Goal: Transaction & Acquisition: Purchase product/service

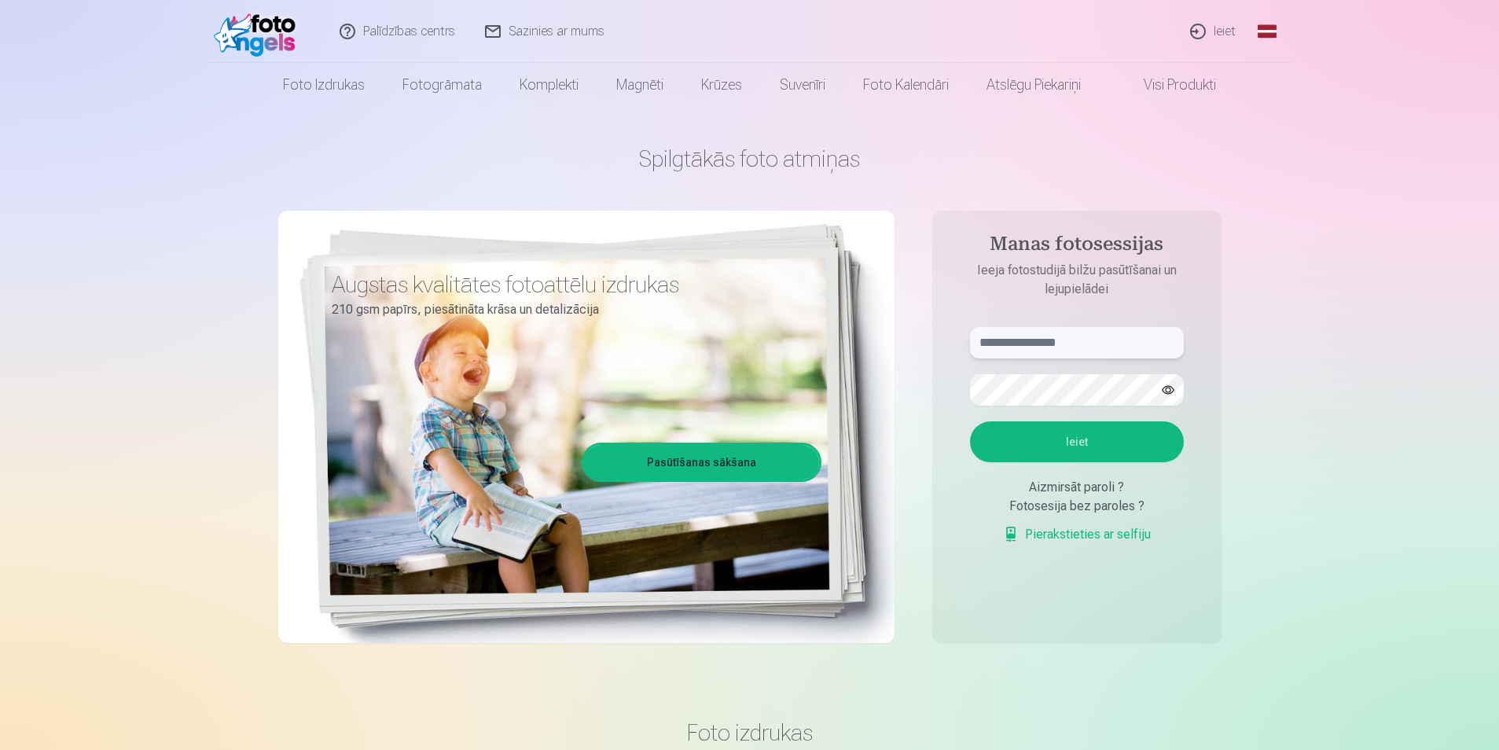
click at [1093, 339] on input "text" at bounding box center [1077, 342] width 214 height 31
drag, startPoint x: 346, startPoint y: 284, endPoint x: 336, endPoint y: 298, distance: 17.4
click at [336, 298] on h3 "Augstas kvalitātes fotoattēlu izdrukas" at bounding box center [571, 284] width 478 height 28
copy h3 "A"
click at [1035, 349] on input "**" at bounding box center [1077, 342] width 214 height 31
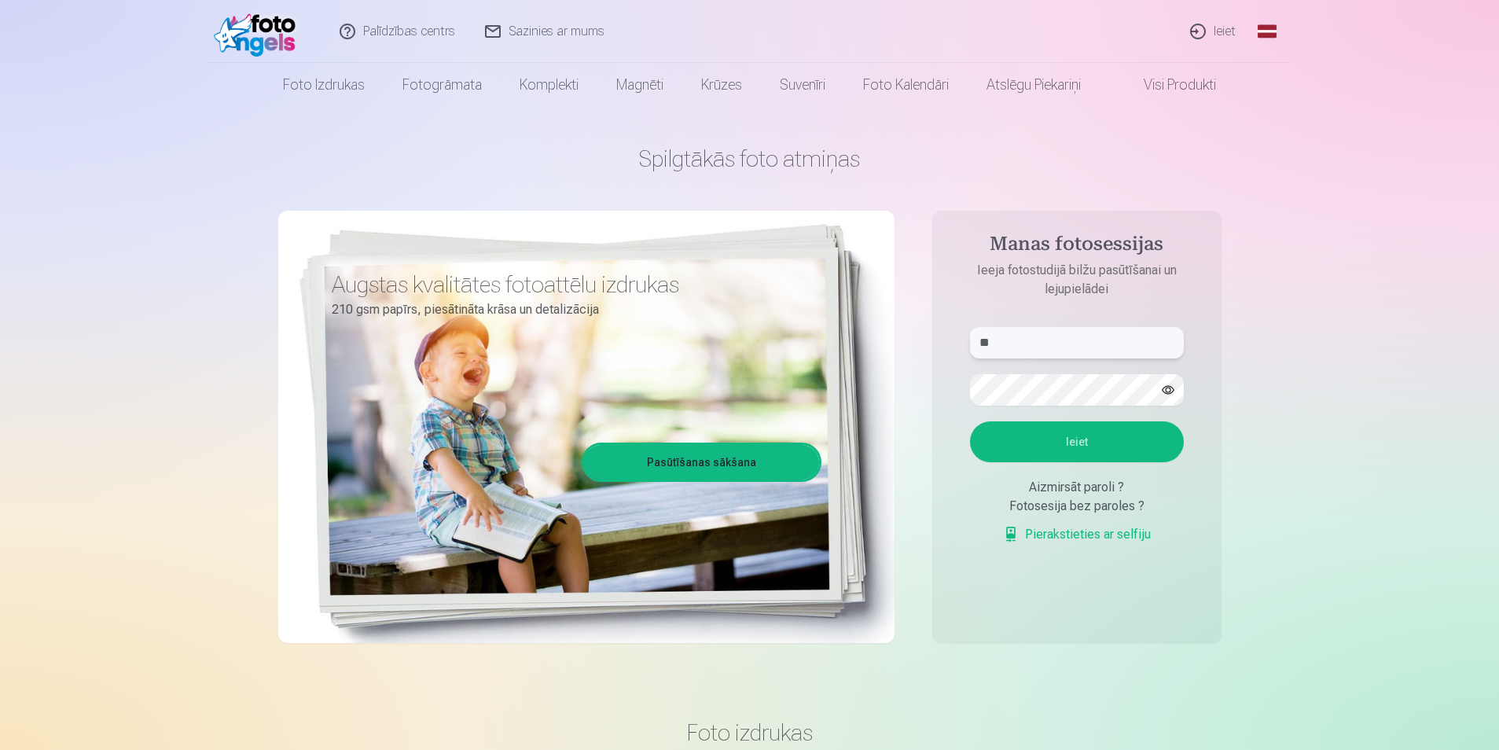
paste input "*"
type input "**********"
click at [1109, 452] on button "Ieiet" at bounding box center [1077, 441] width 214 height 41
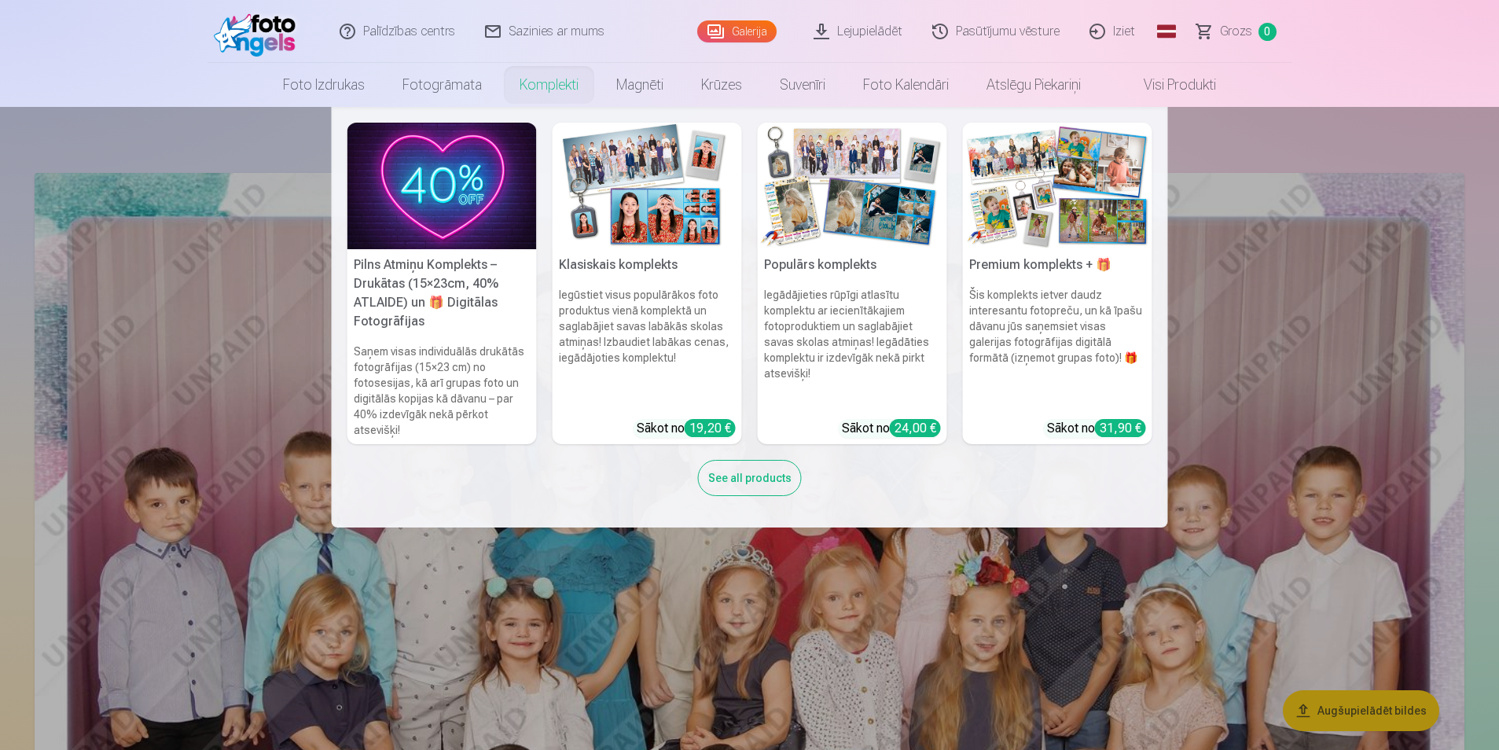
click at [807, 264] on h5 "Populārs komplekts" at bounding box center [852, 264] width 189 height 31
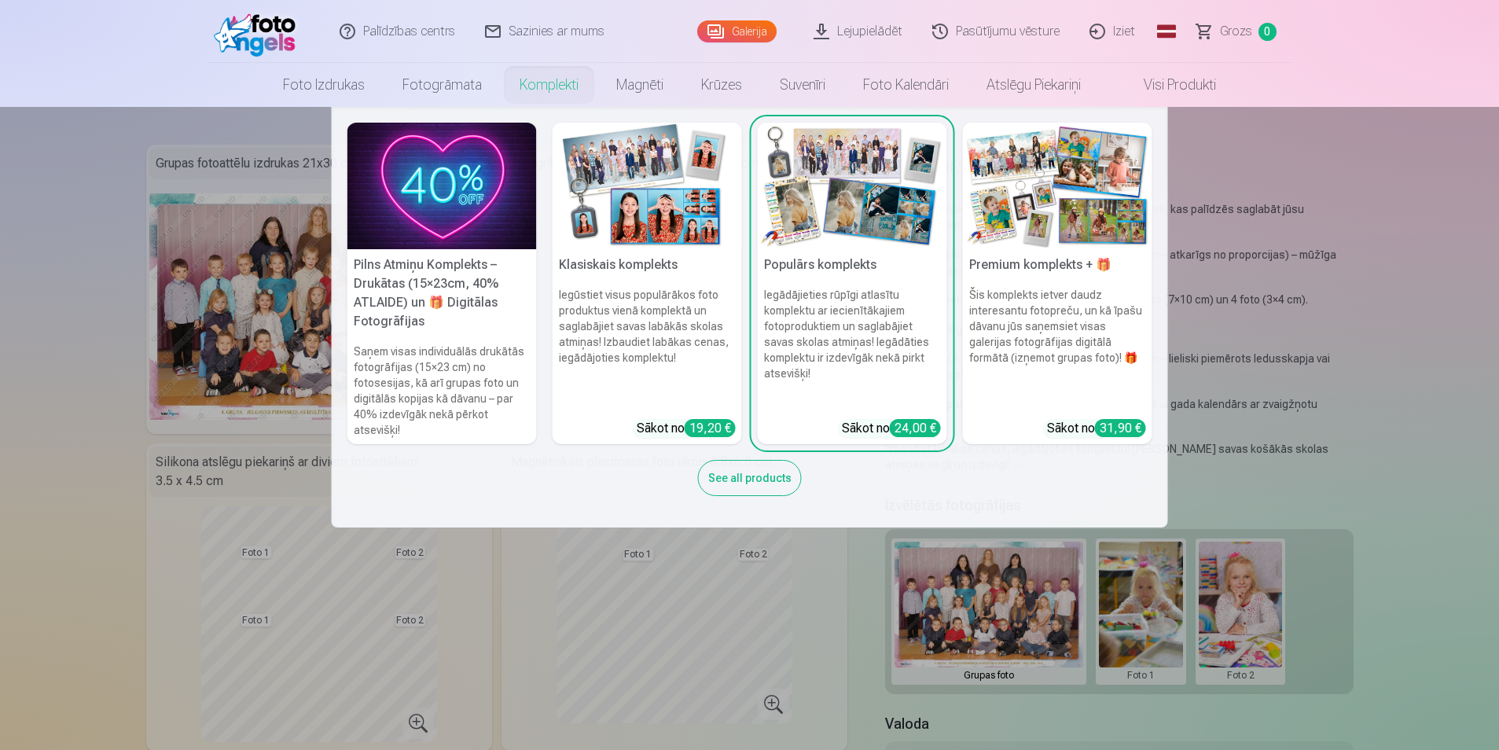
click at [596, 192] on img at bounding box center [646, 186] width 189 height 127
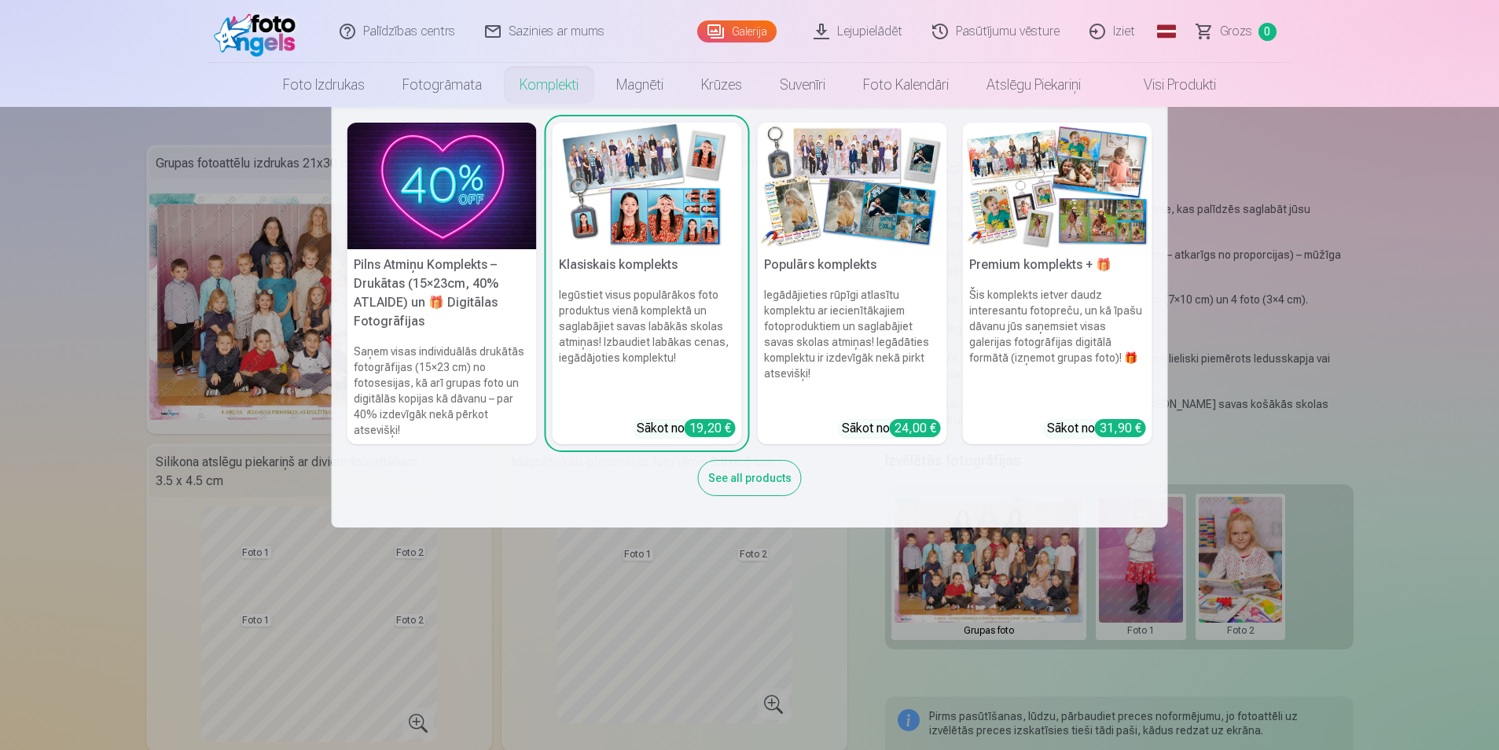
click at [1035, 188] on img at bounding box center [1057, 186] width 189 height 127
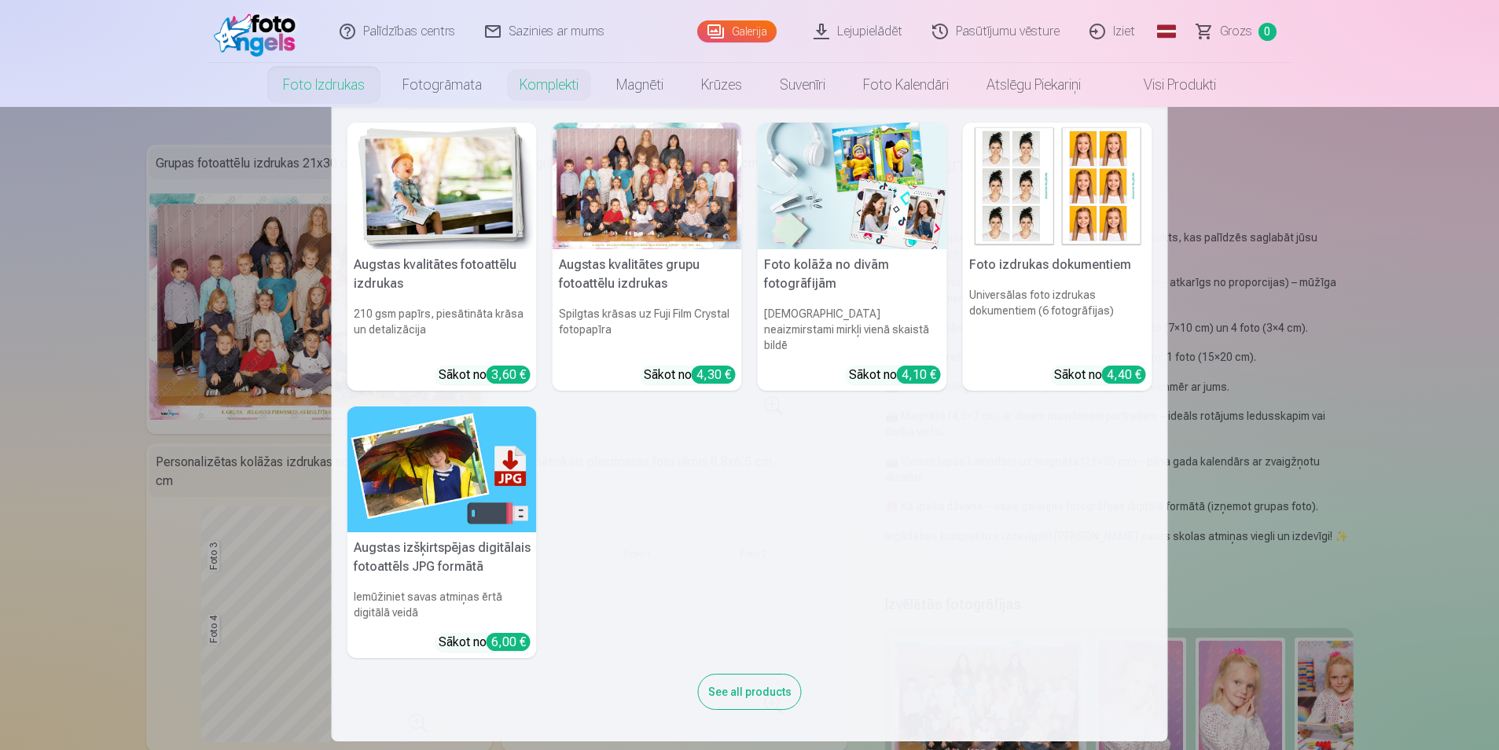
click at [453, 541] on h5 "Augstas izšķirtspējas digitālais fotoattēls JPG formātā" at bounding box center [441, 557] width 189 height 50
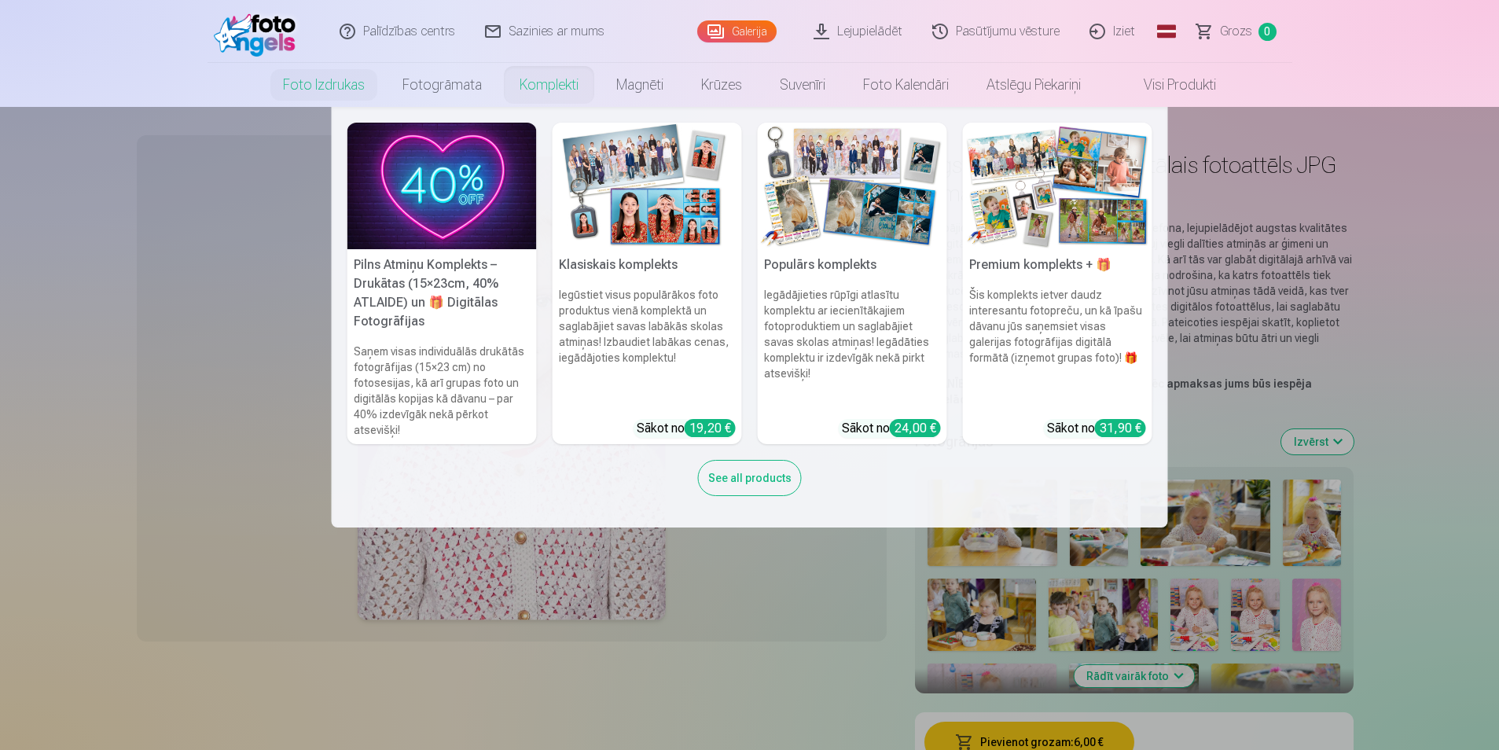
click at [445, 204] on img at bounding box center [441, 186] width 189 height 127
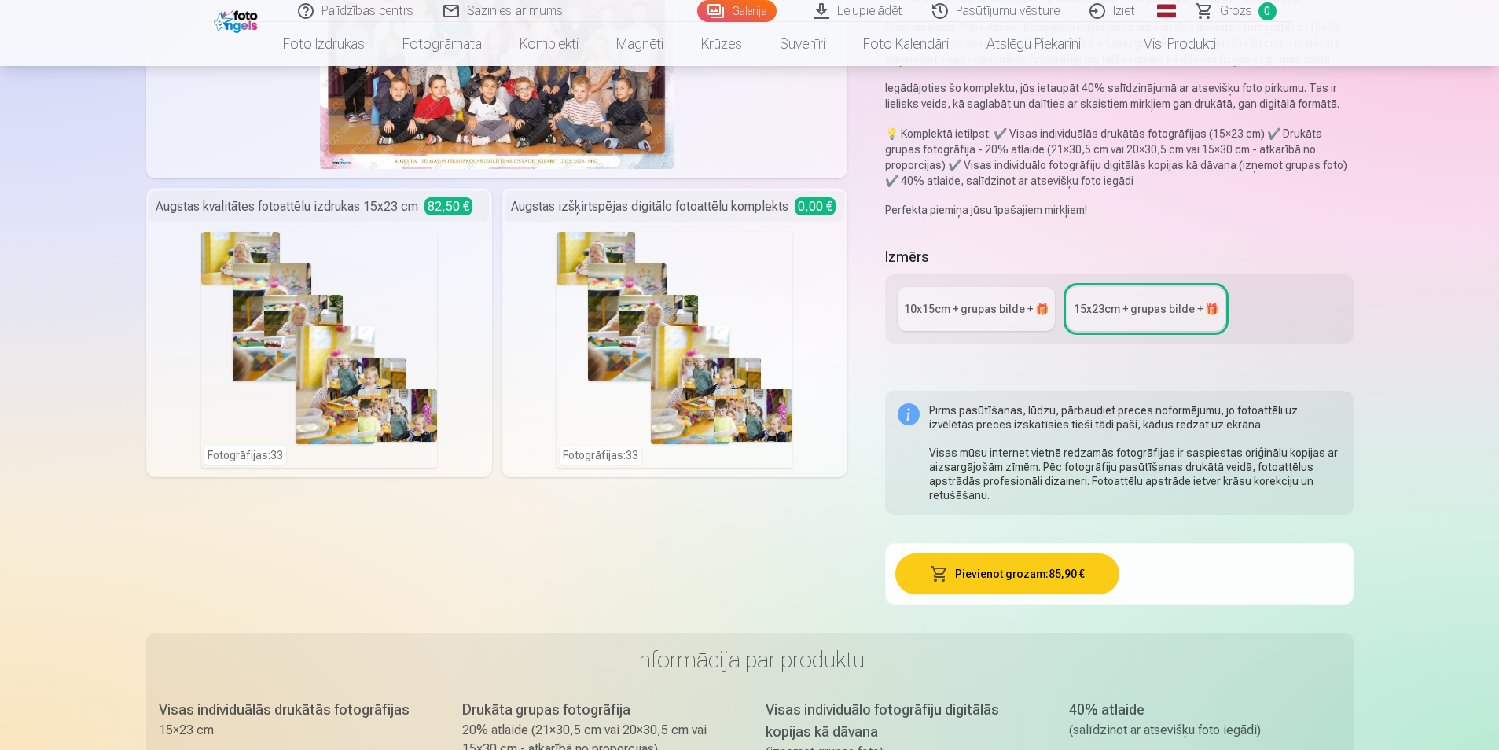
scroll to position [262, 0]
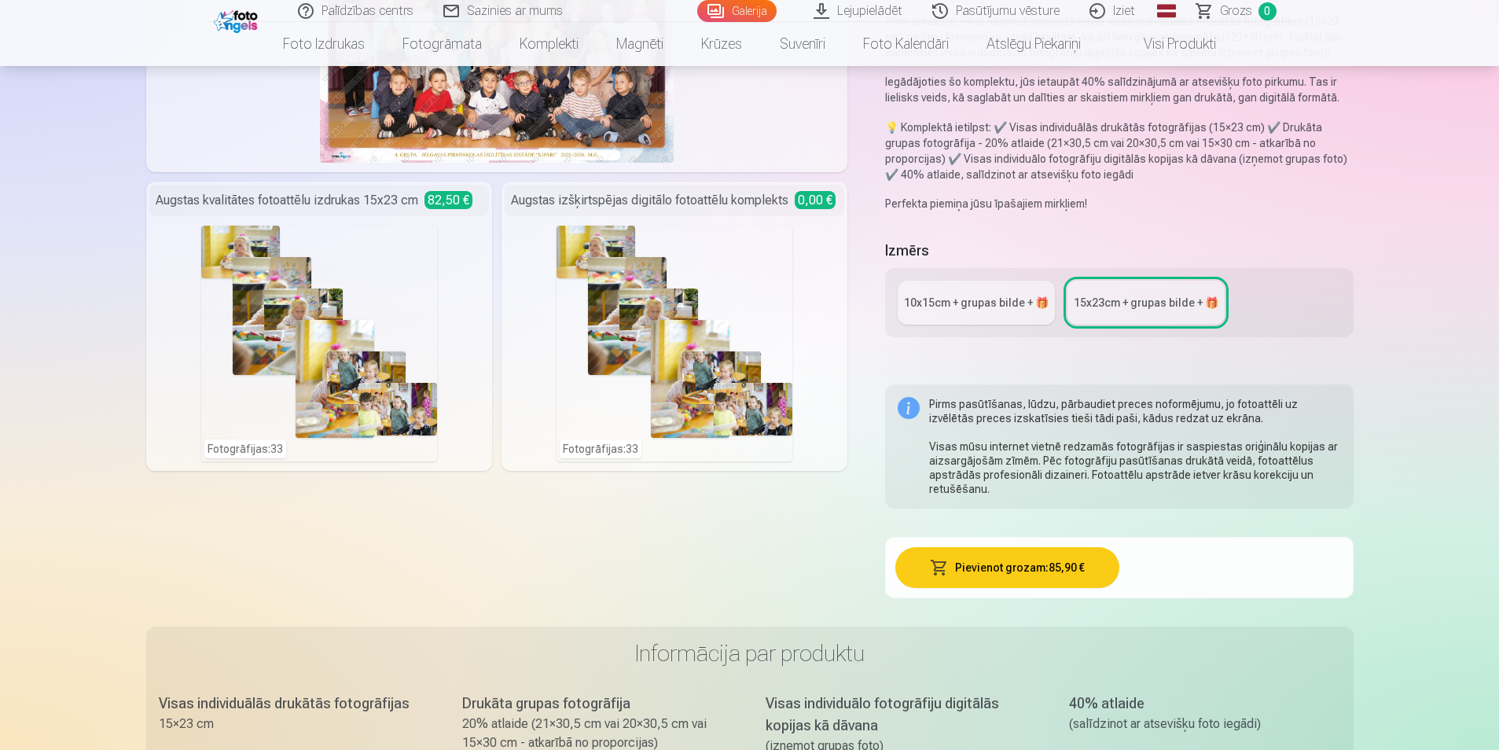
click at [805, 271] on div "Fotogrāfijas : 33" at bounding box center [674, 344] width 339 height 236
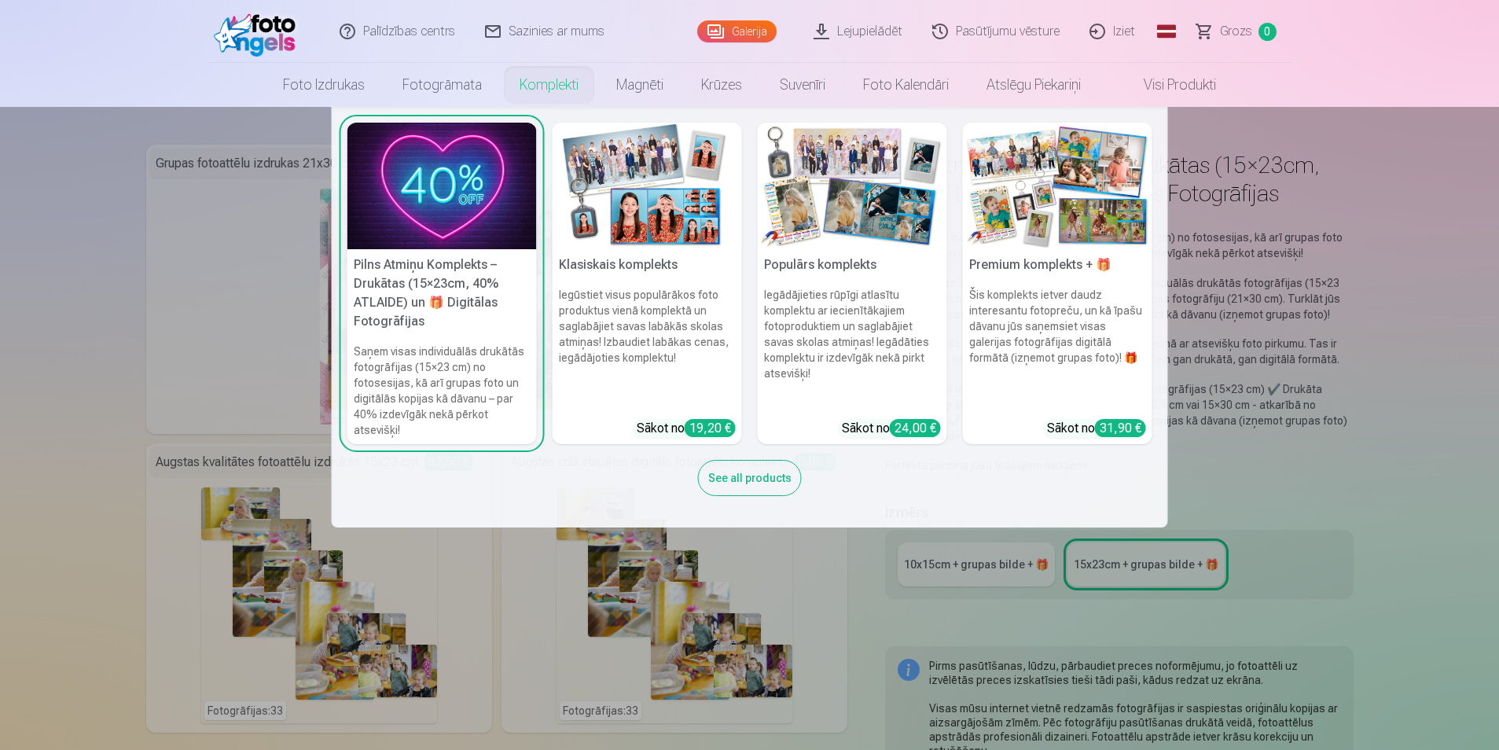
click at [626, 219] on img at bounding box center [646, 186] width 189 height 127
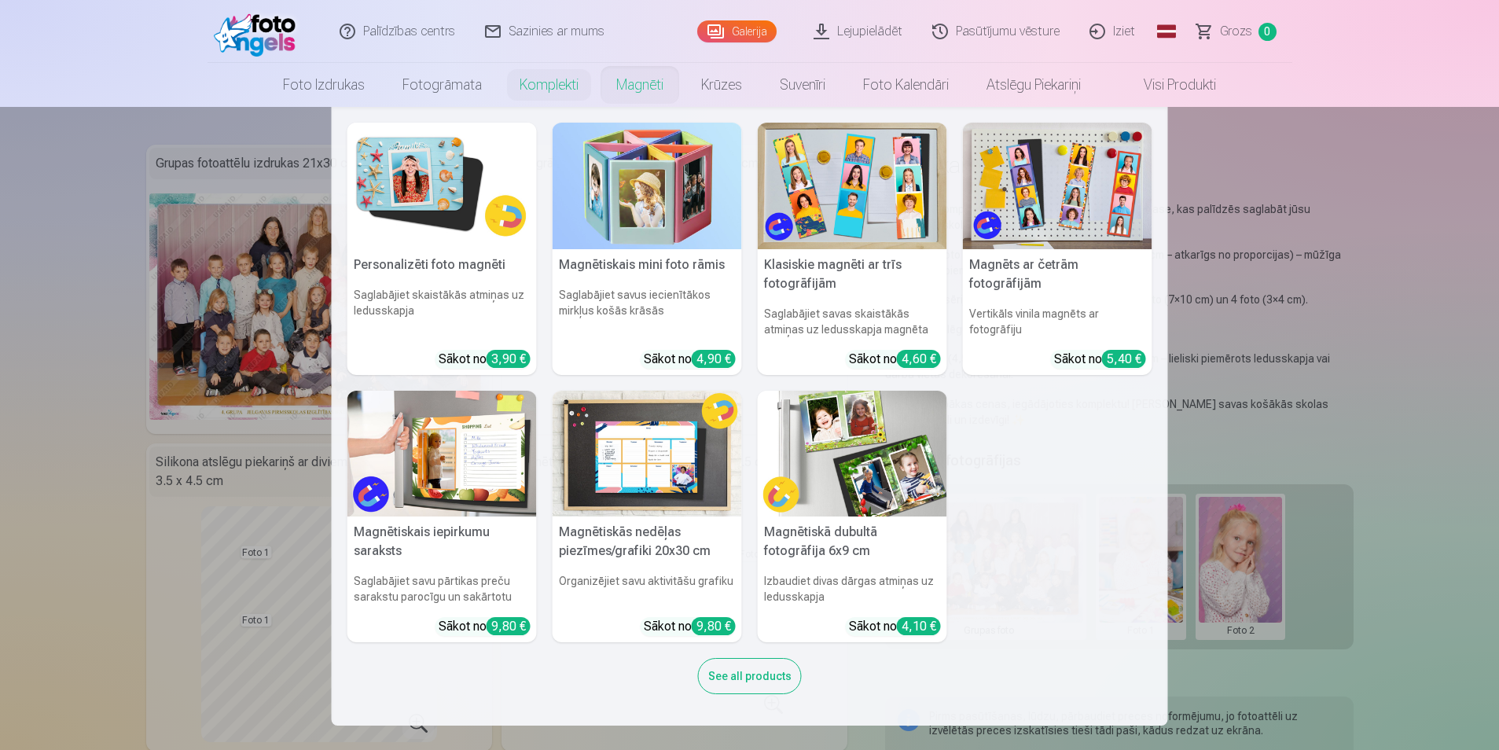
click at [678, 189] on img at bounding box center [646, 186] width 189 height 127
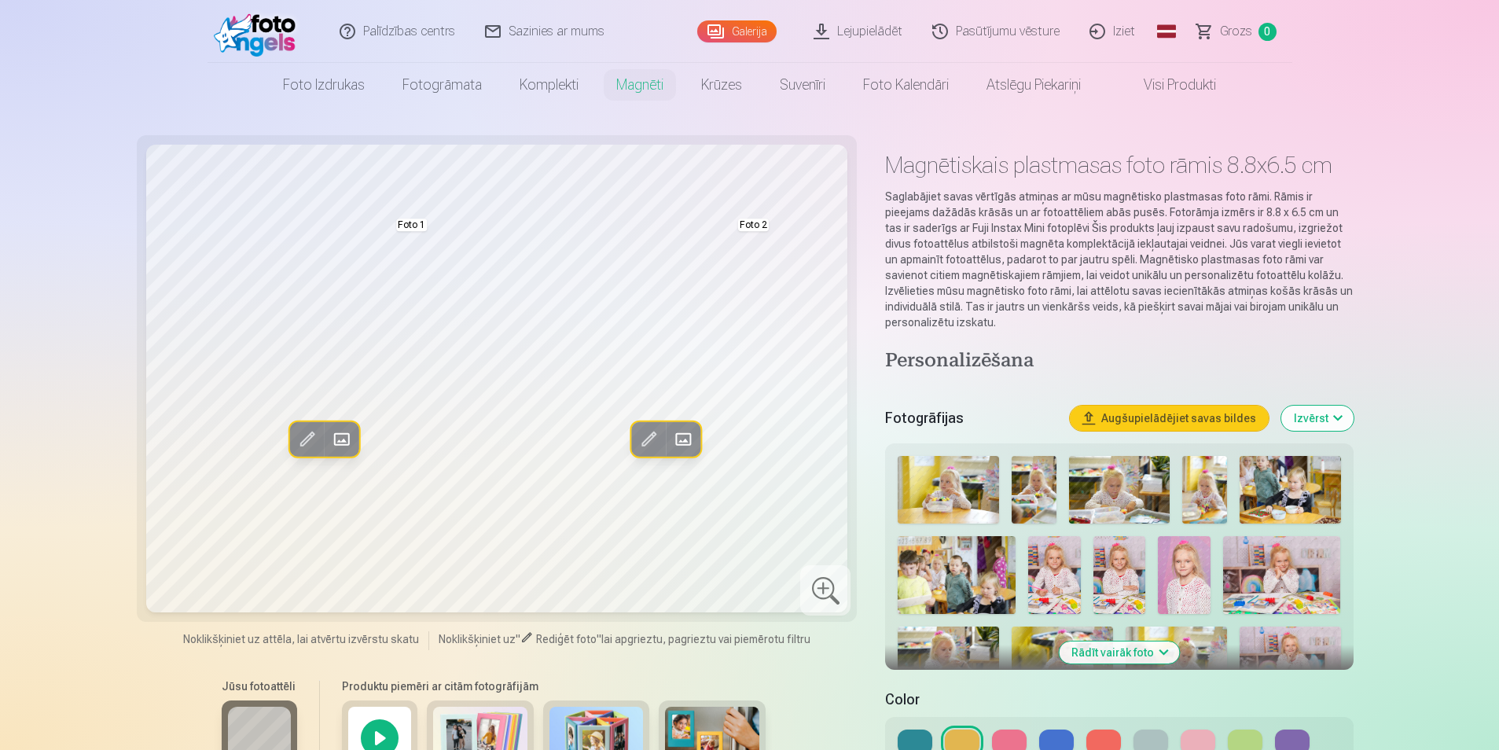
click at [618, 721] on img at bounding box center [596, 737] width 94 height 63
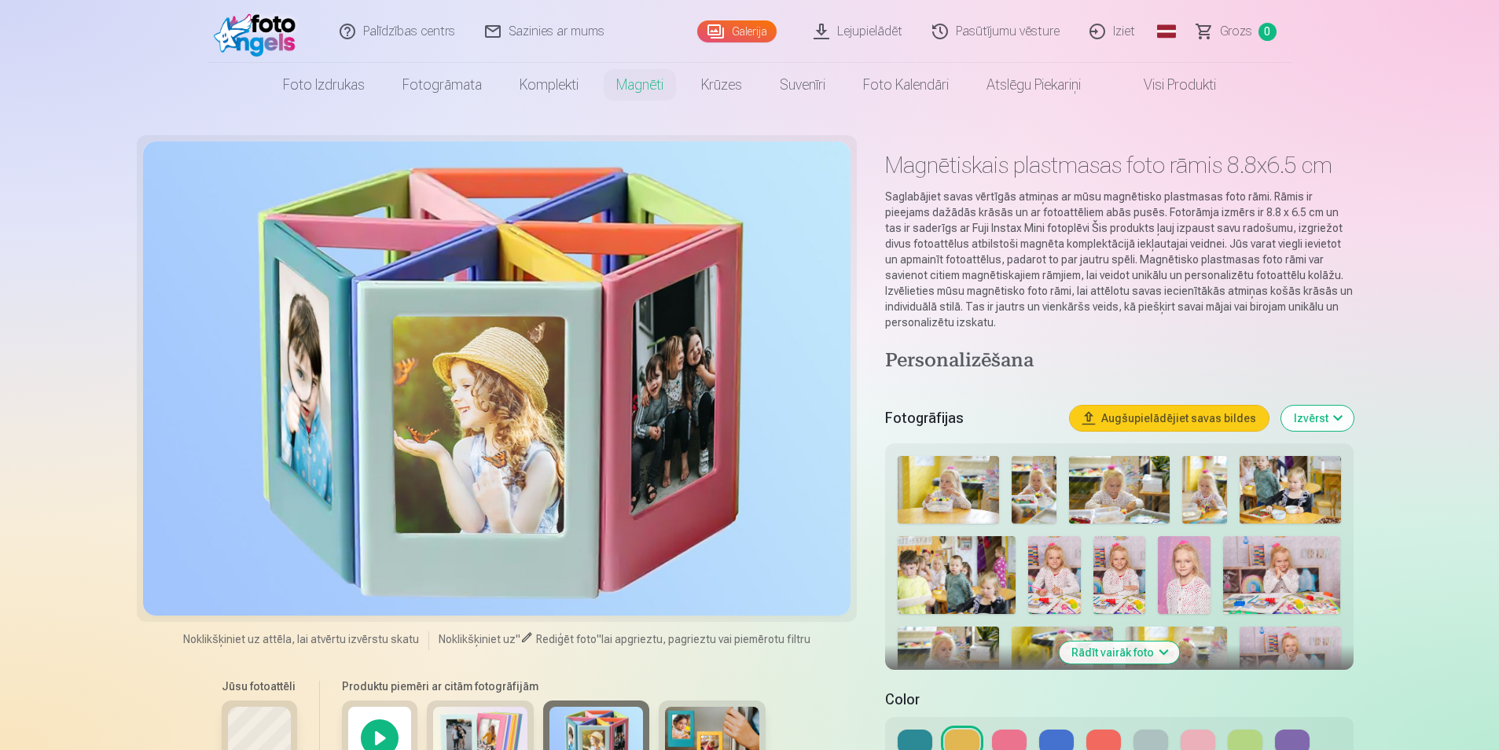
click at [682, 728] on img at bounding box center [712, 737] width 94 height 63
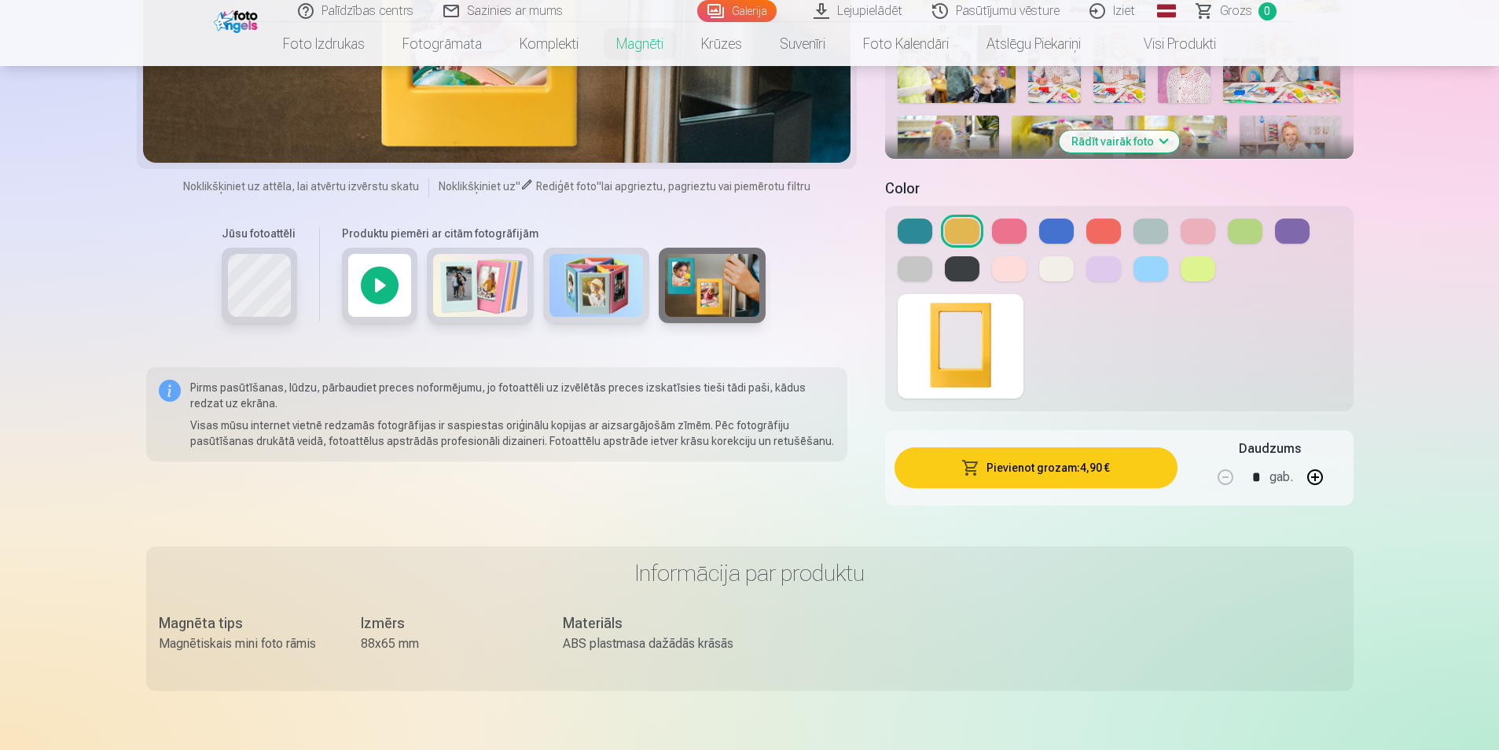
scroll to position [439, 0]
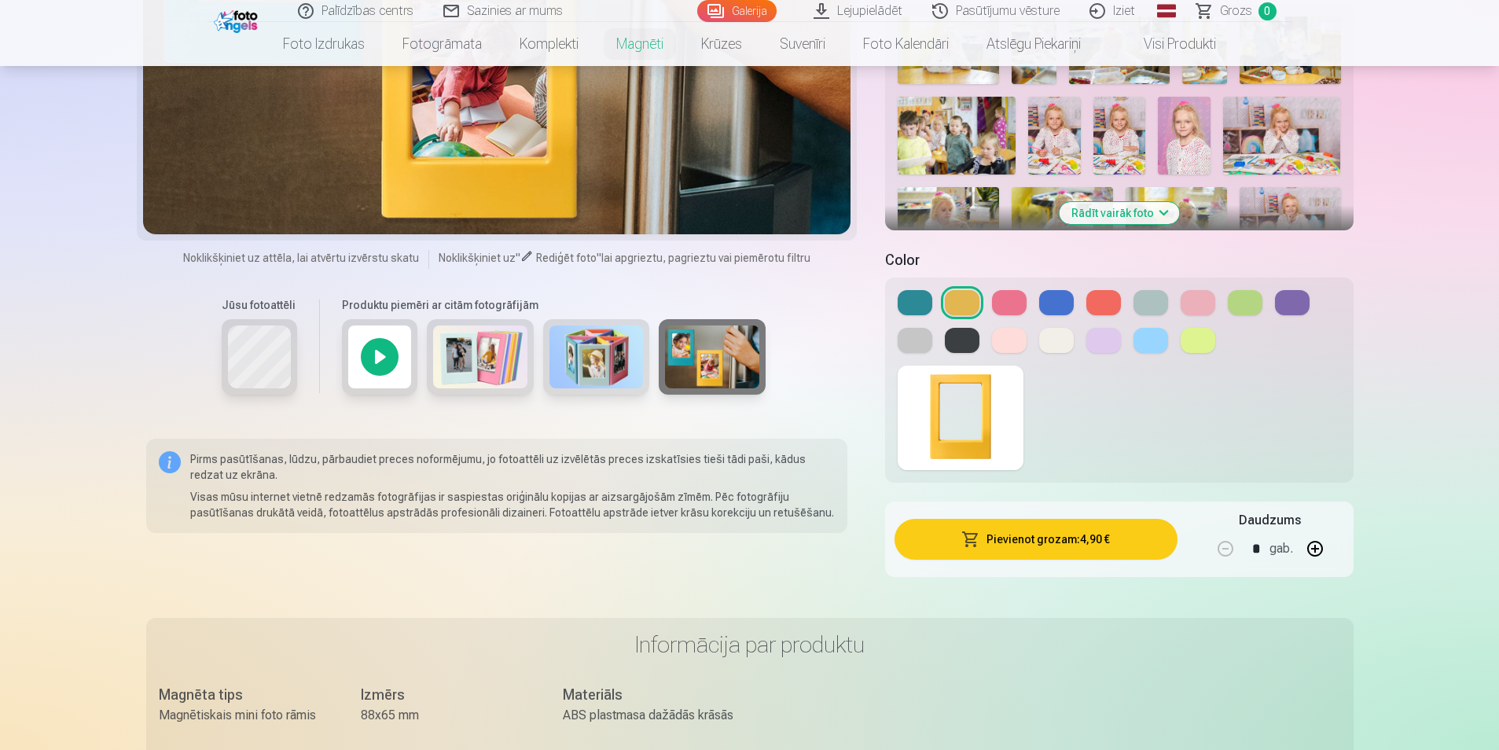
click at [380, 358] on div at bounding box center [379, 356] width 75 height 75
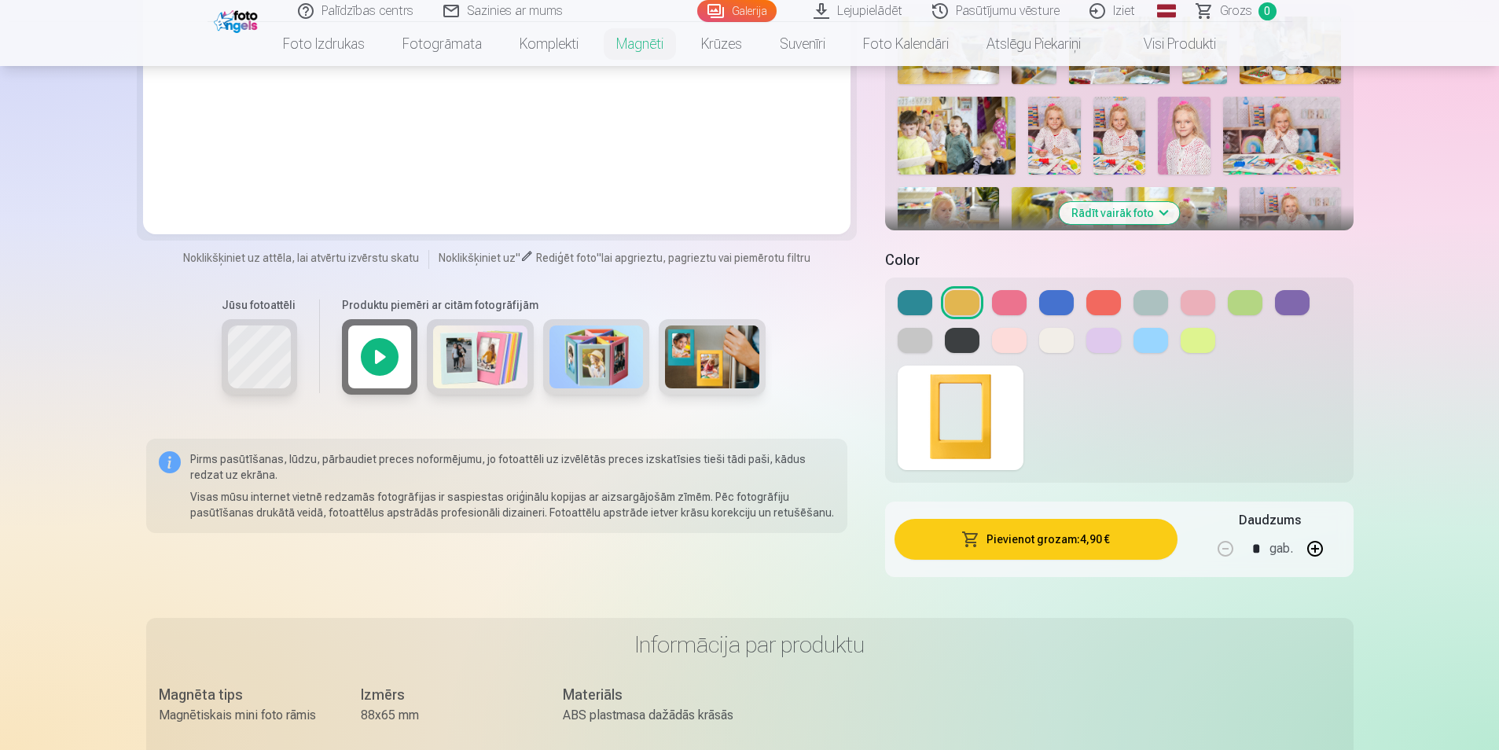
scroll to position [28, 0]
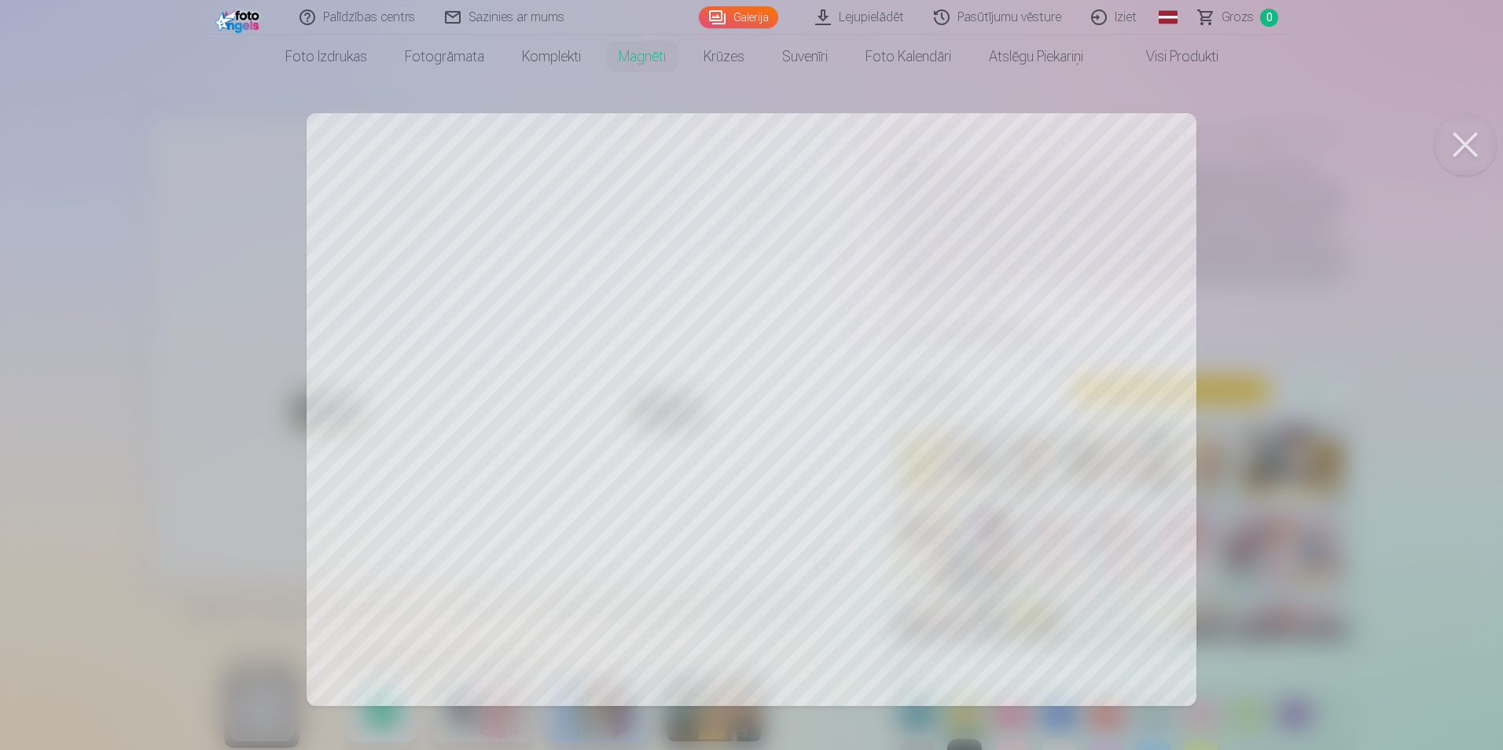
click at [768, 413] on div at bounding box center [751, 375] width 1503 height 750
drag, startPoint x: 858, startPoint y: 479, endPoint x: 853, endPoint y: 489, distance: 10.5
click at [857, 479] on div at bounding box center [751, 375] width 1503 height 750
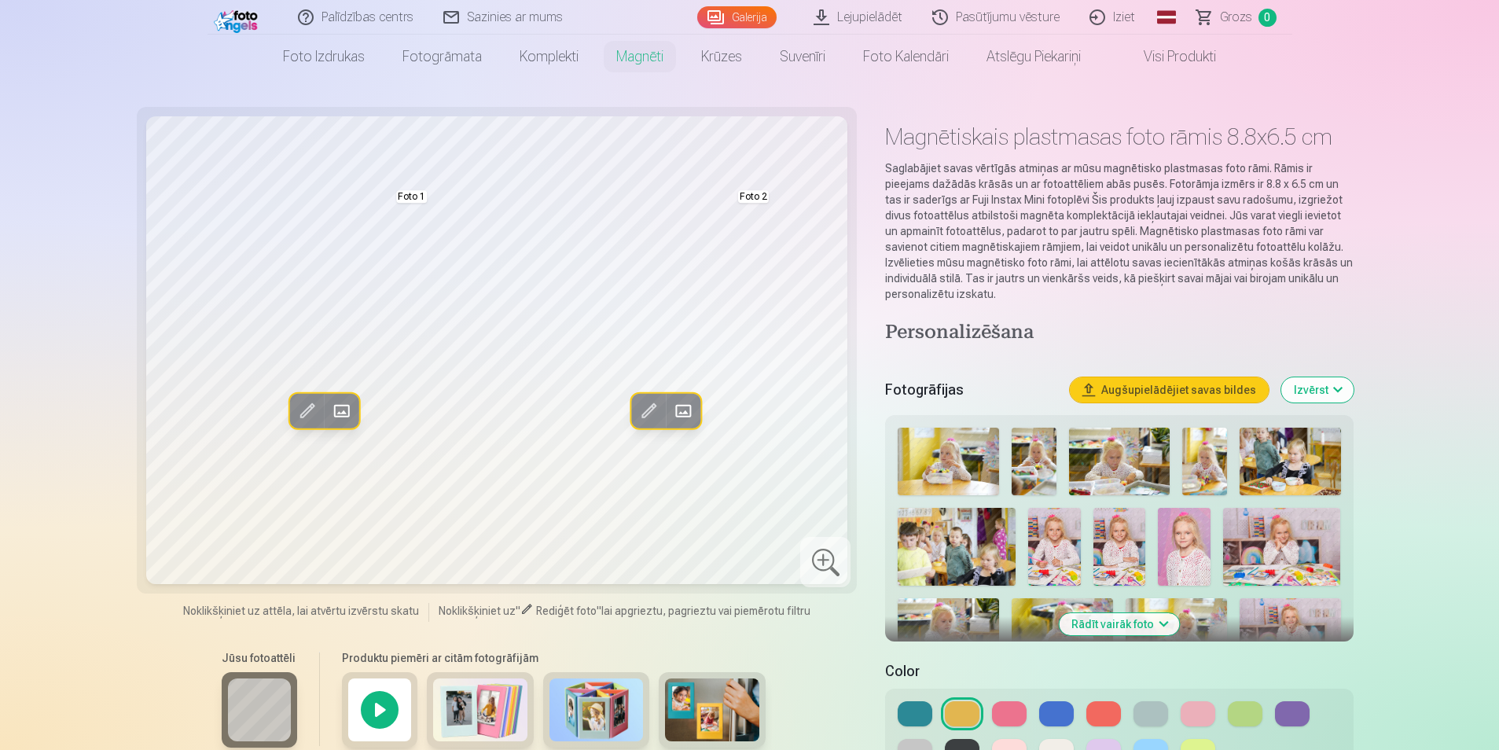
click at [684, 413] on span at bounding box center [682, 410] width 25 height 25
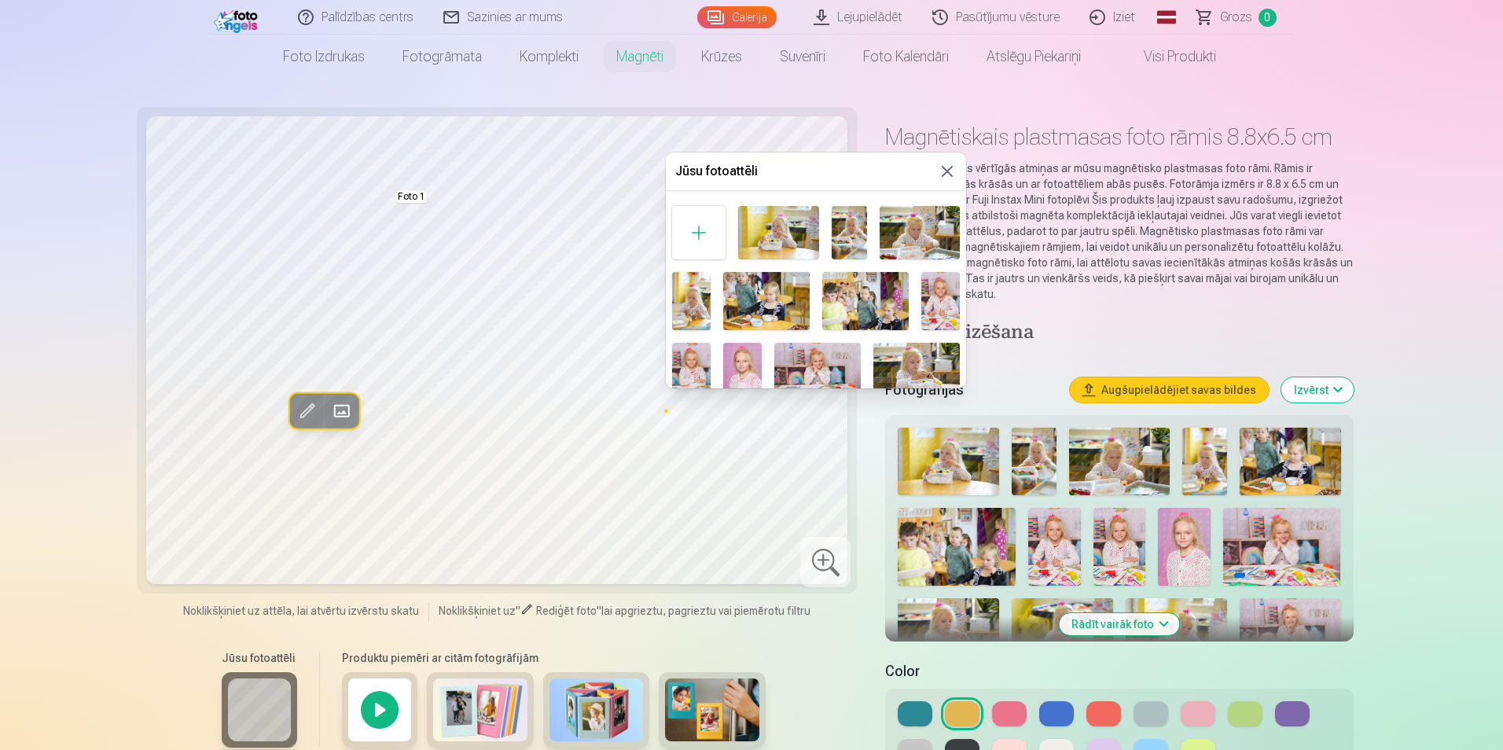
click at [719, 463] on div at bounding box center [751, 375] width 1503 height 750
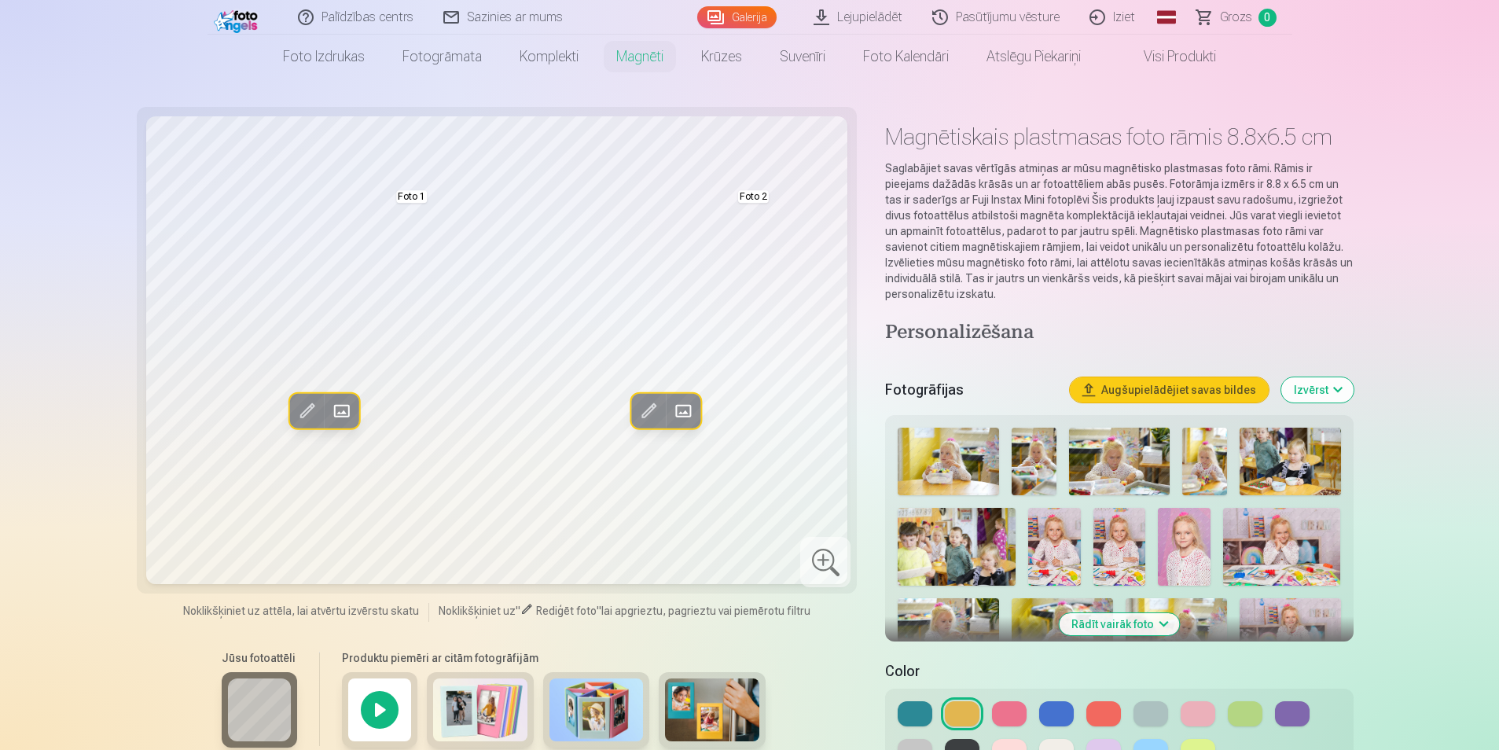
click at [828, 559] on div at bounding box center [825, 562] width 50 height 50
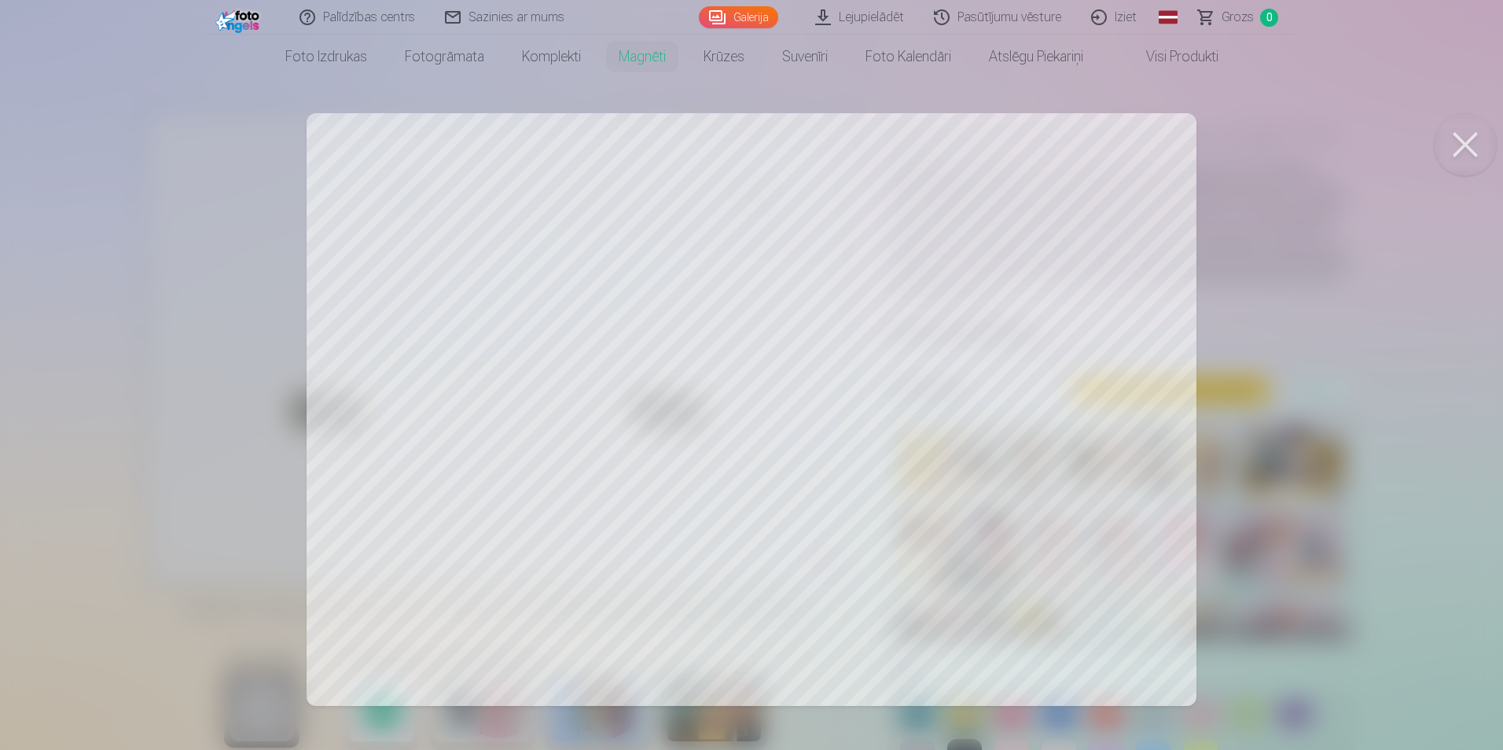
click at [838, 552] on div at bounding box center [751, 375] width 1503 height 750
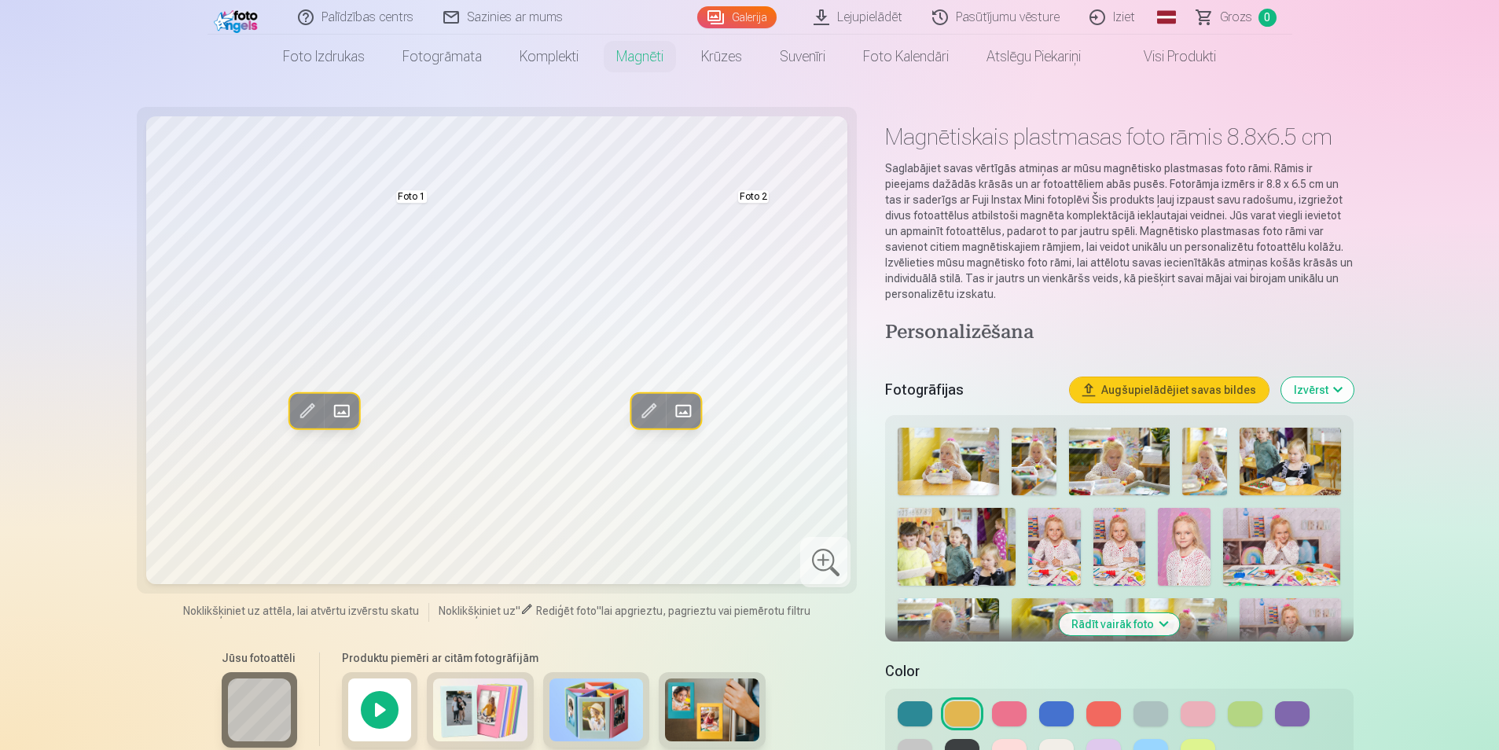
click at [1335, 392] on button "Izvērst" at bounding box center [1317, 389] width 72 height 25
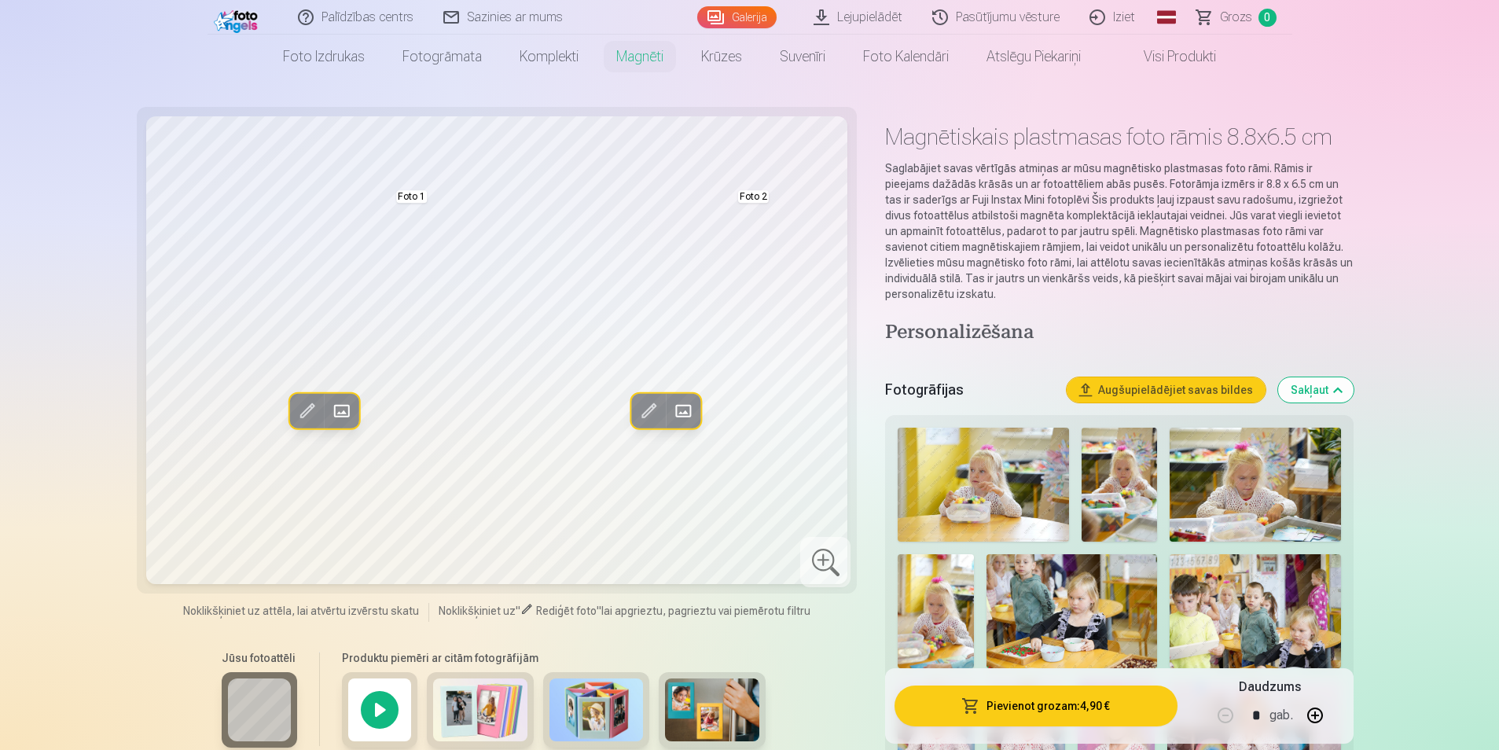
click at [1338, 393] on button "Sakļaut" at bounding box center [1315, 389] width 75 height 25
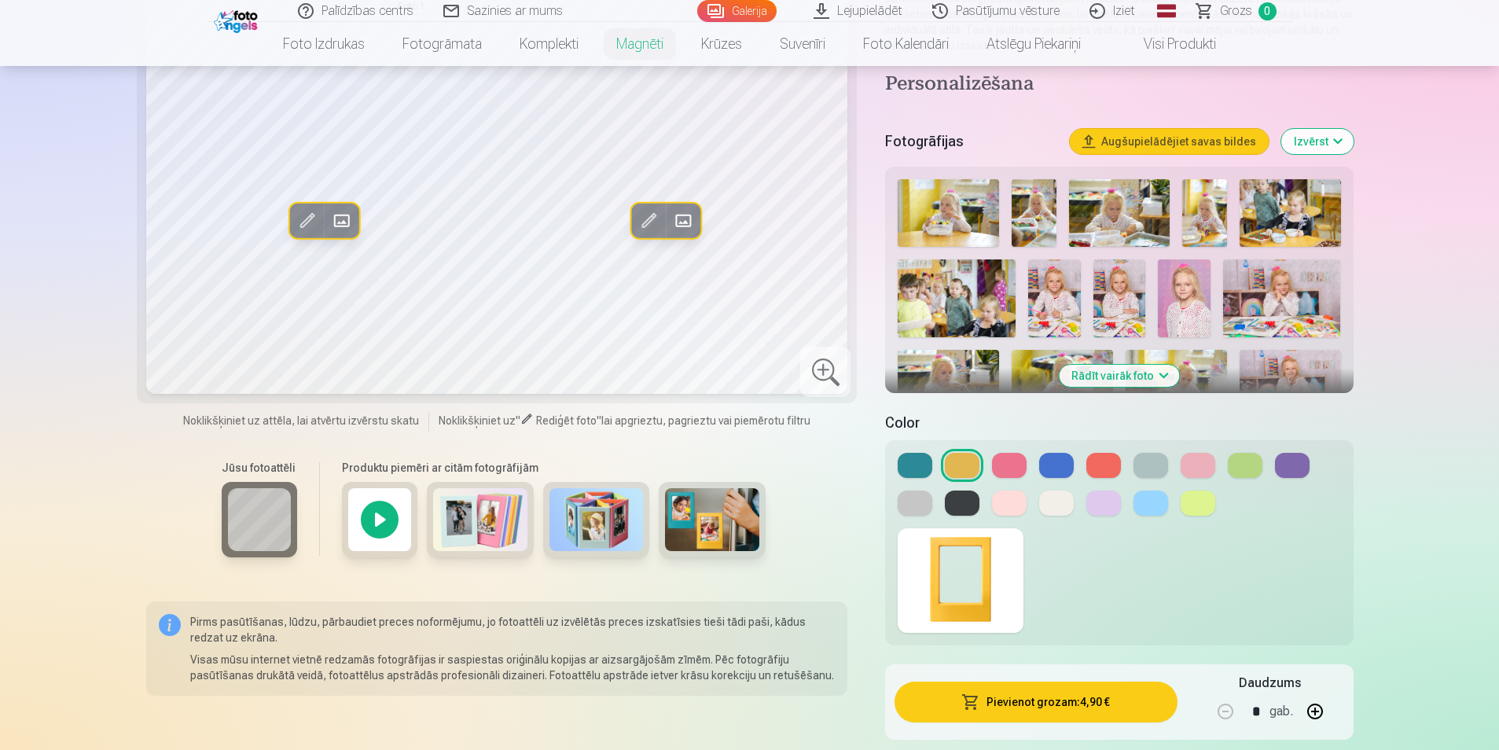
scroll to position [227, 0]
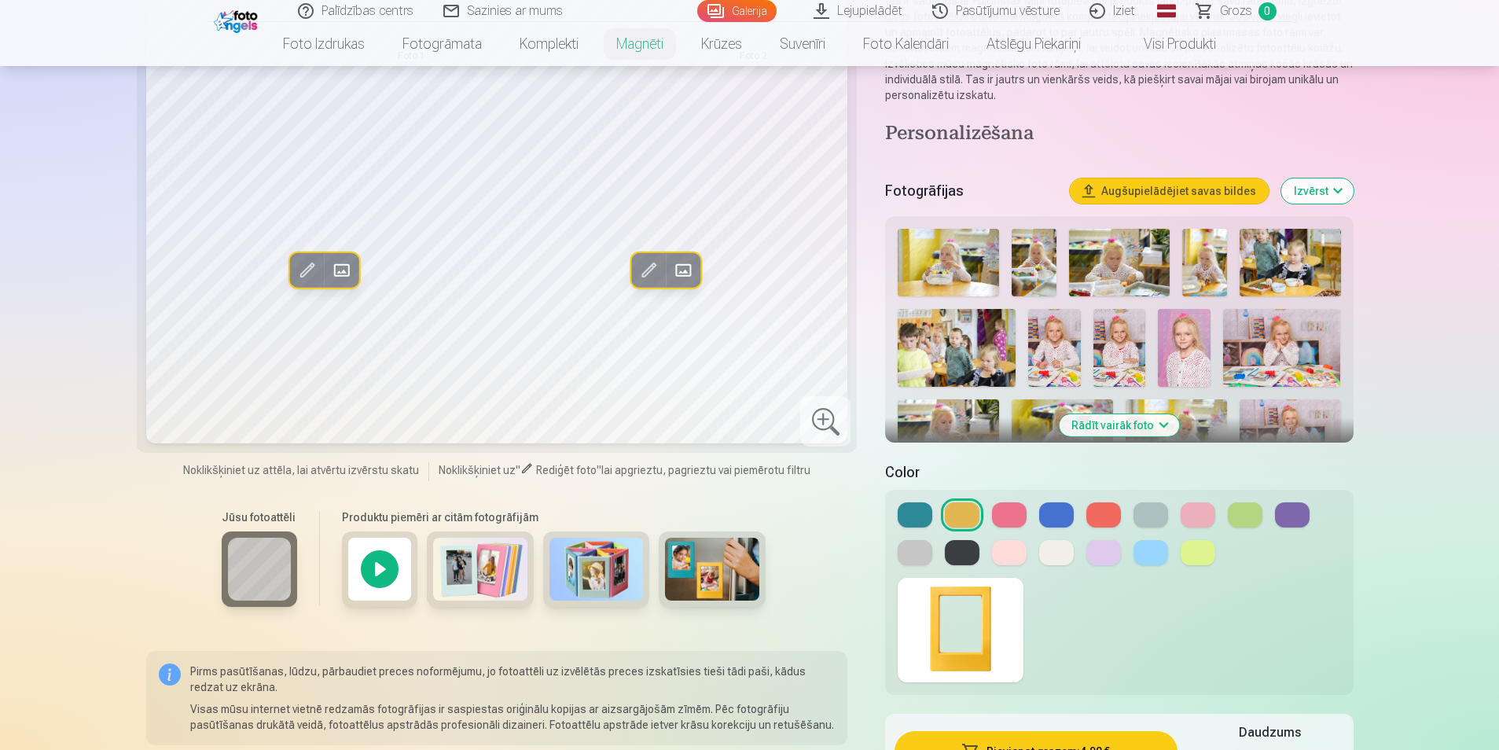
click at [1196, 352] on img at bounding box center [1184, 348] width 53 height 79
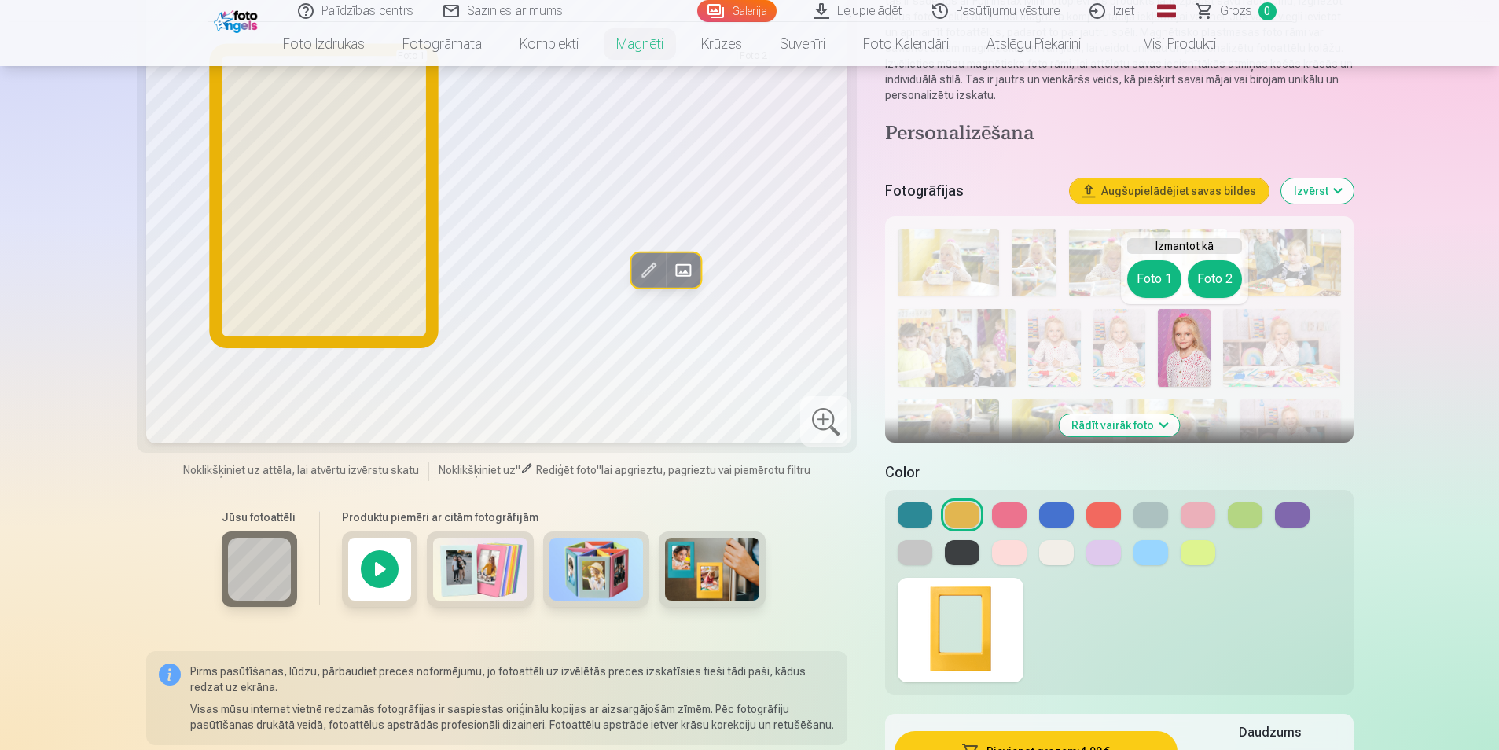
click at [1155, 288] on button "Foto 1" at bounding box center [1154, 279] width 54 height 38
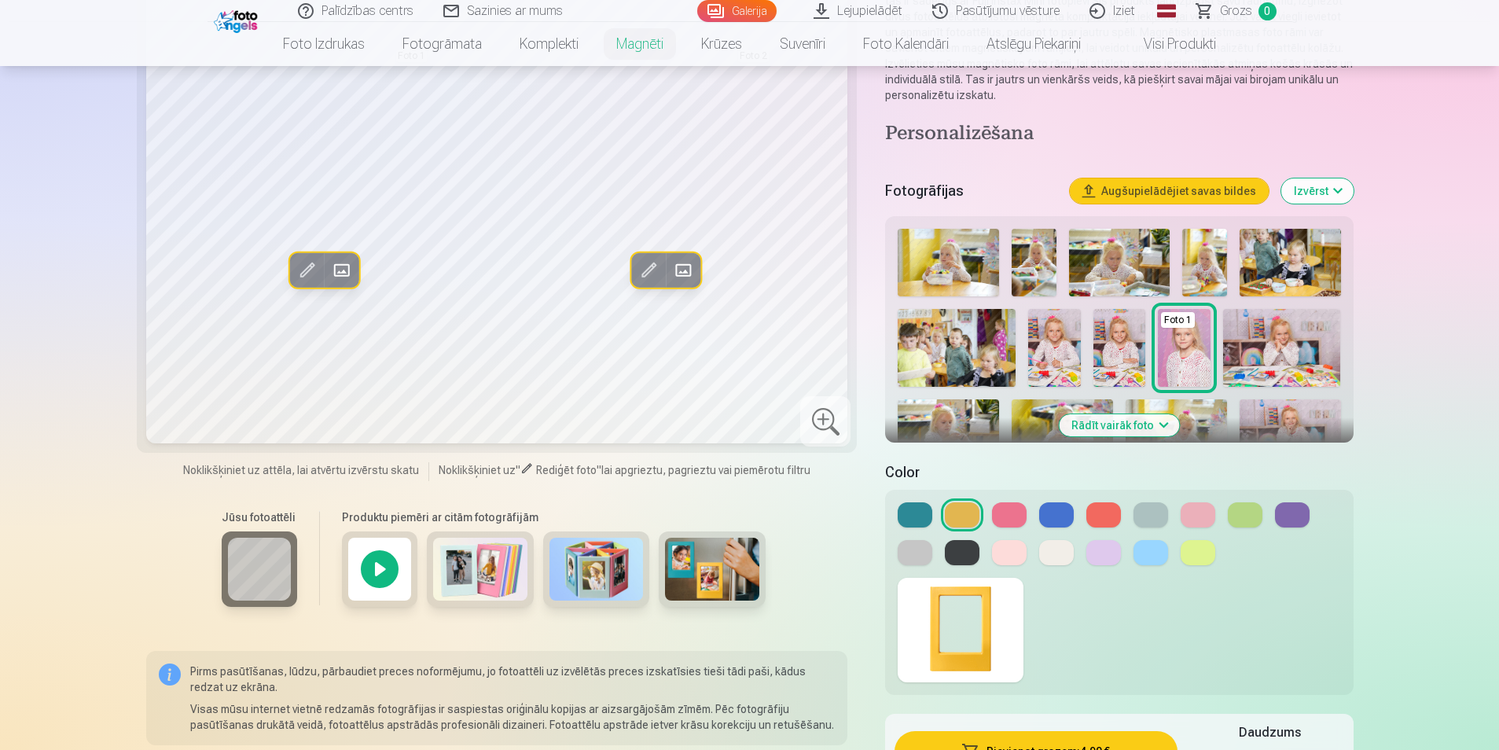
click at [1067, 556] on button at bounding box center [1056, 552] width 35 height 25
click at [1162, 549] on button at bounding box center [1150, 552] width 35 height 25
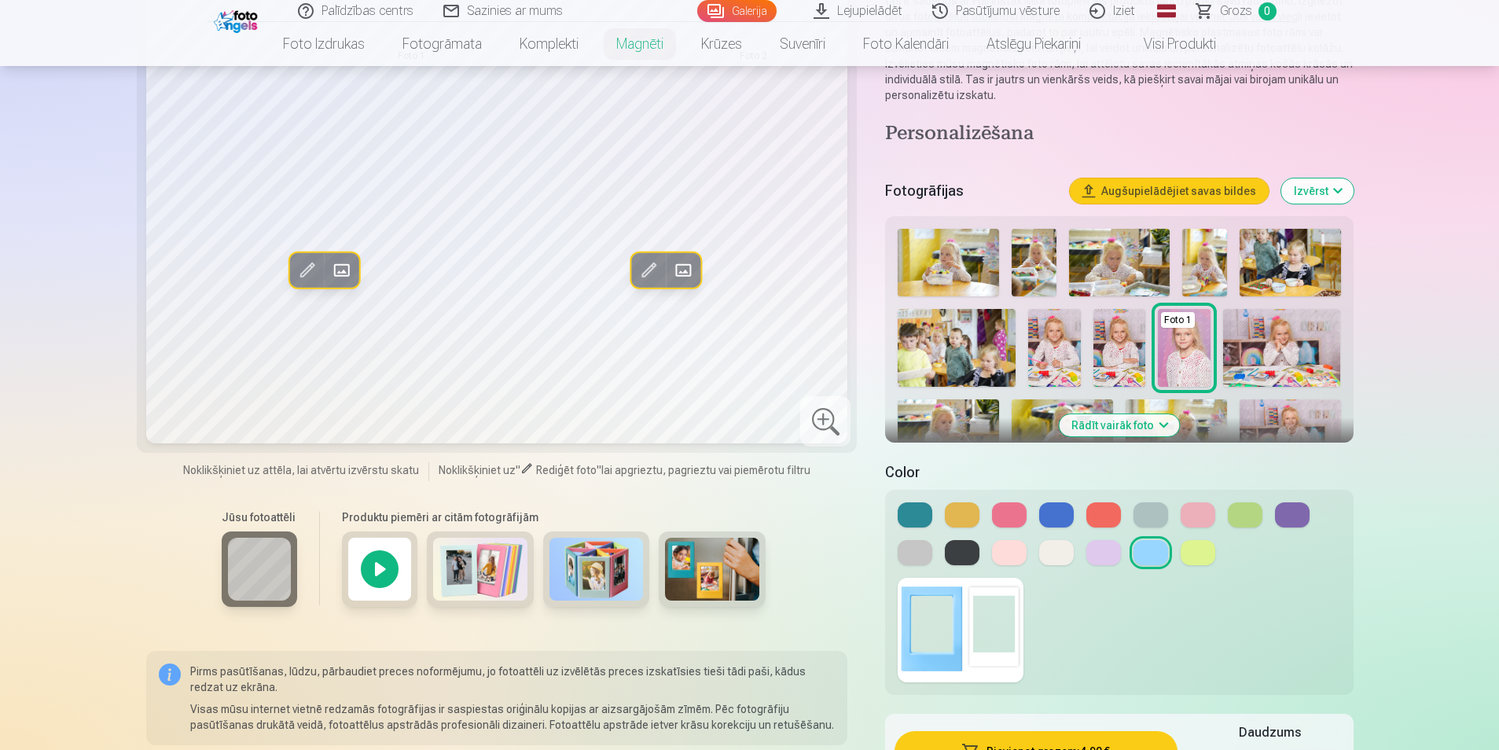
click at [1099, 558] on button at bounding box center [1103, 552] width 35 height 25
click at [1293, 352] on img at bounding box center [1282, 348] width 118 height 79
click at [1163, 425] on button "Rādīt vairāk foto" at bounding box center [1119, 425] width 120 height 22
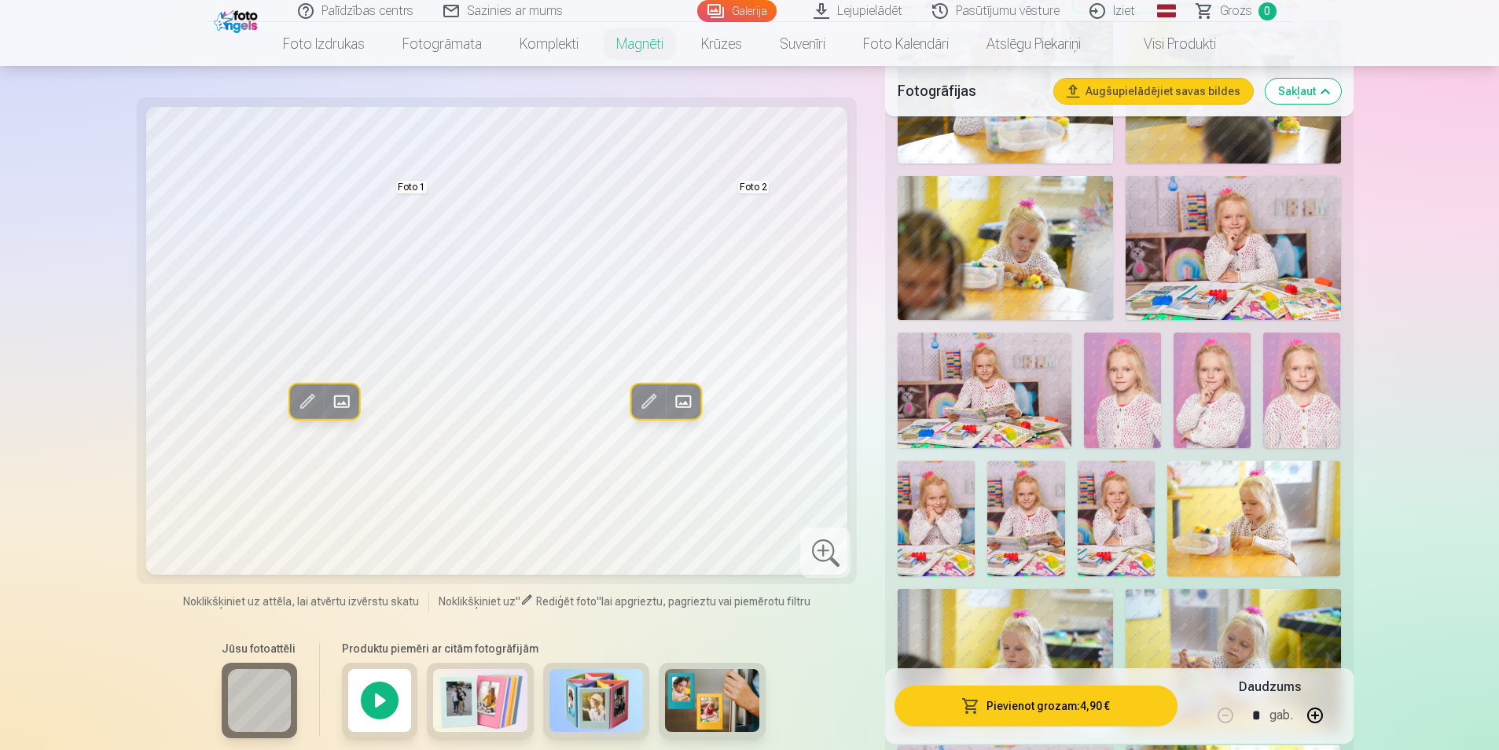
scroll to position [825, 0]
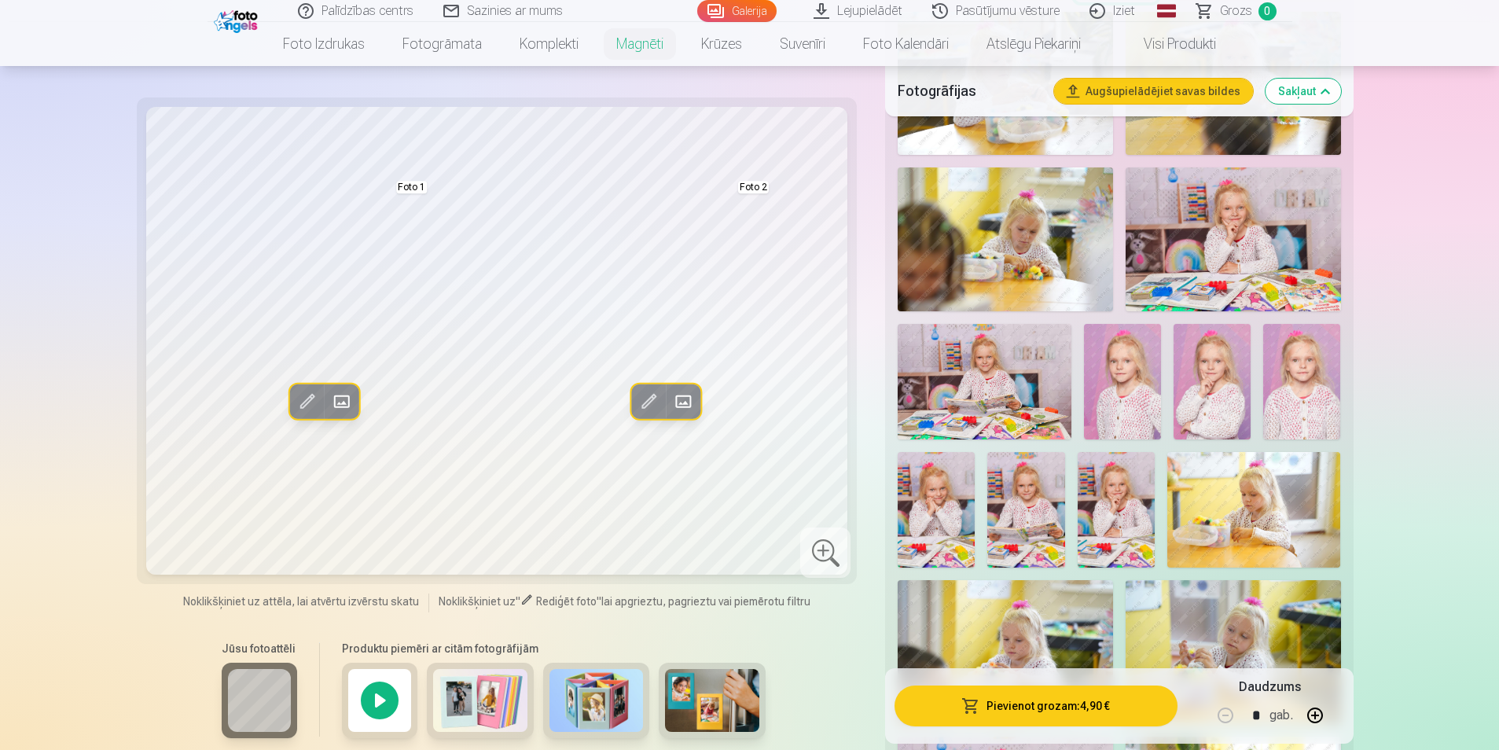
click at [1212, 376] on img at bounding box center [1211, 382] width 77 height 116
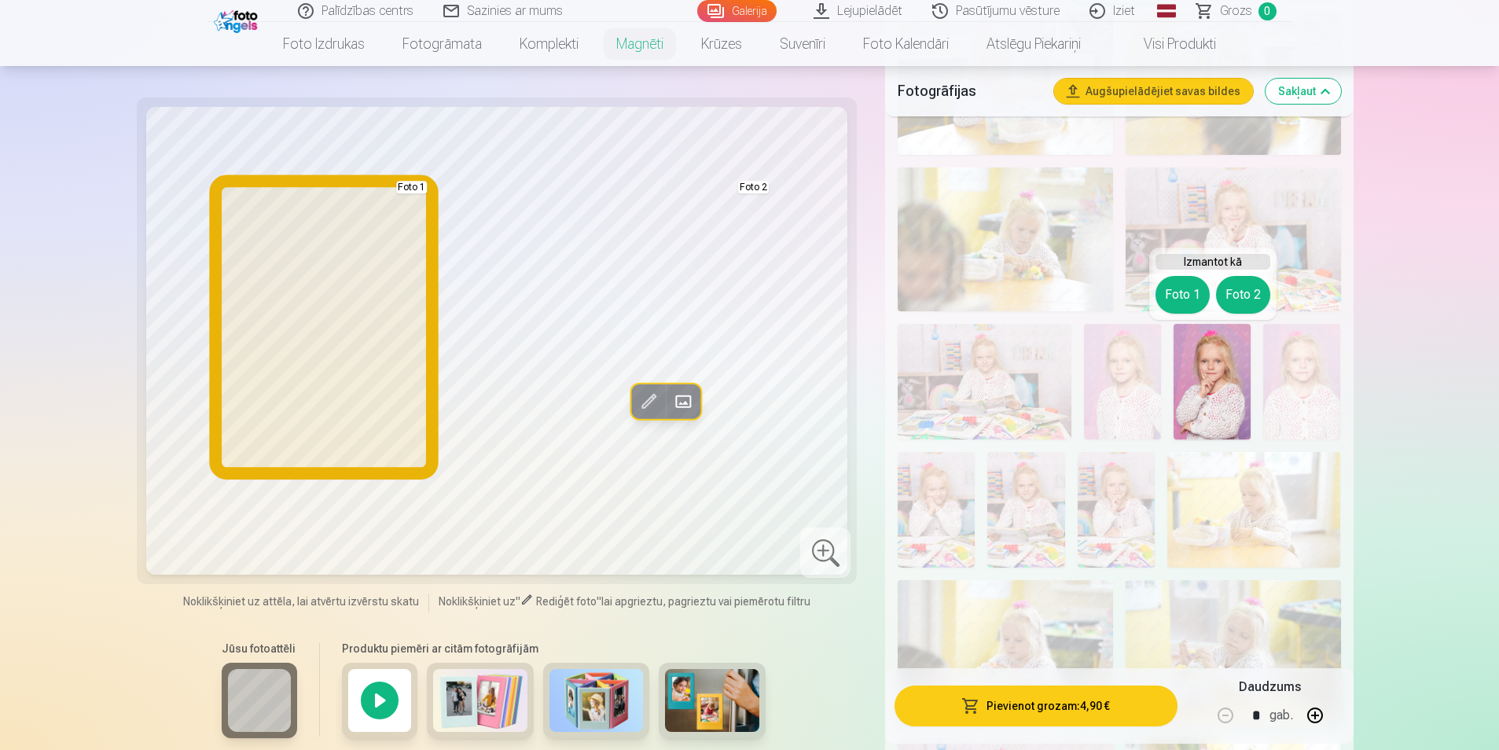
click at [1191, 298] on button "Foto 1" at bounding box center [1182, 295] width 54 height 38
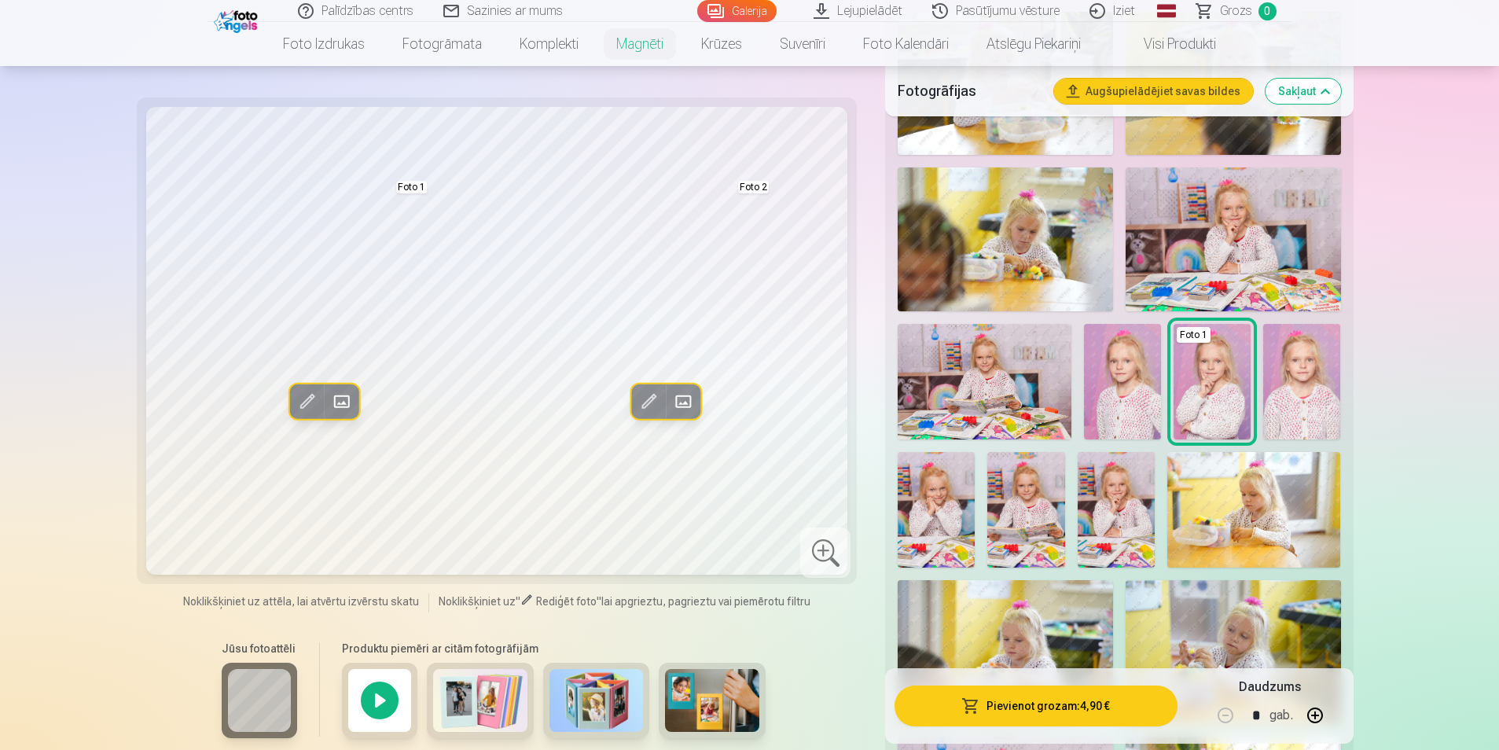
click at [1118, 518] on img at bounding box center [1115, 510] width 77 height 116
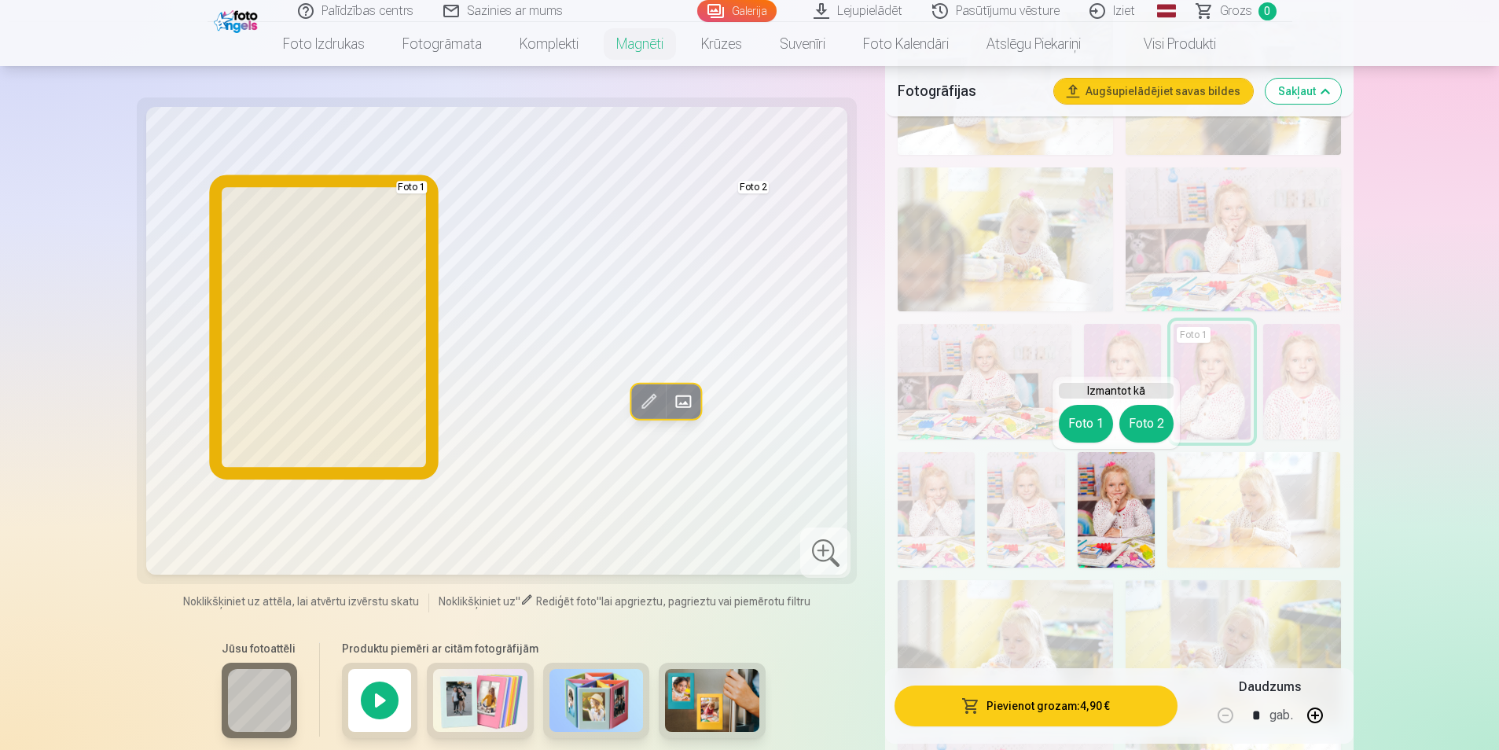
click at [1091, 420] on button "Foto 1" at bounding box center [1086, 424] width 54 height 38
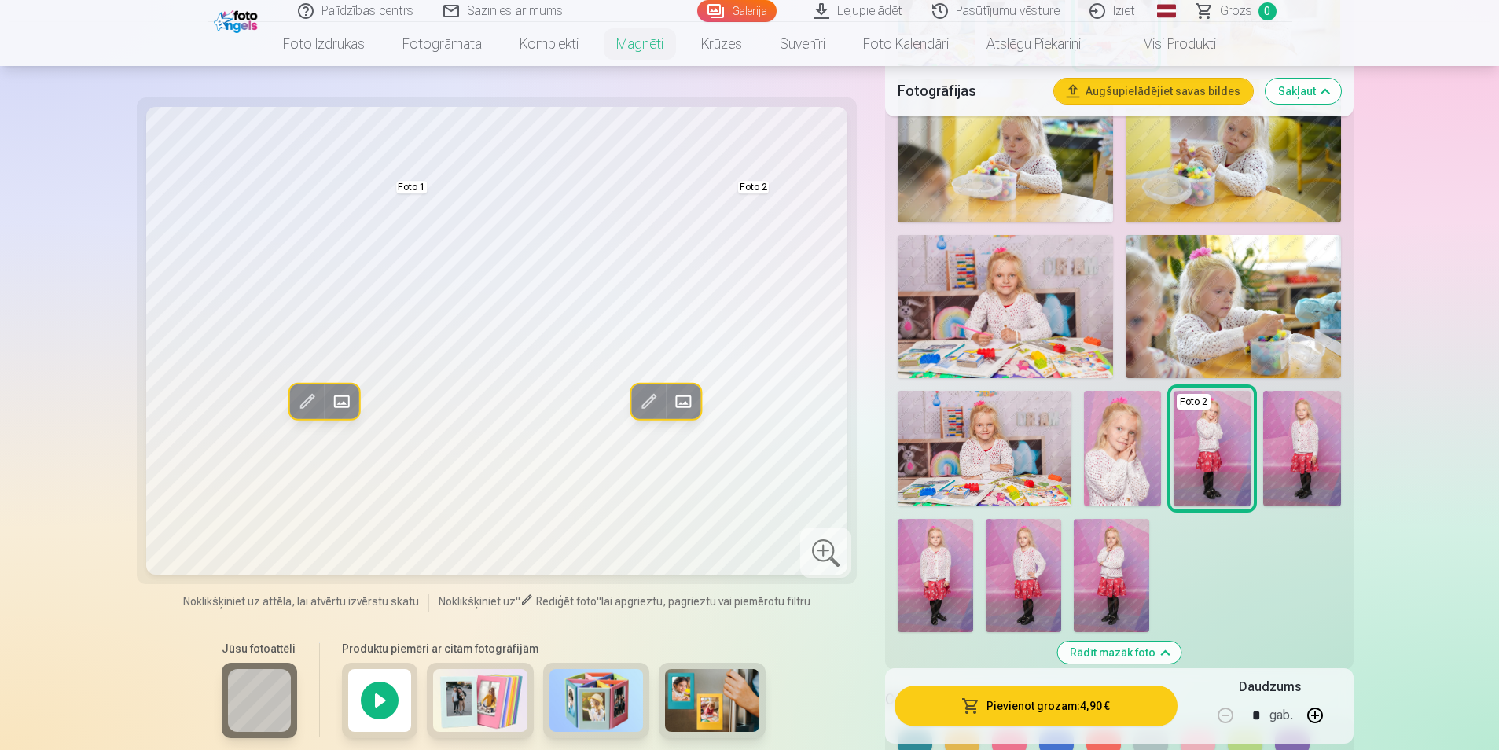
scroll to position [1335, 0]
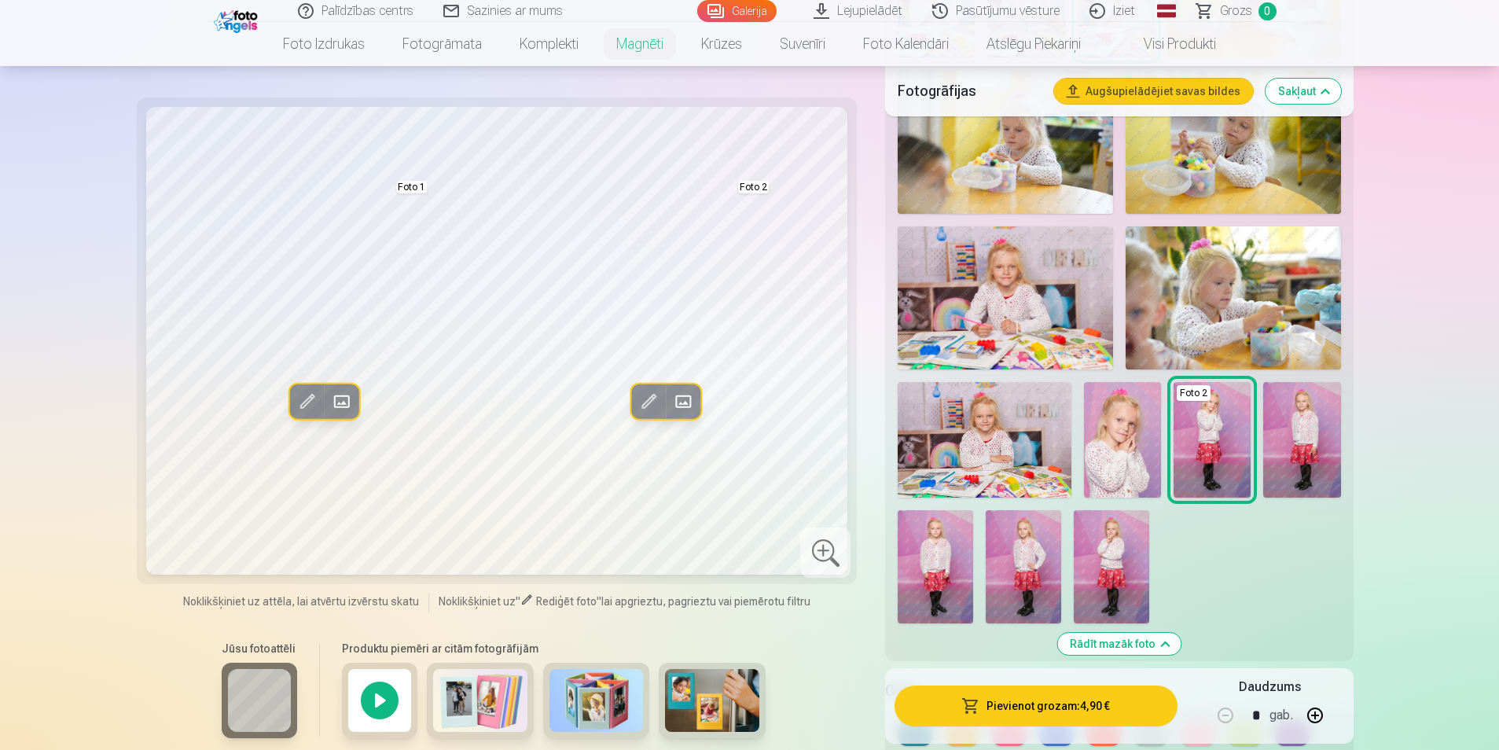
click at [1117, 568] on img at bounding box center [1110, 566] width 75 height 113
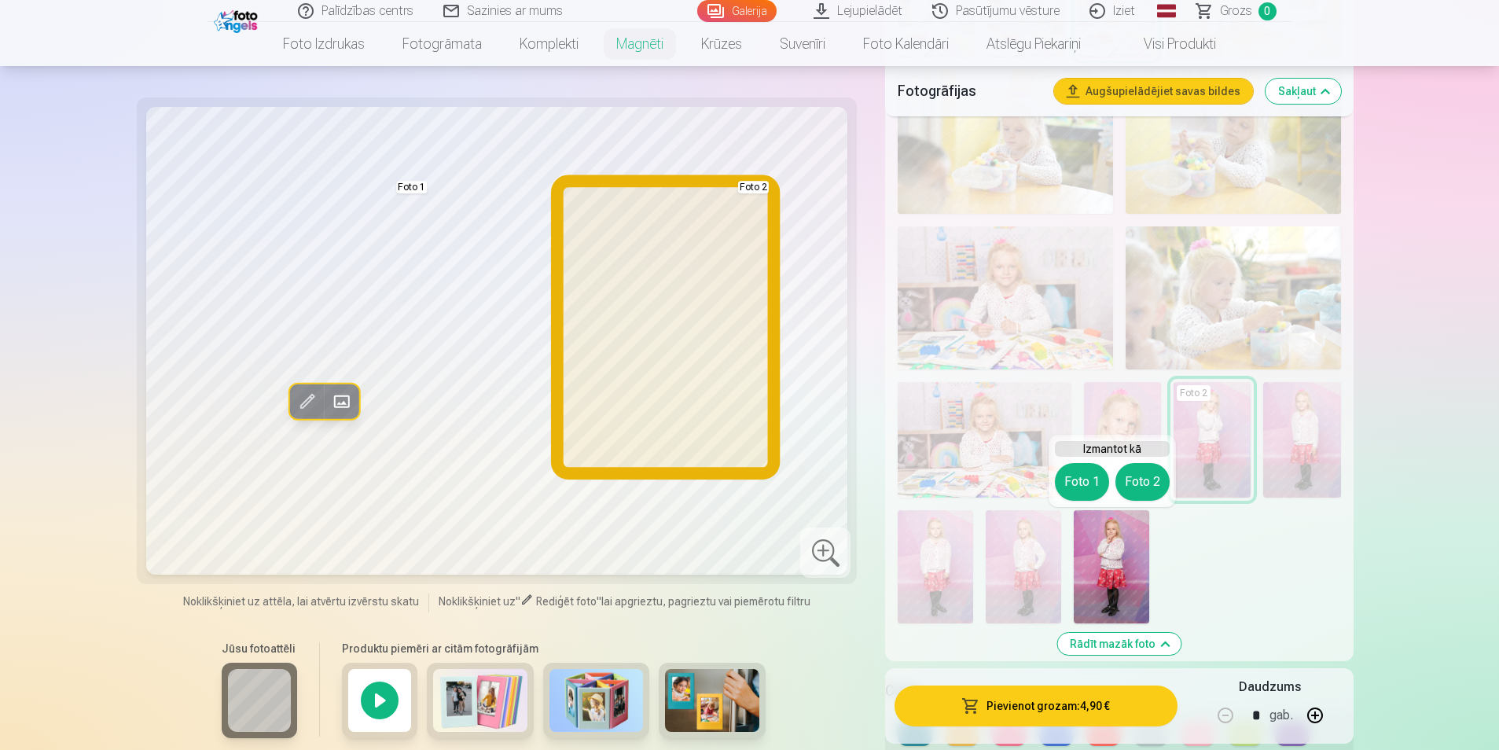
click at [1147, 482] on button "Foto 2" at bounding box center [1142, 482] width 54 height 38
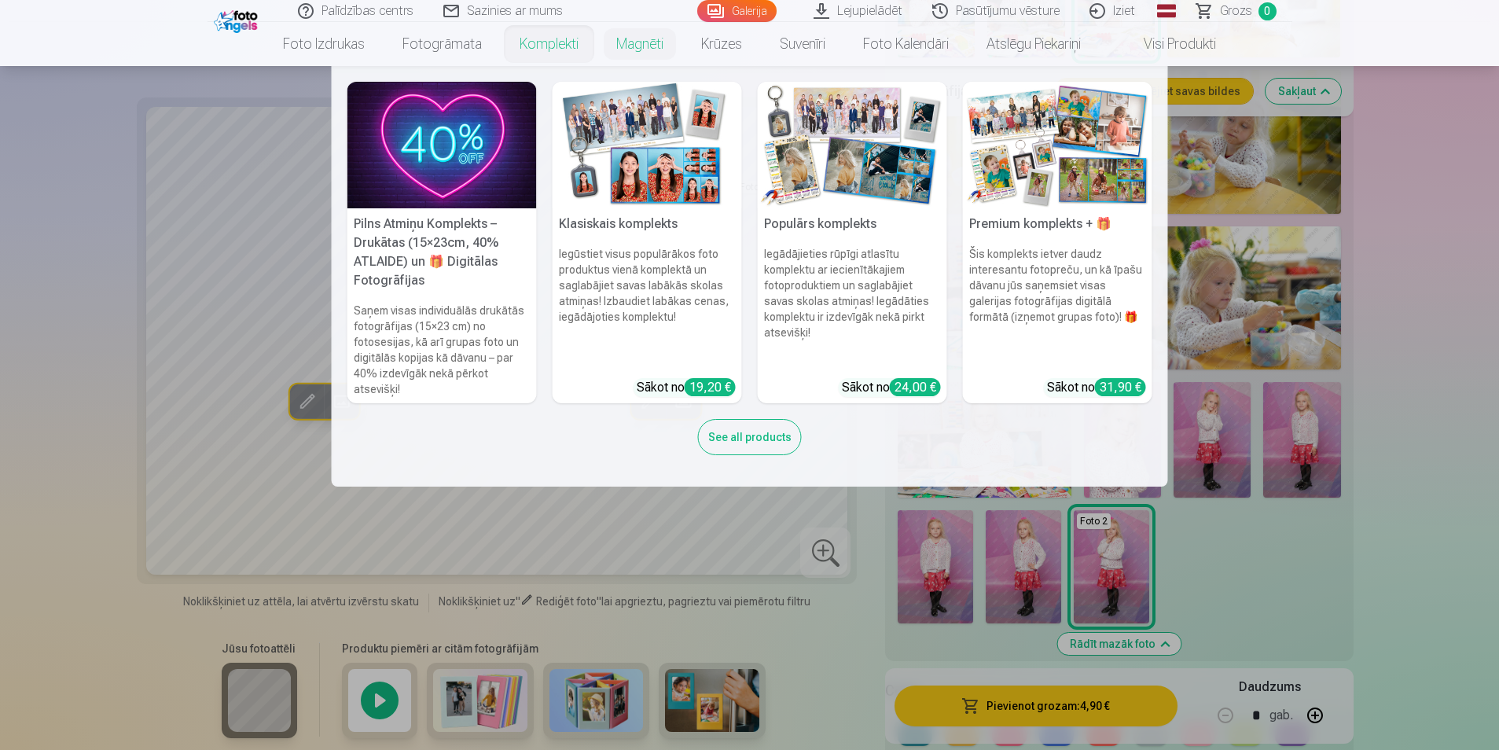
click at [567, 48] on link "Komplekti" at bounding box center [549, 44] width 97 height 44
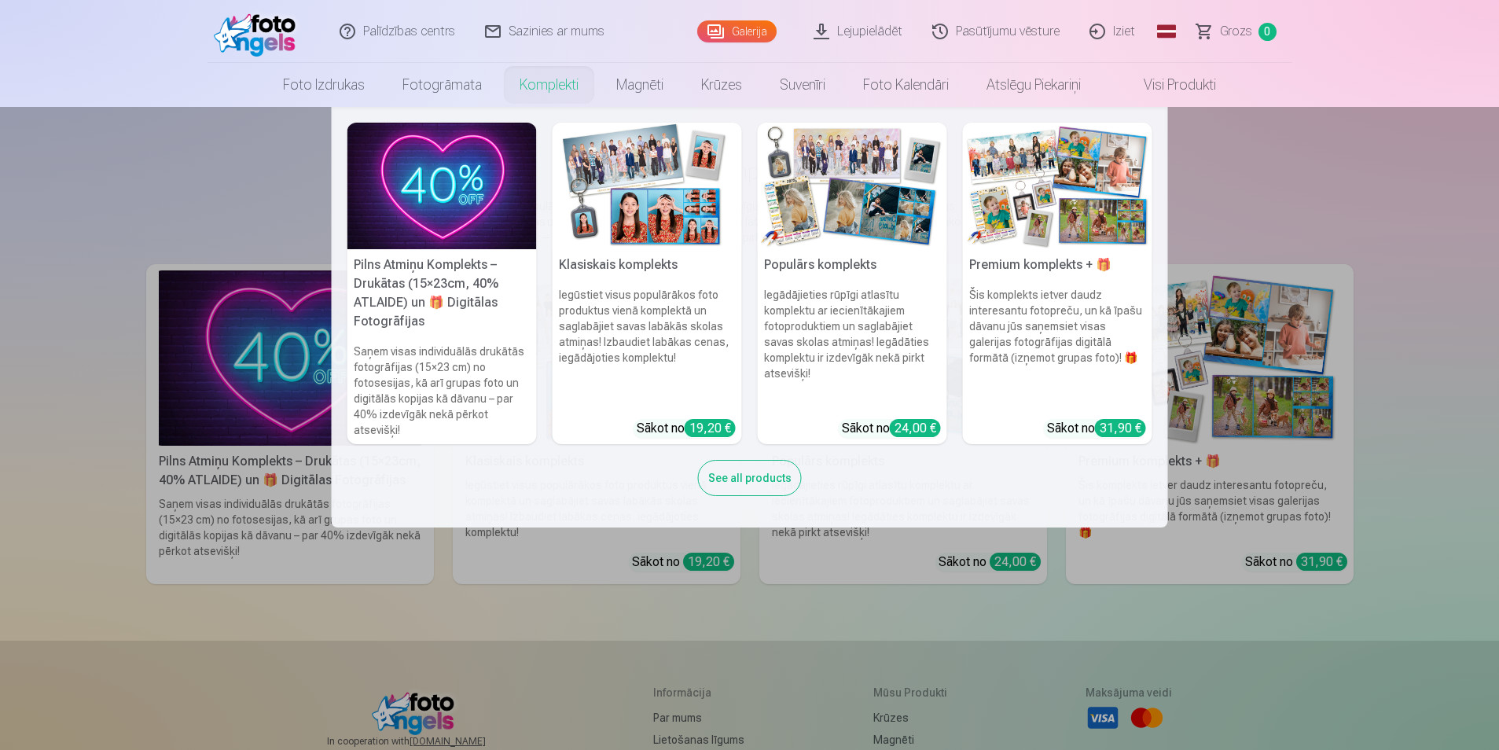
click at [567, 86] on link "Komplekti" at bounding box center [549, 85] width 97 height 44
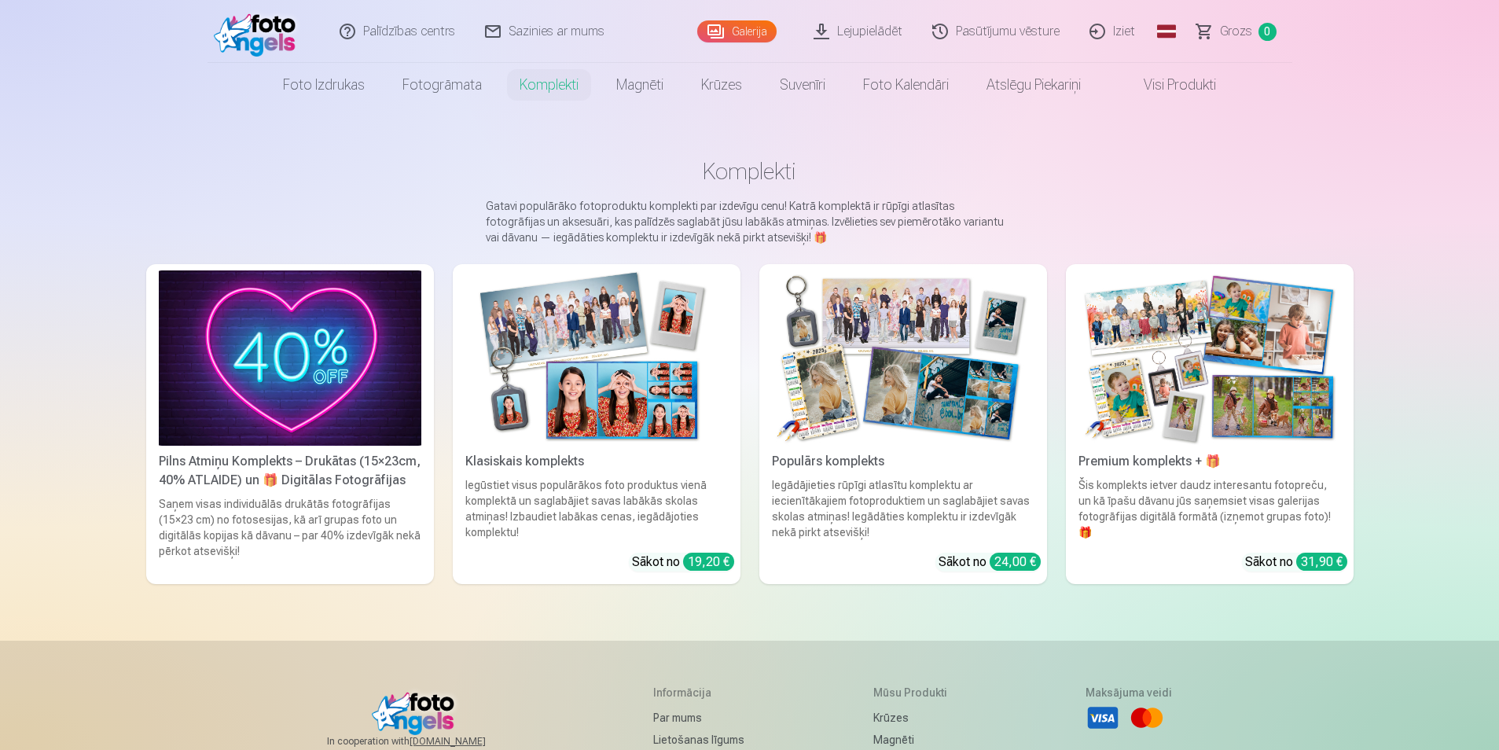
click at [567, 86] on link "Komplekti" at bounding box center [549, 85] width 97 height 44
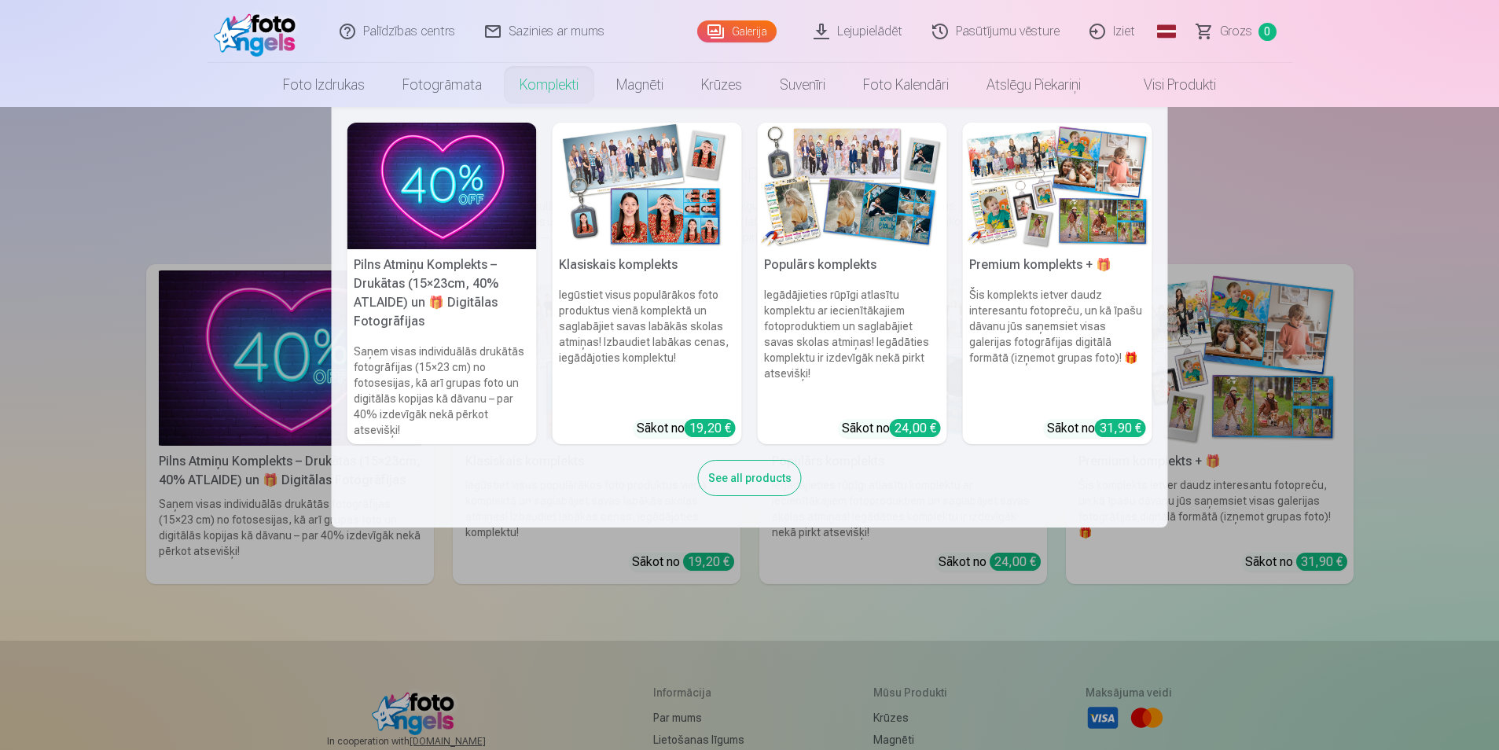
click at [622, 170] on img at bounding box center [646, 186] width 189 height 127
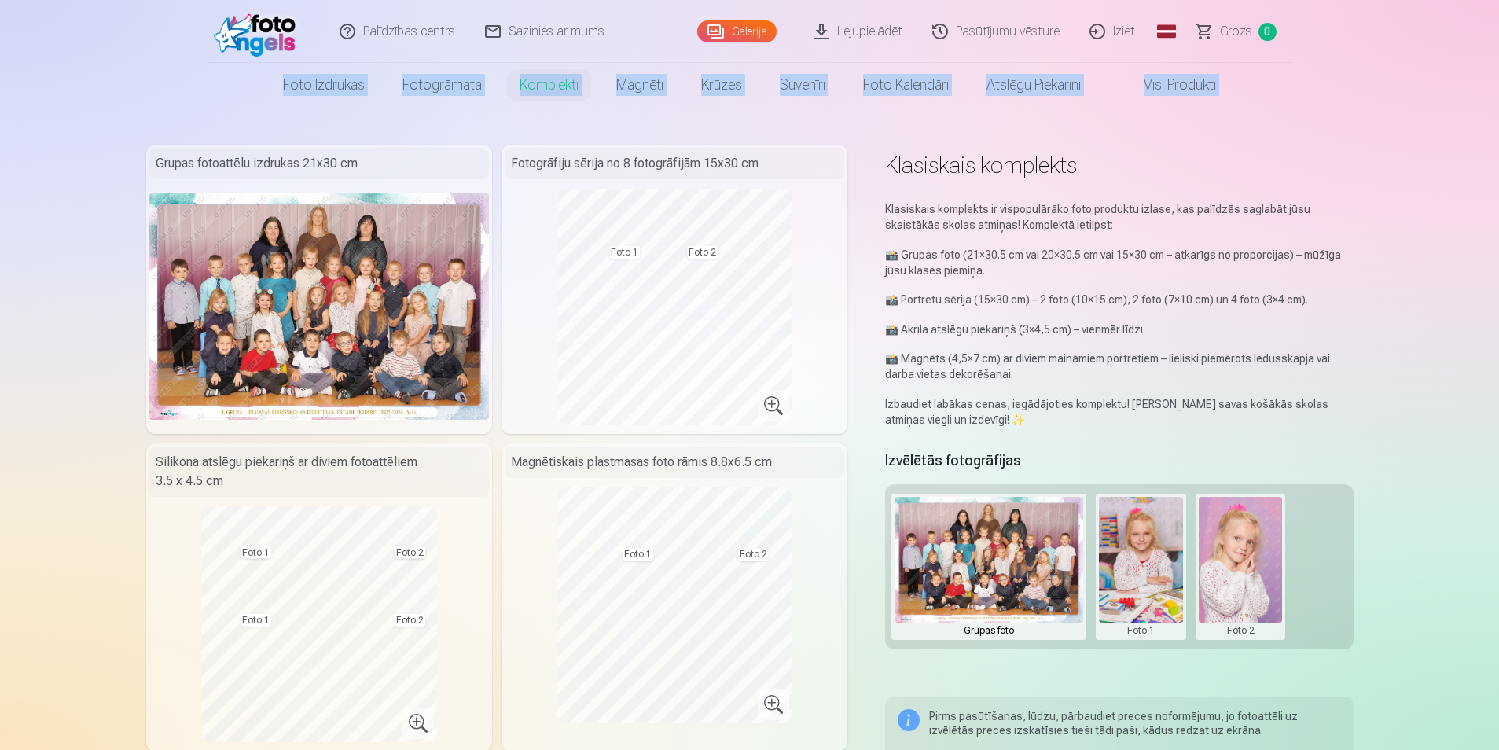
drag, startPoint x: 1498, startPoint y: 35, endPoint x: 1505, endPoint y: 68, distance: 33.0
click at [1498, 68] on html "Palīdzības centrs Sazinies ar mums Galerija Lejupielādēt Pasūtījumu vēsture Izi…" at bounding box center [749, 375] width 1499 height 750
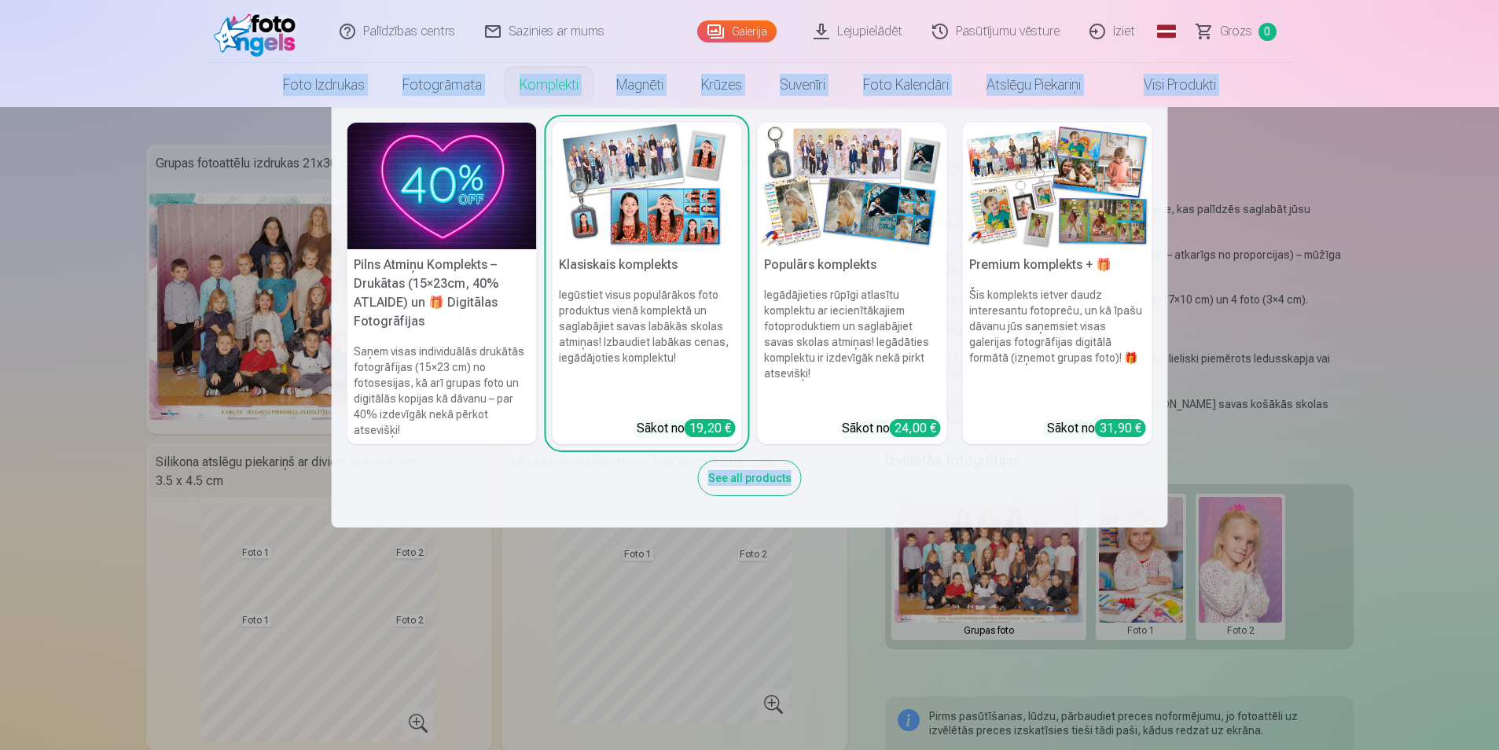
click at [544, 93] on link "Komplekti" at bounding box center [549, 85] width 97 height 44
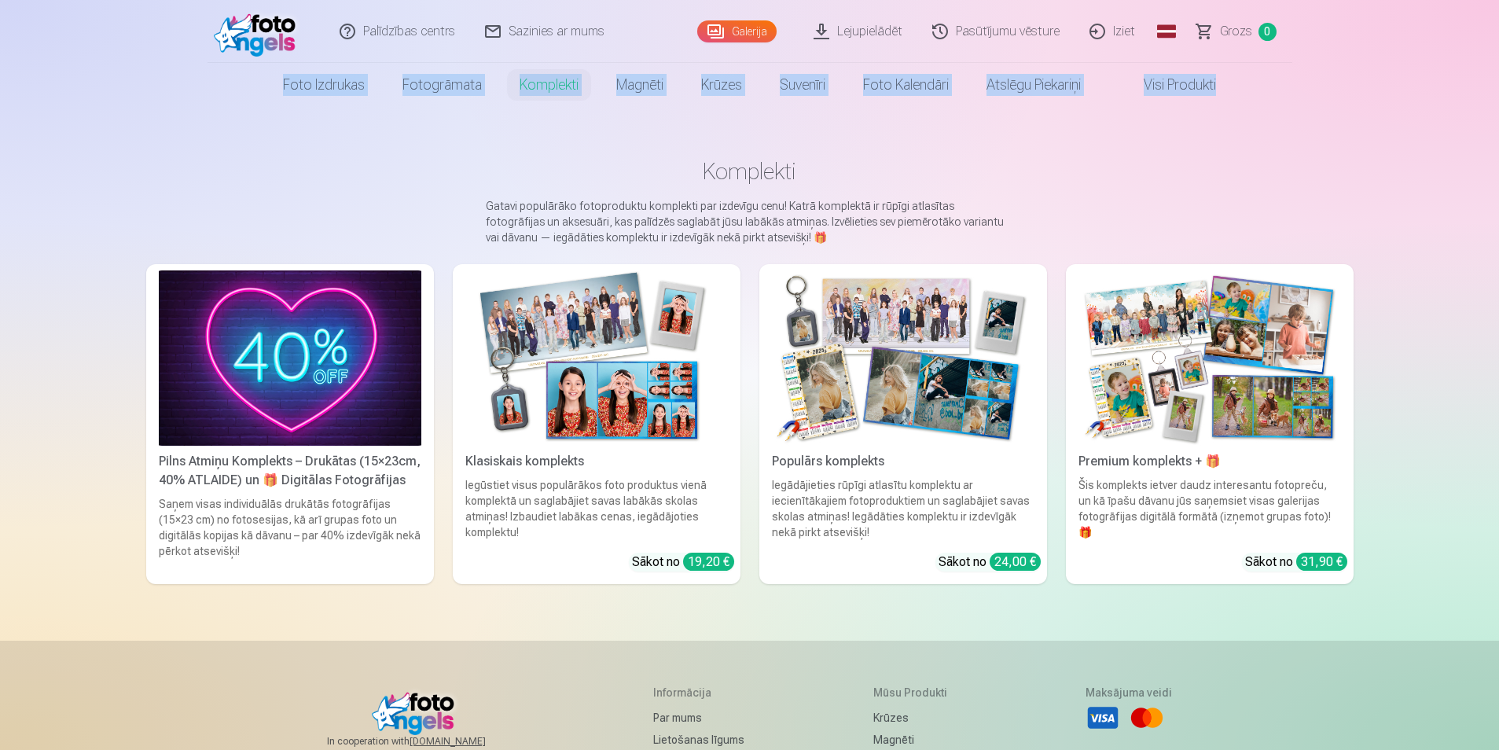
click at [552, 92] on link "Komplekti" at bounding box center [549, 85] width 97 height 44
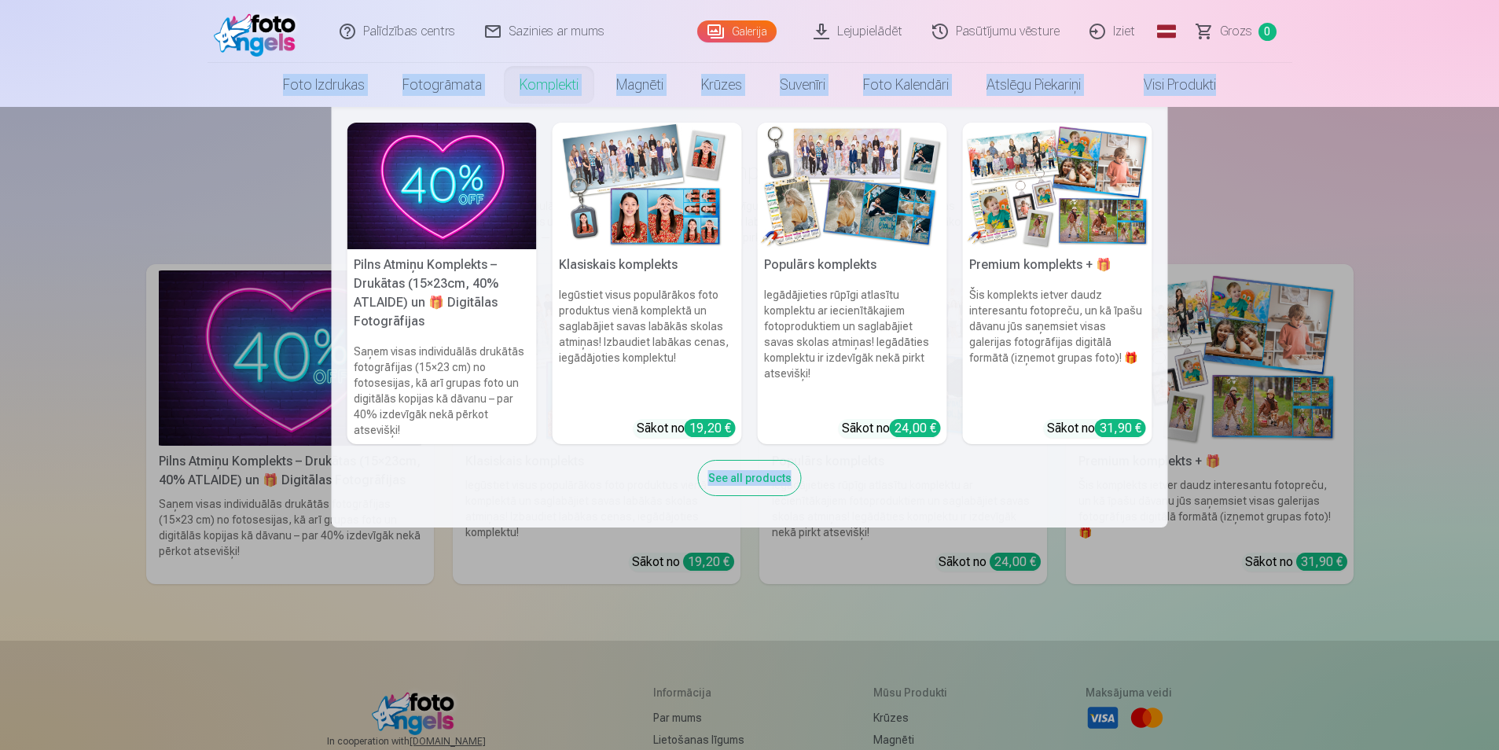
click at [831, 166] on img at bounding box center [852, 186] width 189 height 127
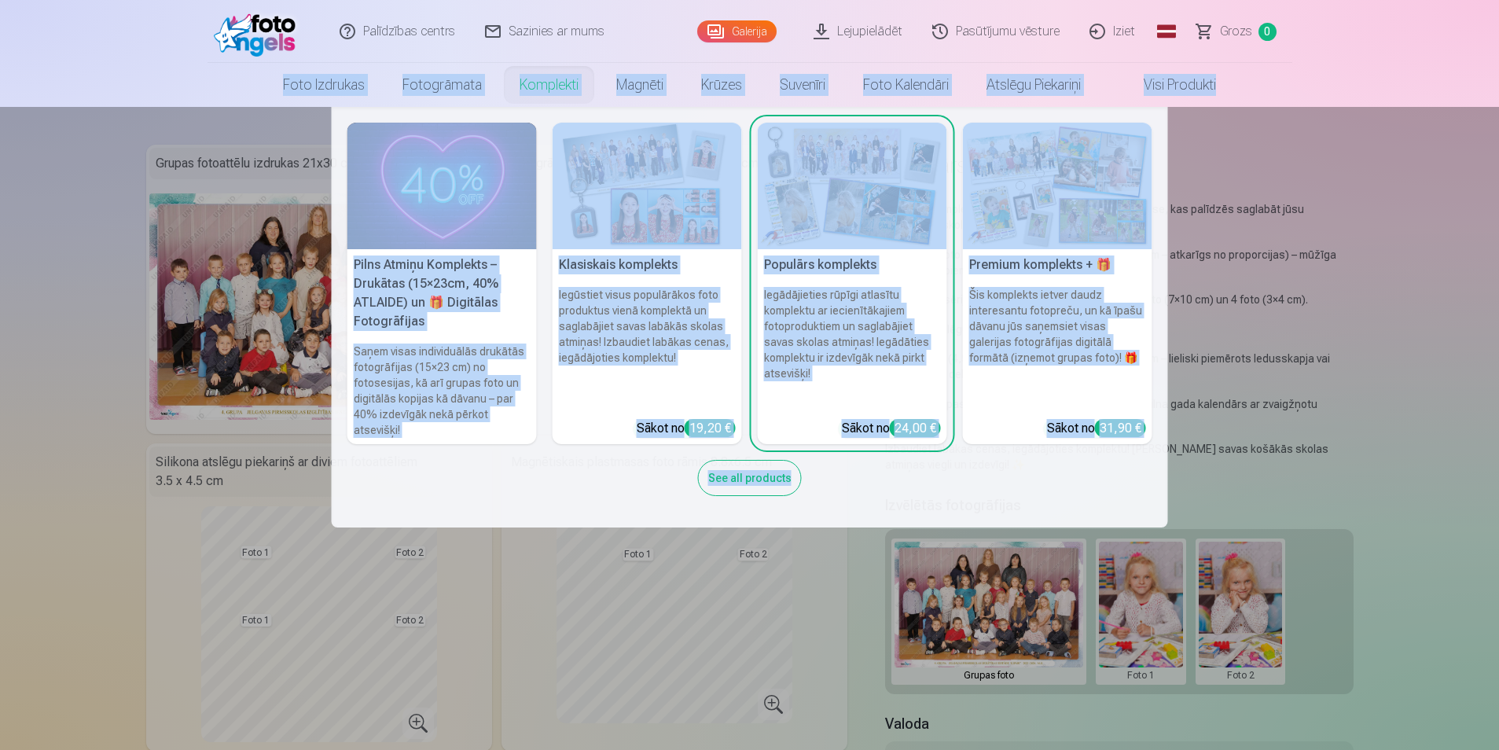
click at [549, 82] on link "Komplekti" at bounding box center [549, 85] width 97 height 44
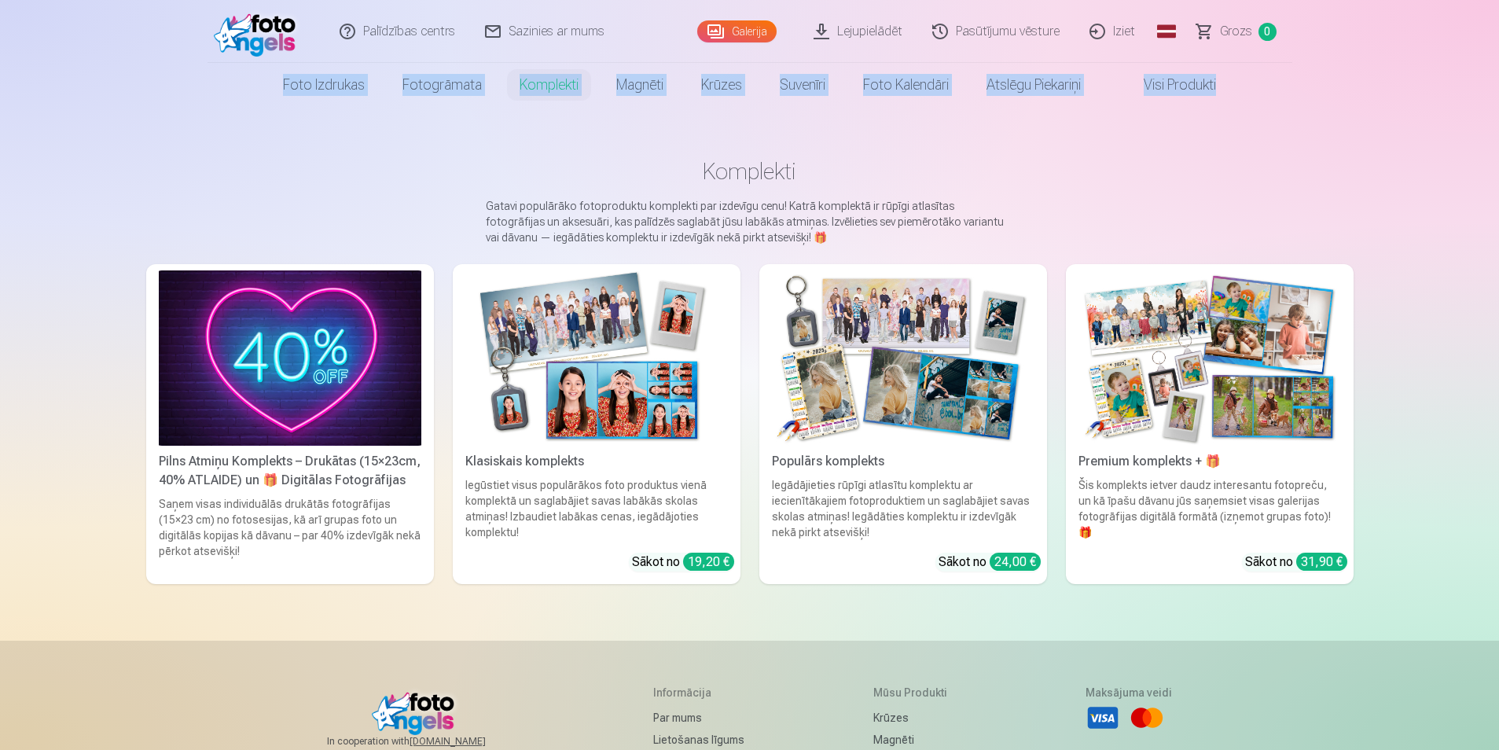
click at [1176, 466] on div "Premium komplekts + 🎁" at bounding box center [1209, 461] width 275 height 19
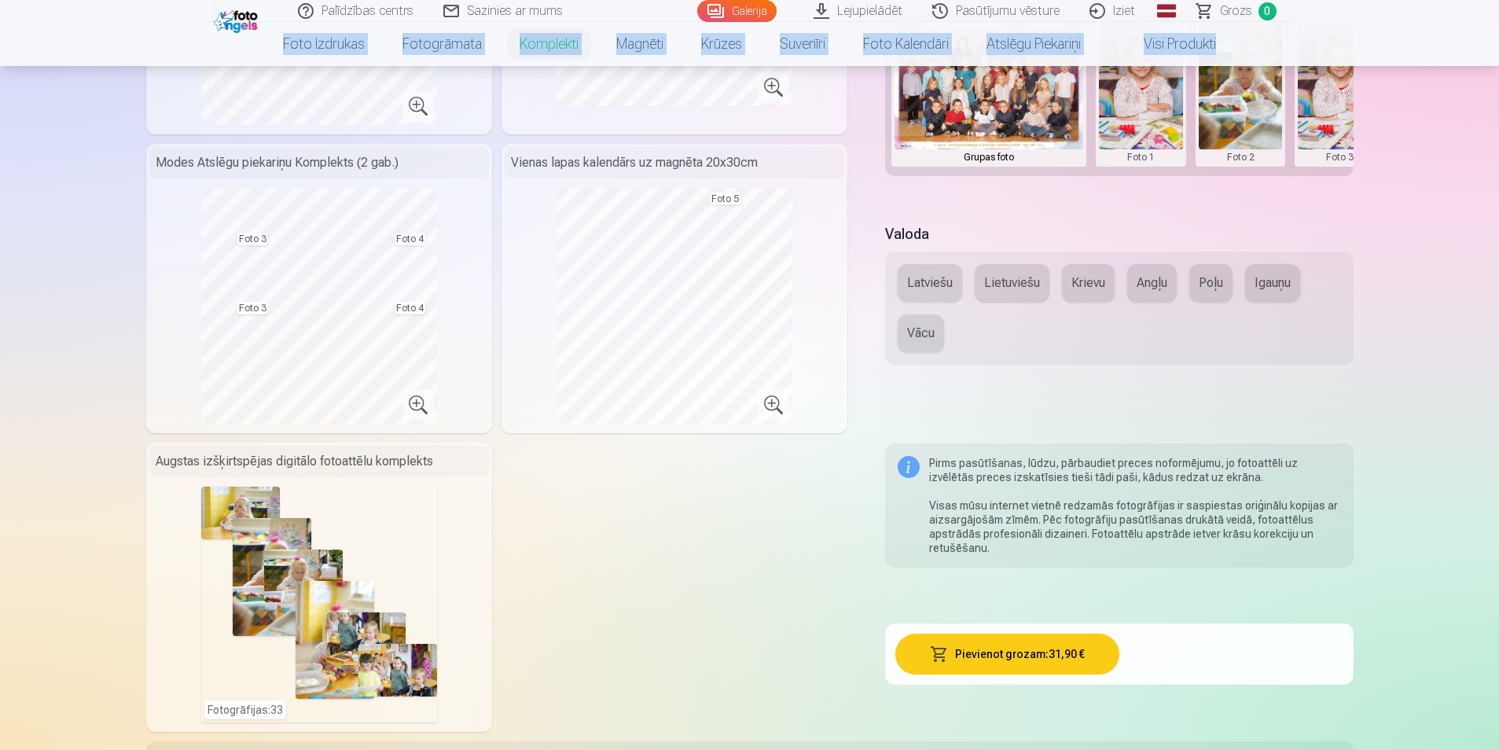
scroll to position [618, 0]
click at [930, 278] on button "Latviešu" at bounding box center [929, 282] width 64 height 38
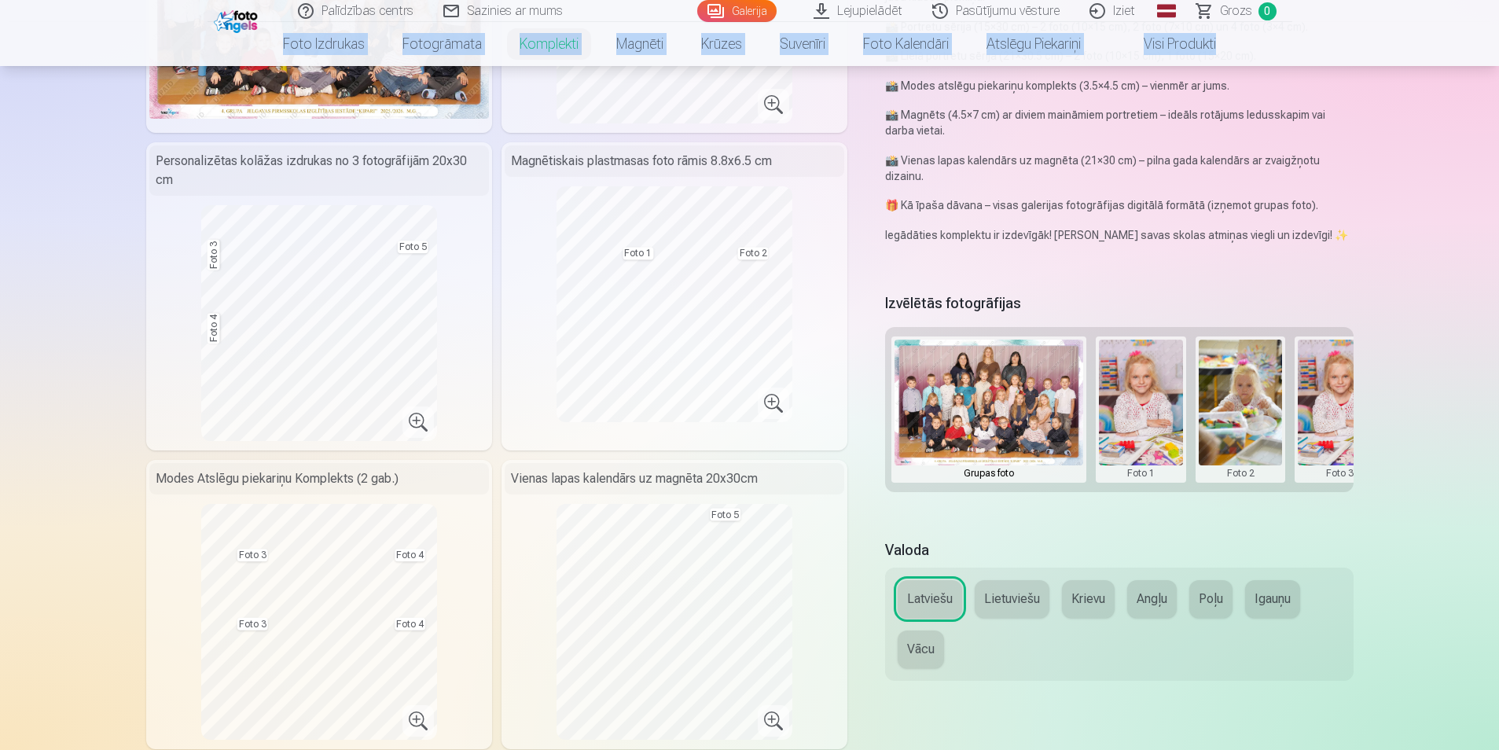
scroll to position [248, 0]
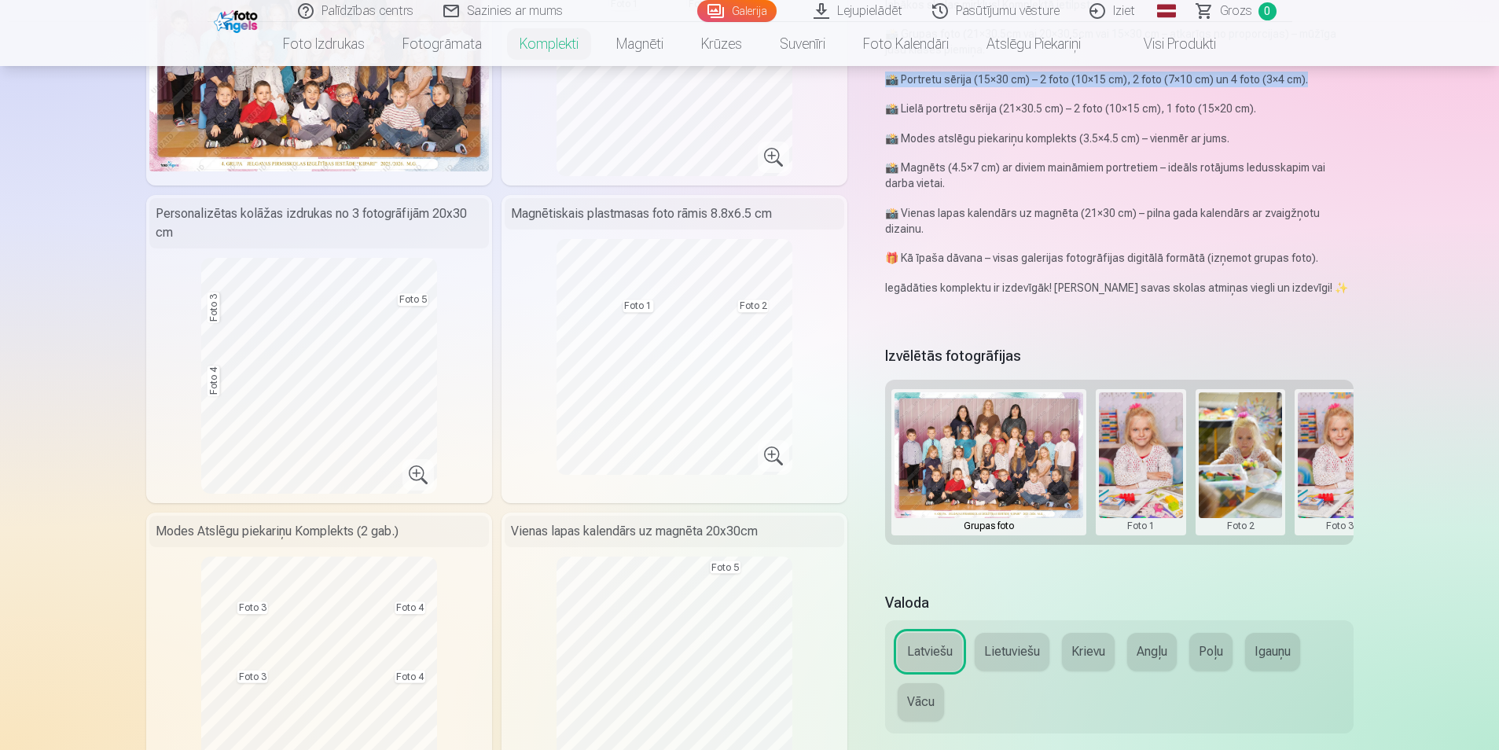
drag, startPoint x: 1499, startPoint y: 84, endPoint x: 1499, endPoint y: 53, distance: 30.7
click at [1498, 53] on html "Palīdzības centrs Sazinies ar mums Galerija Lejupielādēt Pasūtījumu vēsture Izi…" at bounding box center [749, 127] width 1499 height 750
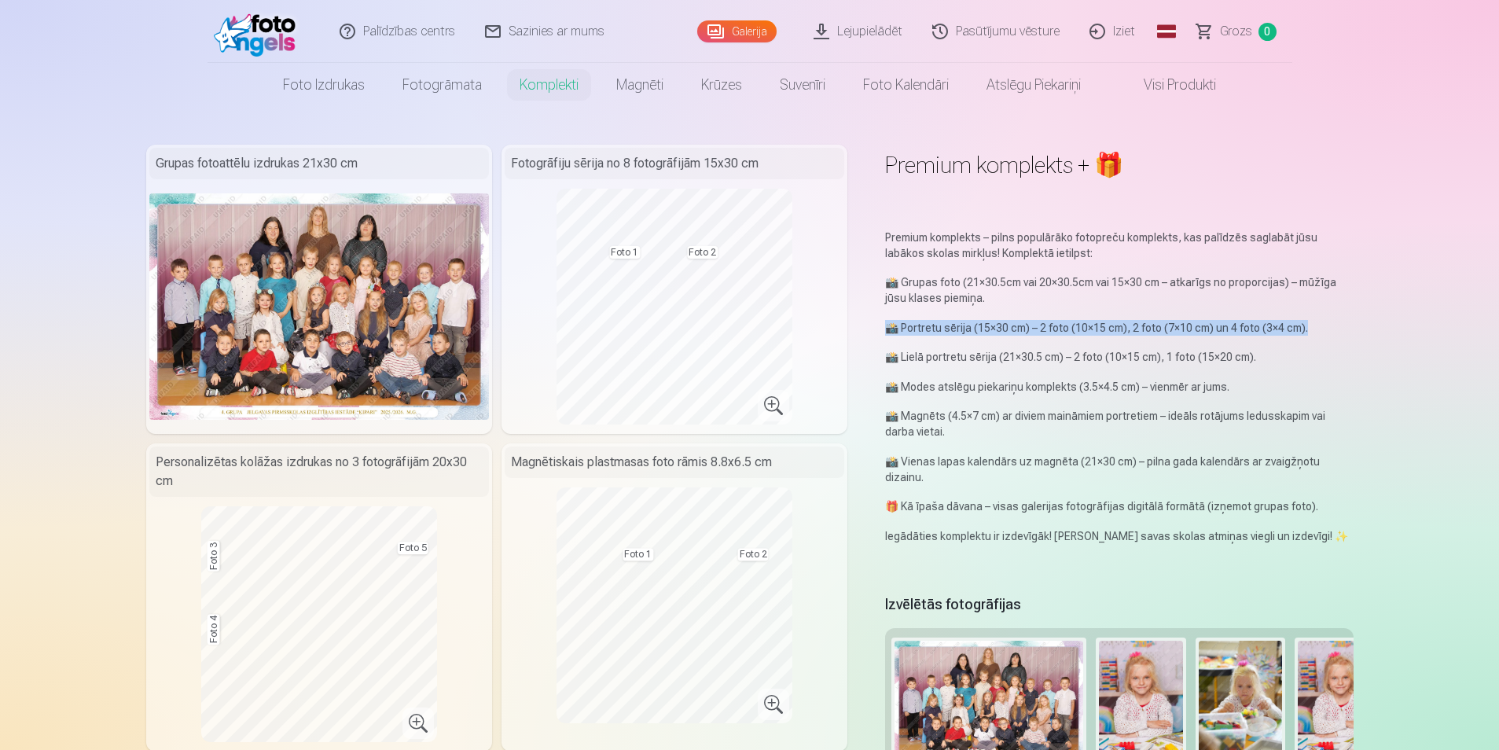
click at [428, 299] on img at bounding box center [318, 306] width 339 height 226
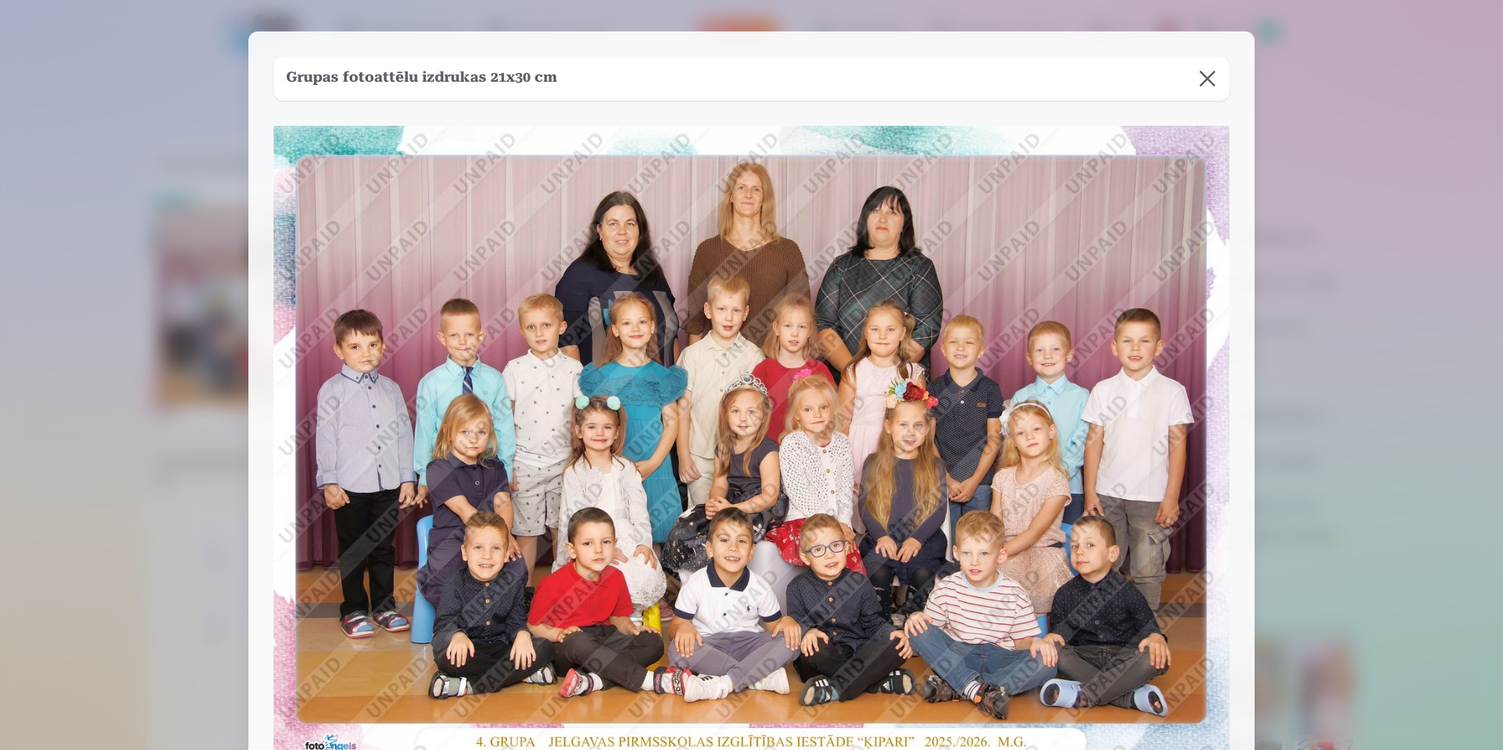
click at [1216, 82] on button at bounding box center [1207, 79] width 44 height 44
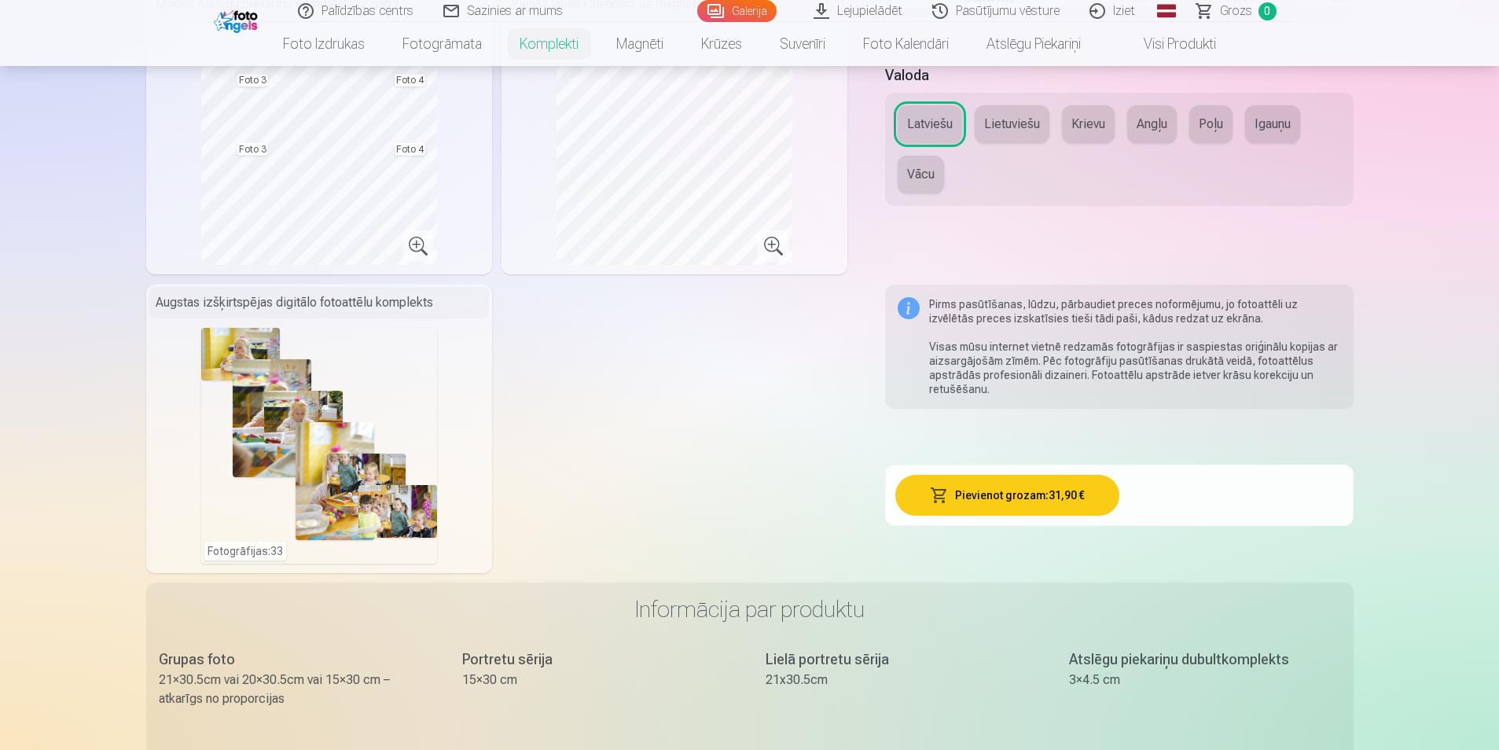
scroll to position [798, 0]
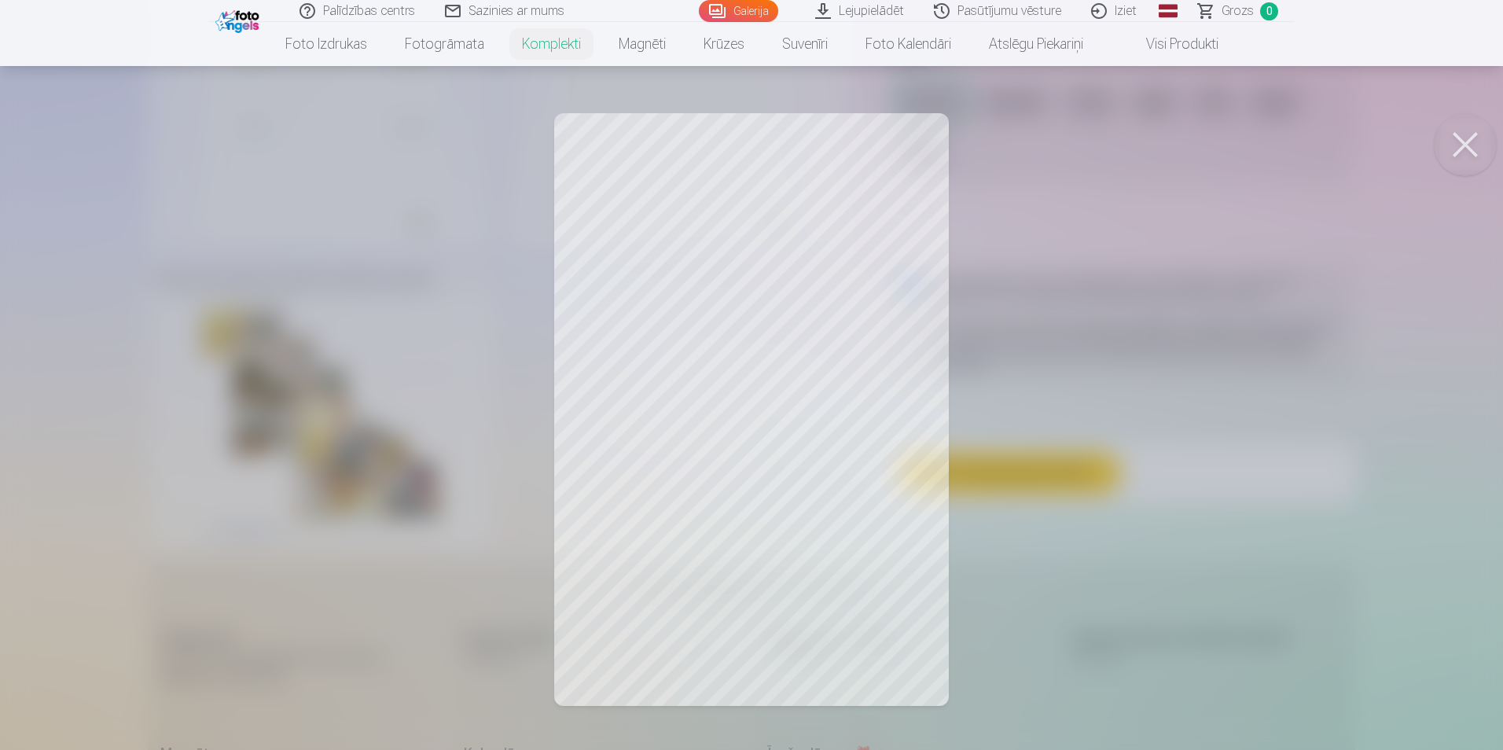
click at [1464, 135] on button at bounding box center [1464, 144] width 63 height 63
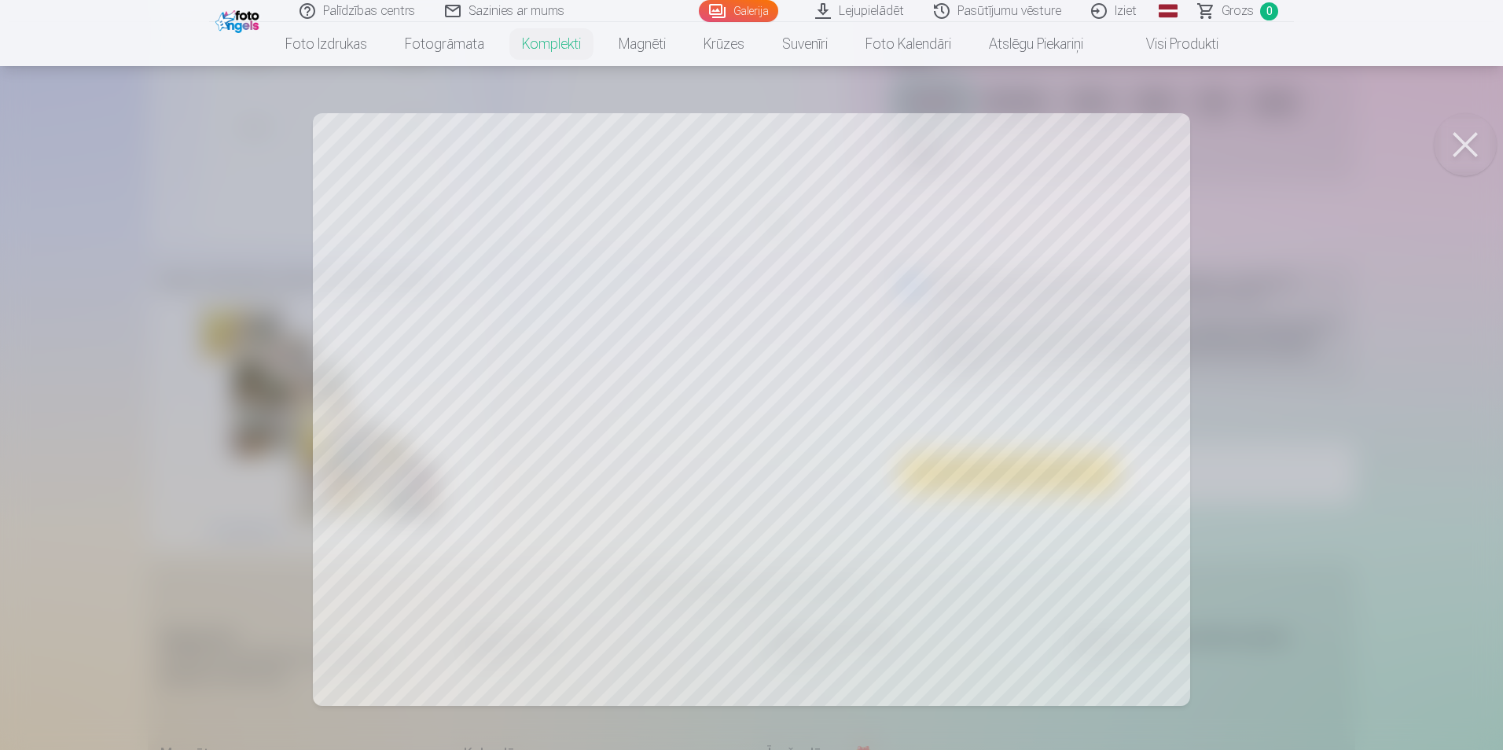
click at [1459, 138] on button at bounding box center [1464, 144] width 63 height 63
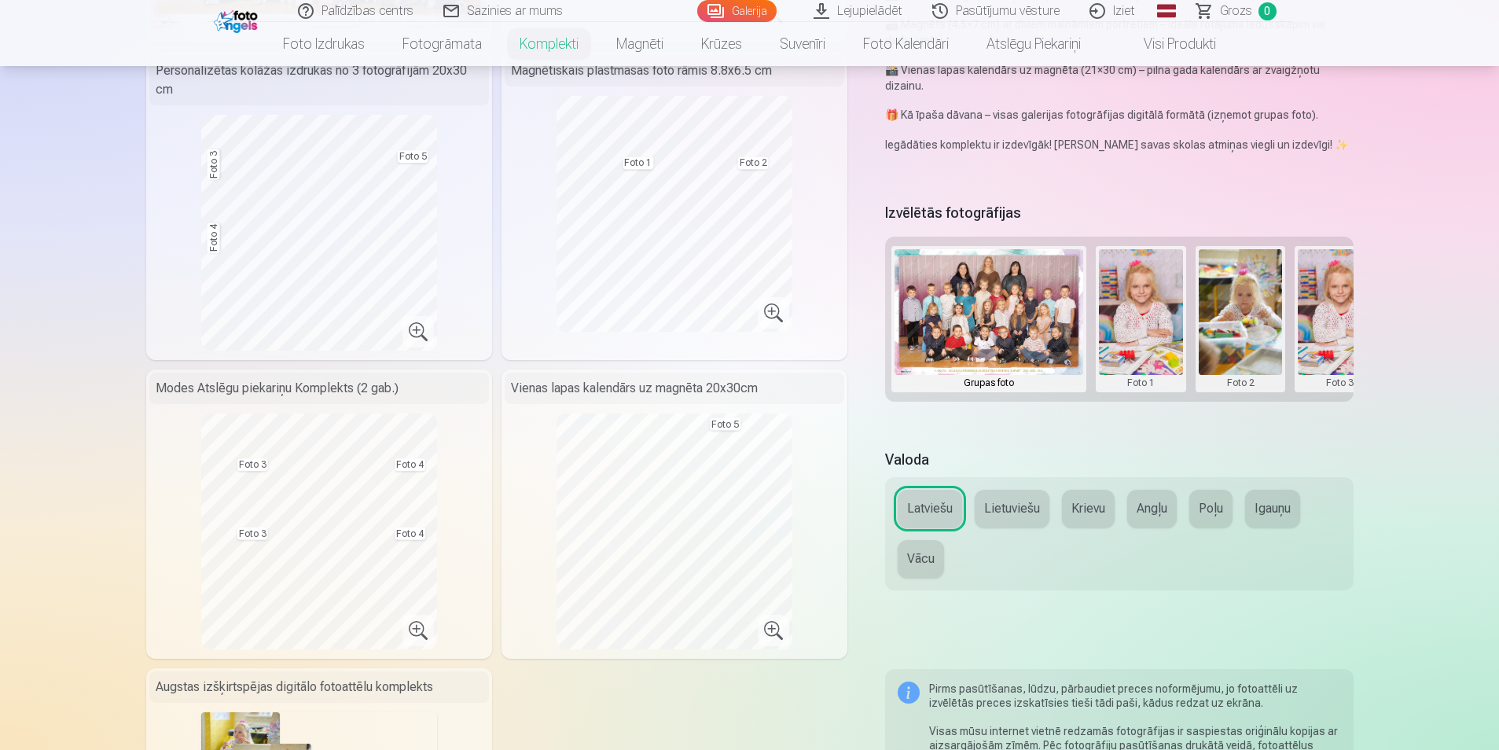
scroll to position [347, 0]
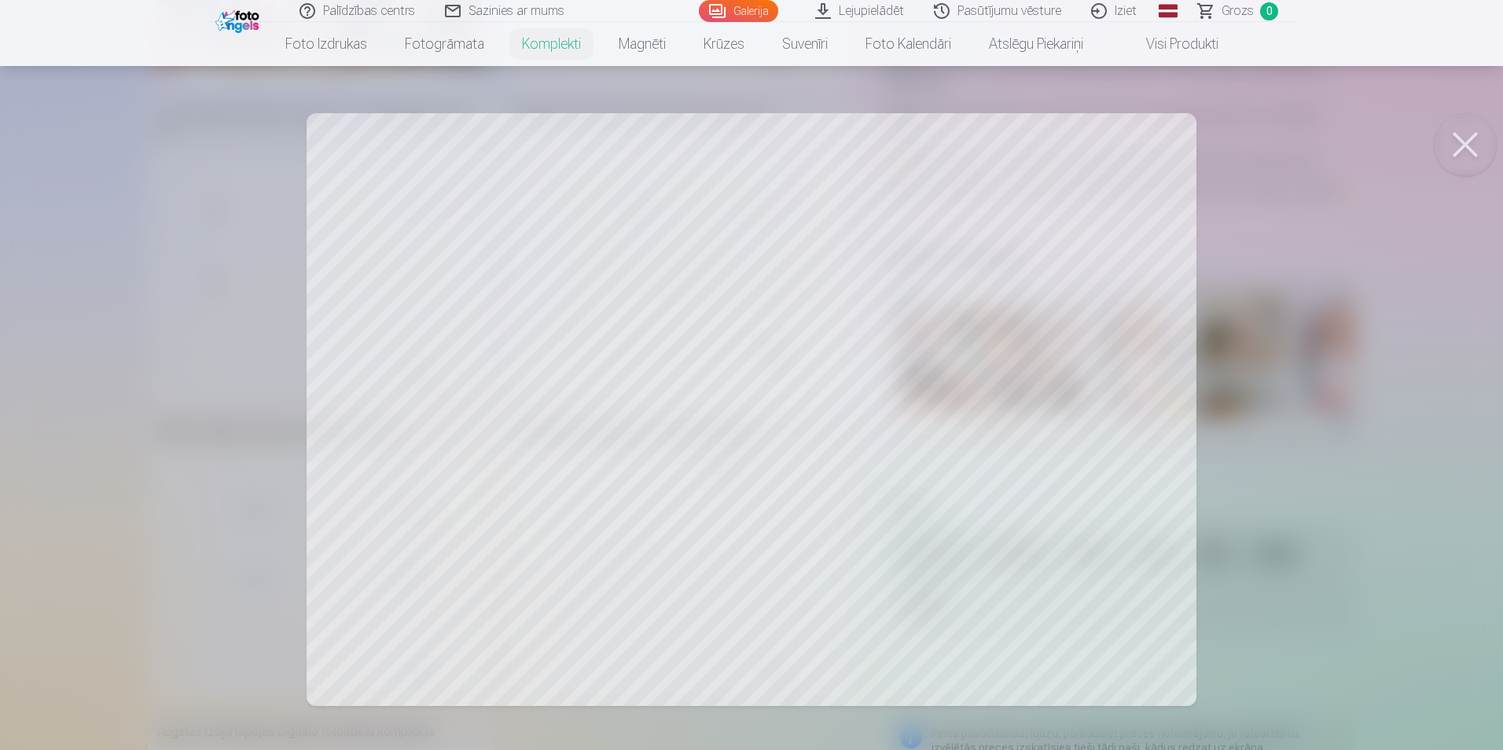
click at [1007, 376] on div at bounding box center [751, 375] width 1503 height 750
click at [774, 354] on div at bounding box center [751, 375] width 1503 height 750
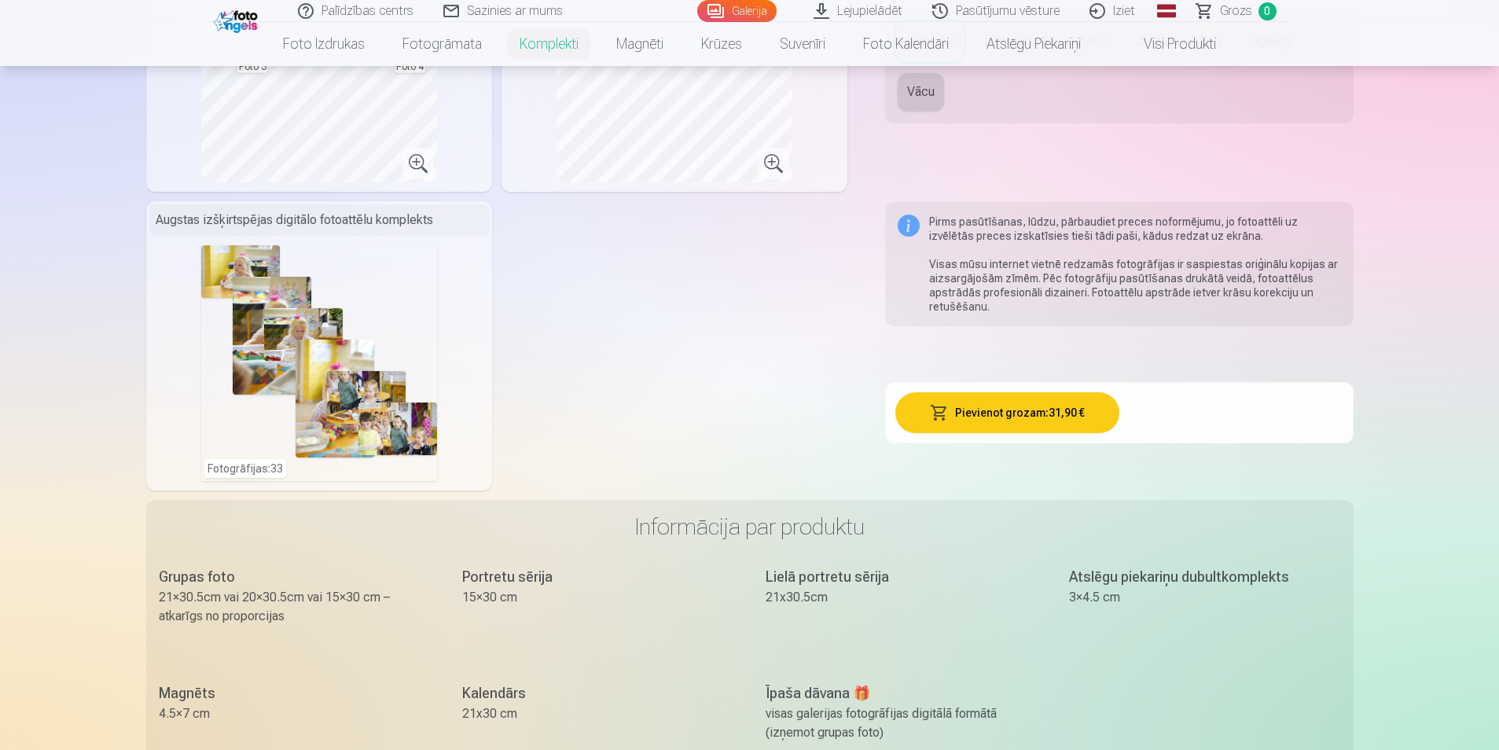
scroll to position [1325, 0]
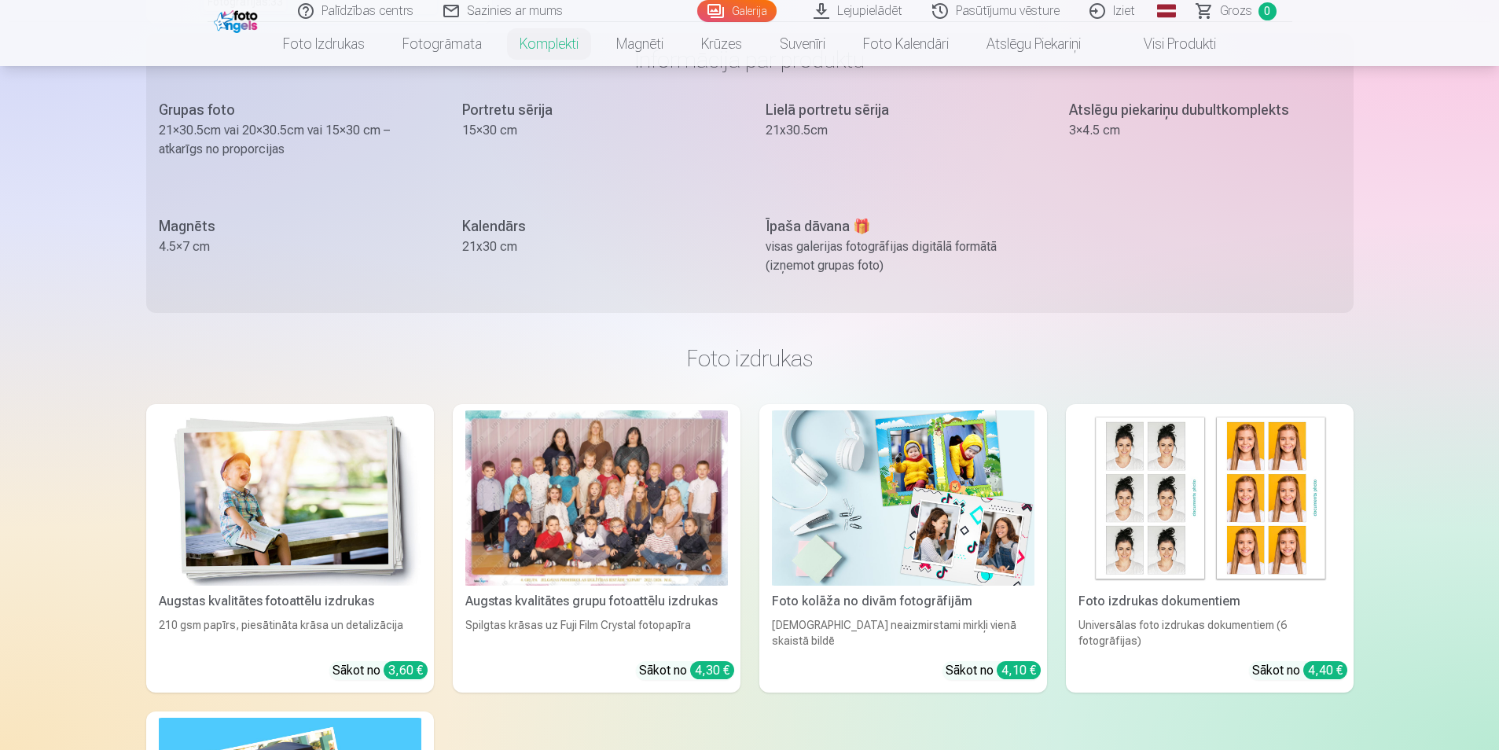
drag, startPoint x: 1497, startPoint y: 171, endPoint x: 1492, endPoint y: 128, distance: 43.6
drag, startPoint x: 1496, startPoint y: 166, endPoint x: 1496, endPoint y: 134, distance: 31.4
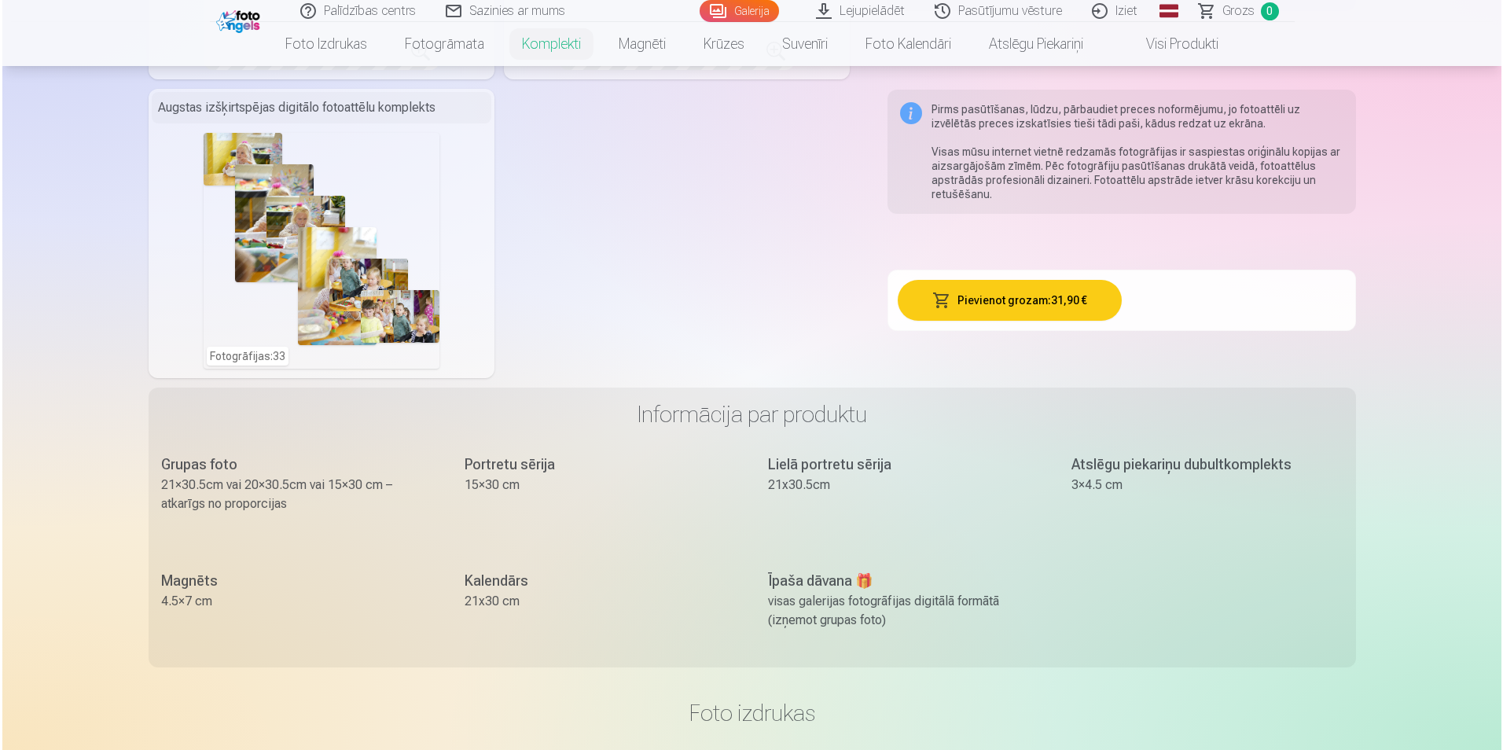
scroll to position [941, 0]
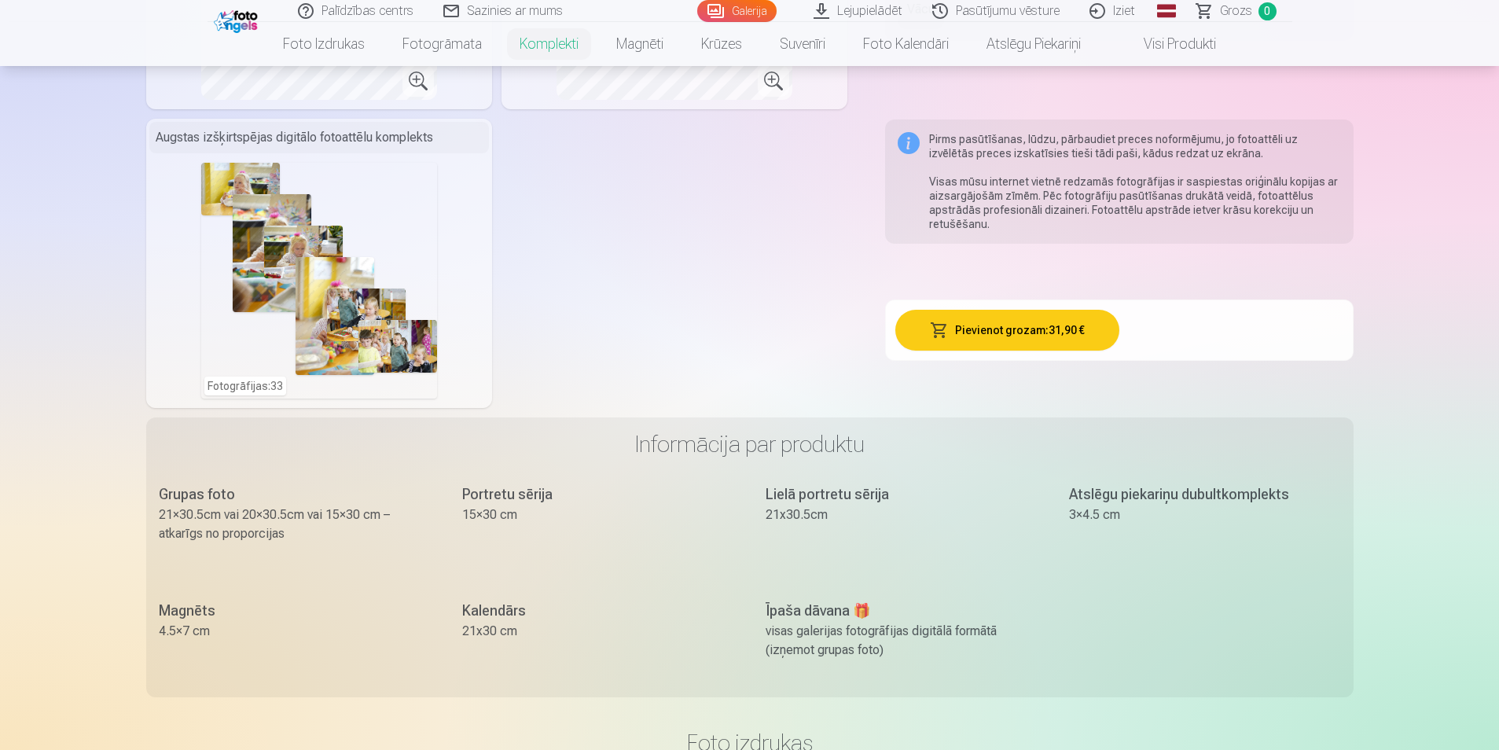
click at [1063, 328] on button "Pievienot grozam : 31,90 €" at bounding box center [1007, 330] width 224 height 41
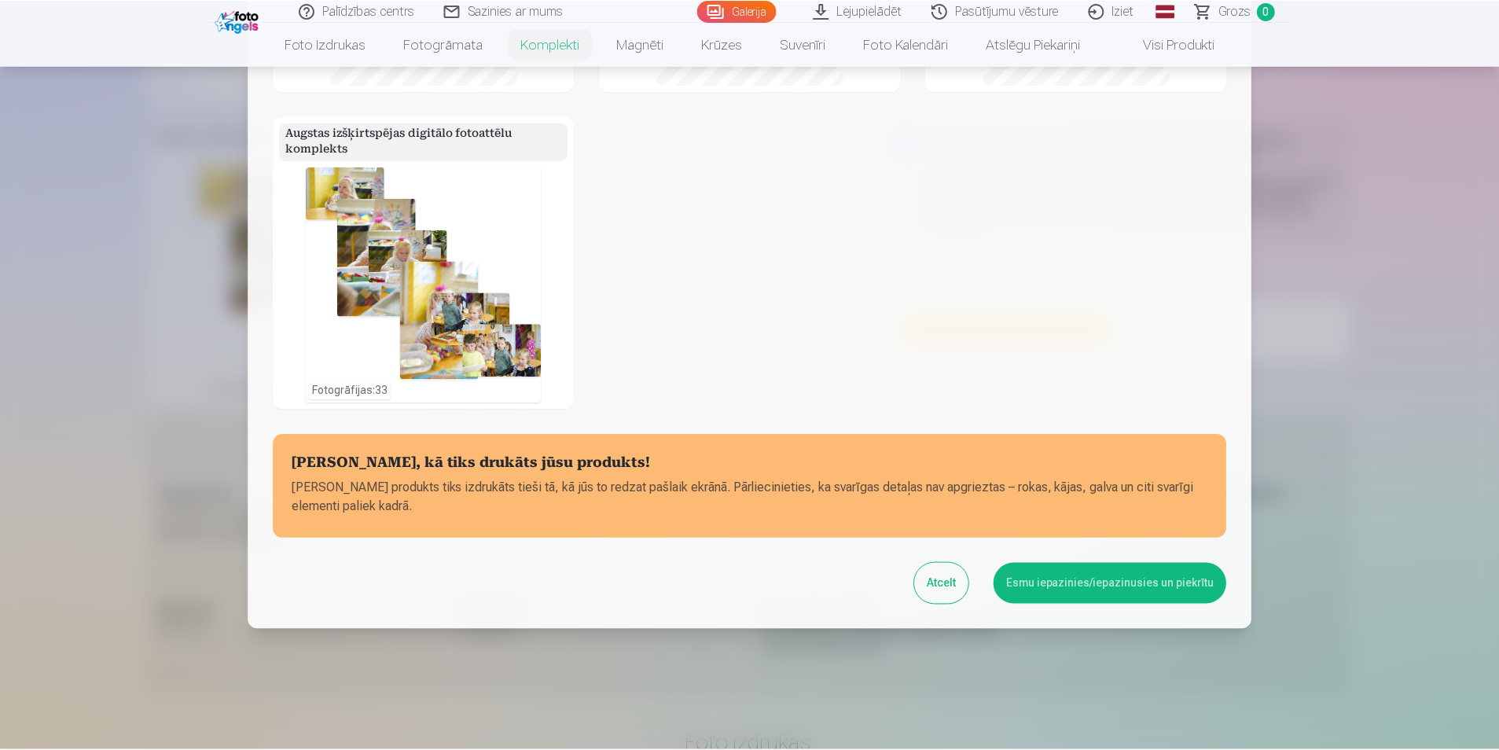
scroll to position [470, 0]
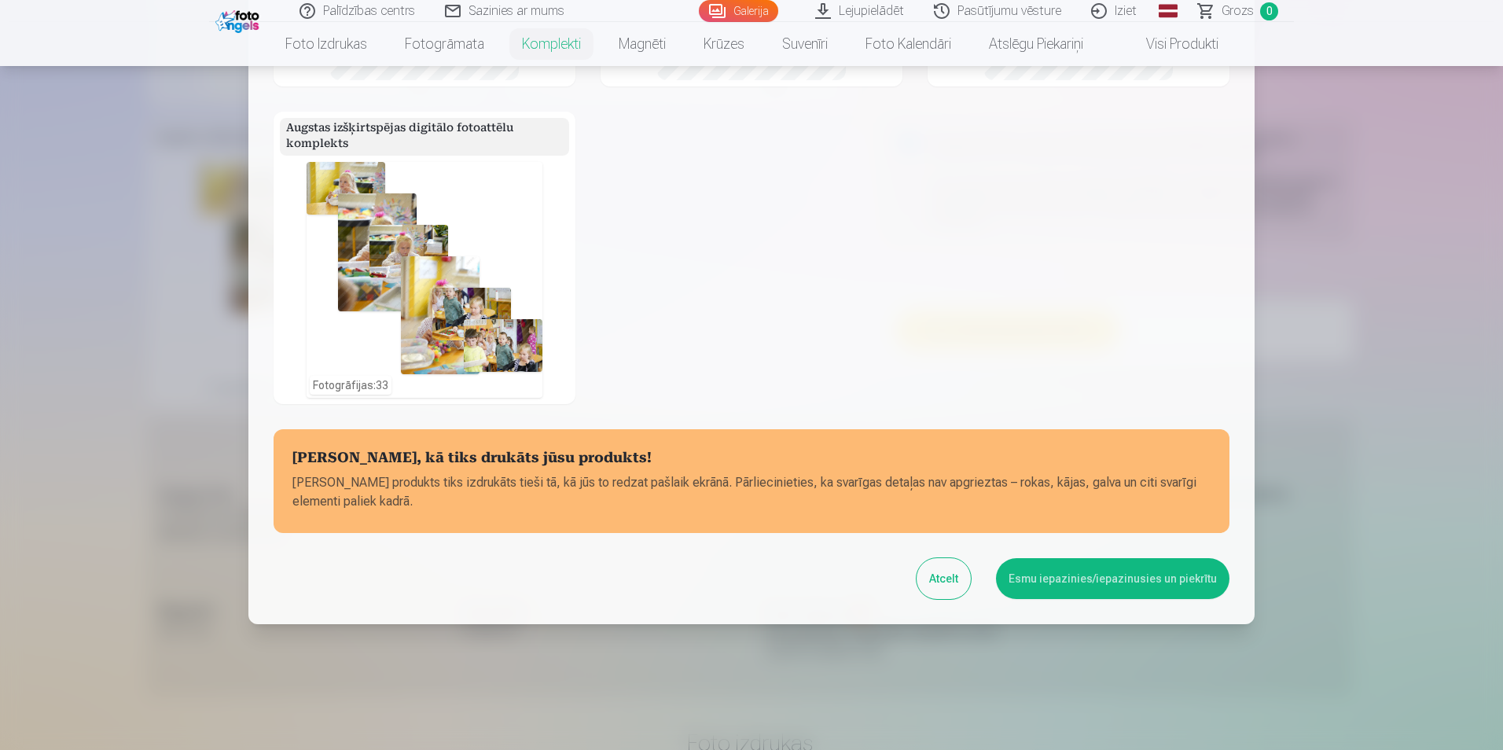
drag, startPoint x: 1158, startPoint y: 317, endPoint x: 1168, endPoint y: 343, distance: 27.9
click at [963, 581] on button "Atcelt" at bounding box center [943, 578] width 54 height 41
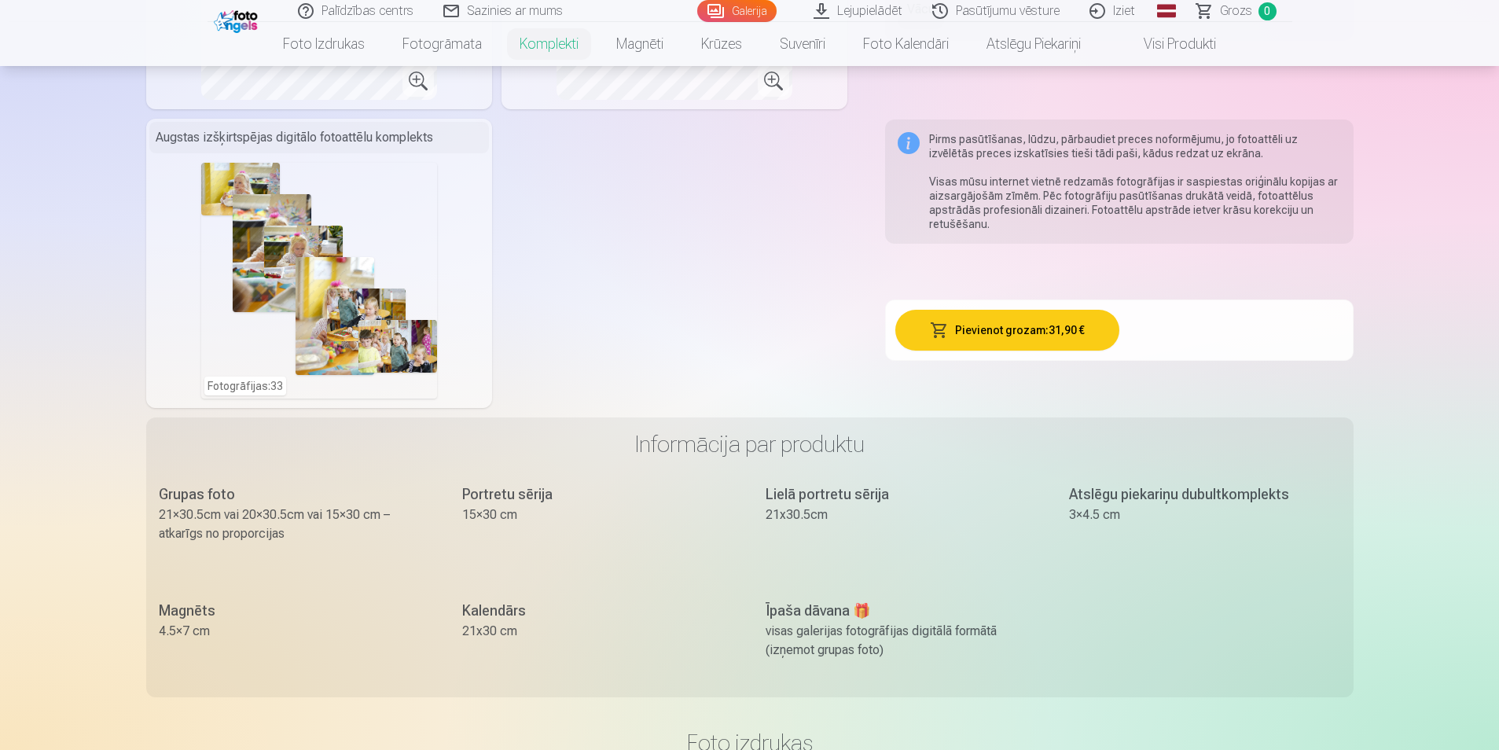
drag, startPoint x: 1336, startPoint y: 281, endPoint x: 1368, endPoint y: 335, distance: 63.1
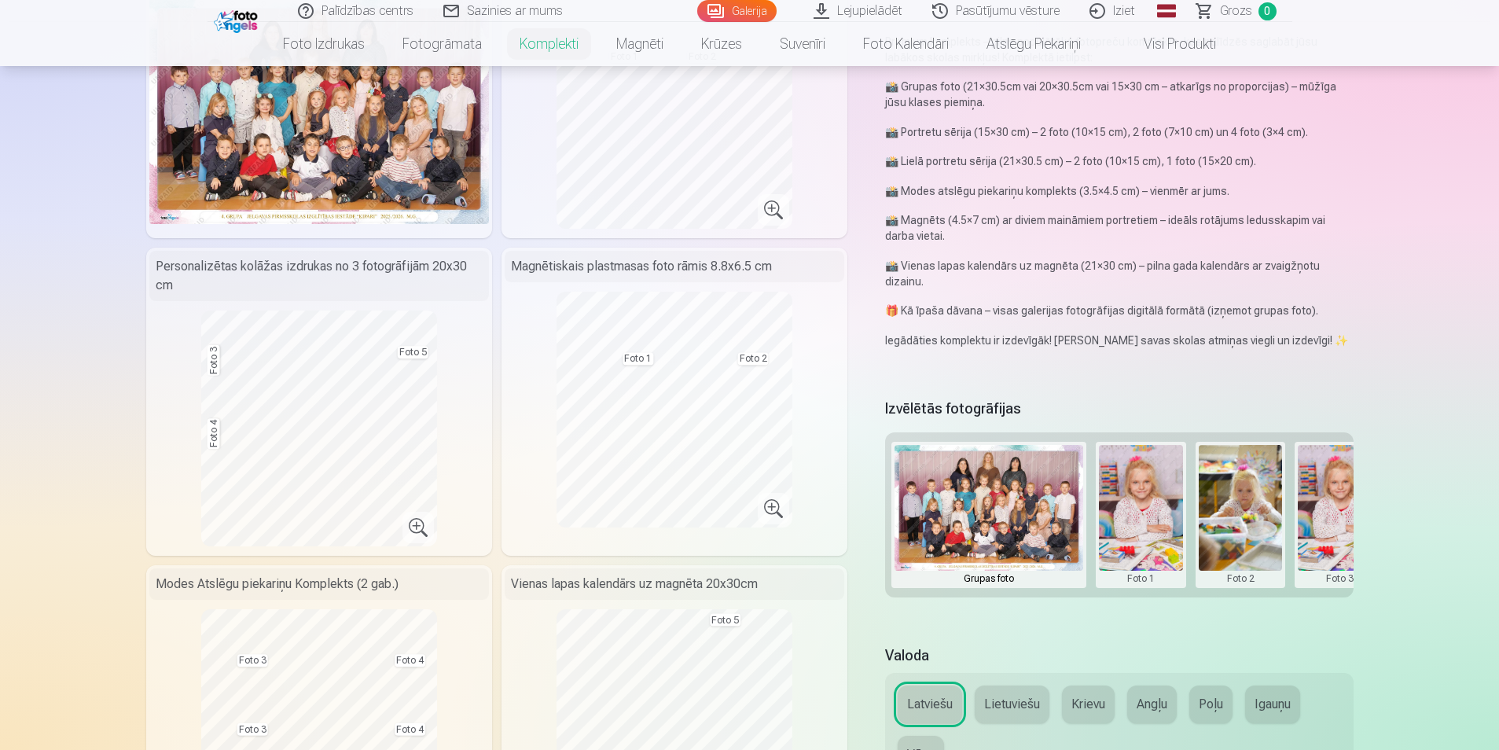
scroll to position [105, 0]
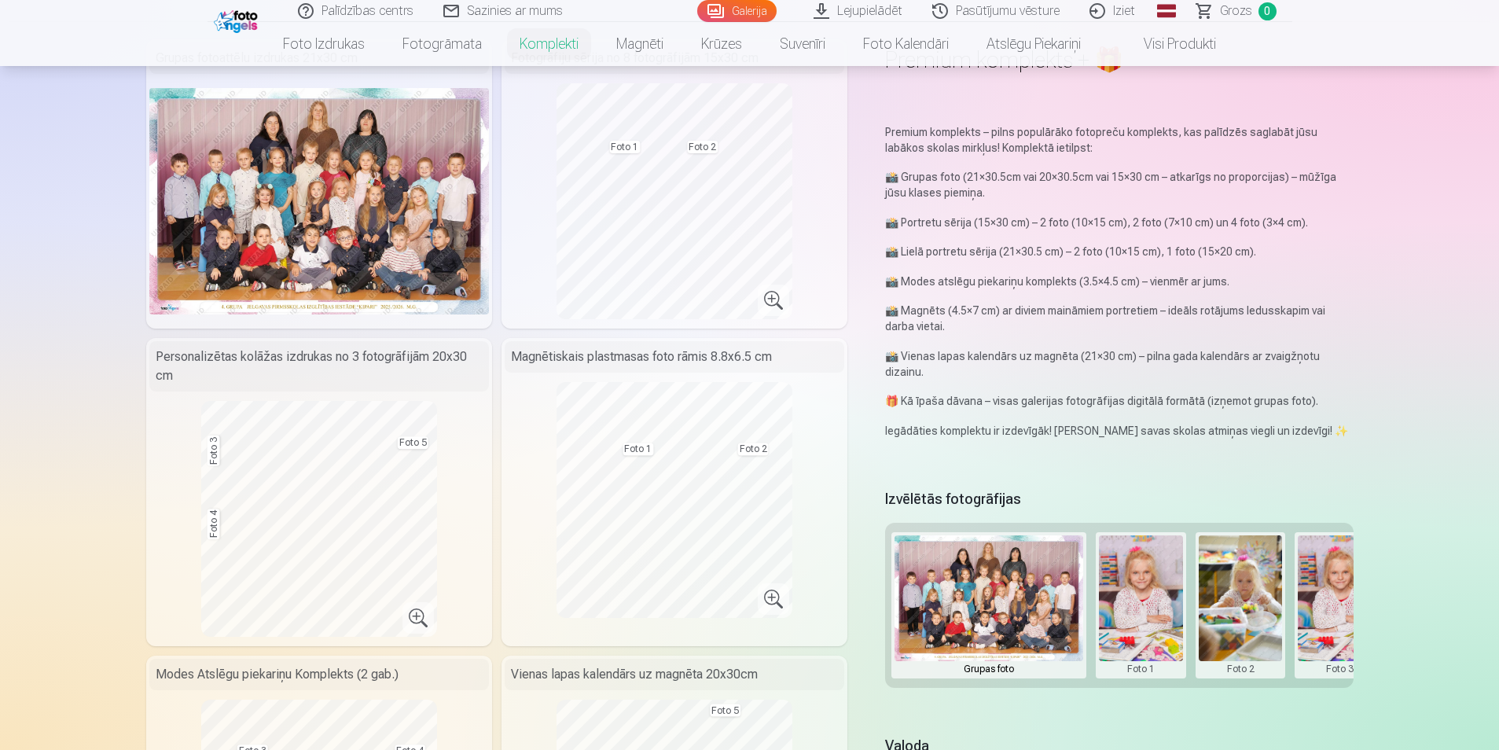
click at [1026, 577] on img at bounding box center [988, 598] width 189 height 126
click at [1153, 583] on button at bounding box center [1141, 605] width 84 height 140
drag, startPoint x: 1163, startPoint y: 689, endPoint x: 1177, endPoint y: 687, distance: 14.3
click at [1177, 687] on div at bounding box center [749, 375] width 1499 height 750
drag, startPoint x: 1175, startPoint y: 686, endPoint x: 1242, endPoint y: 684, distance: 66.8
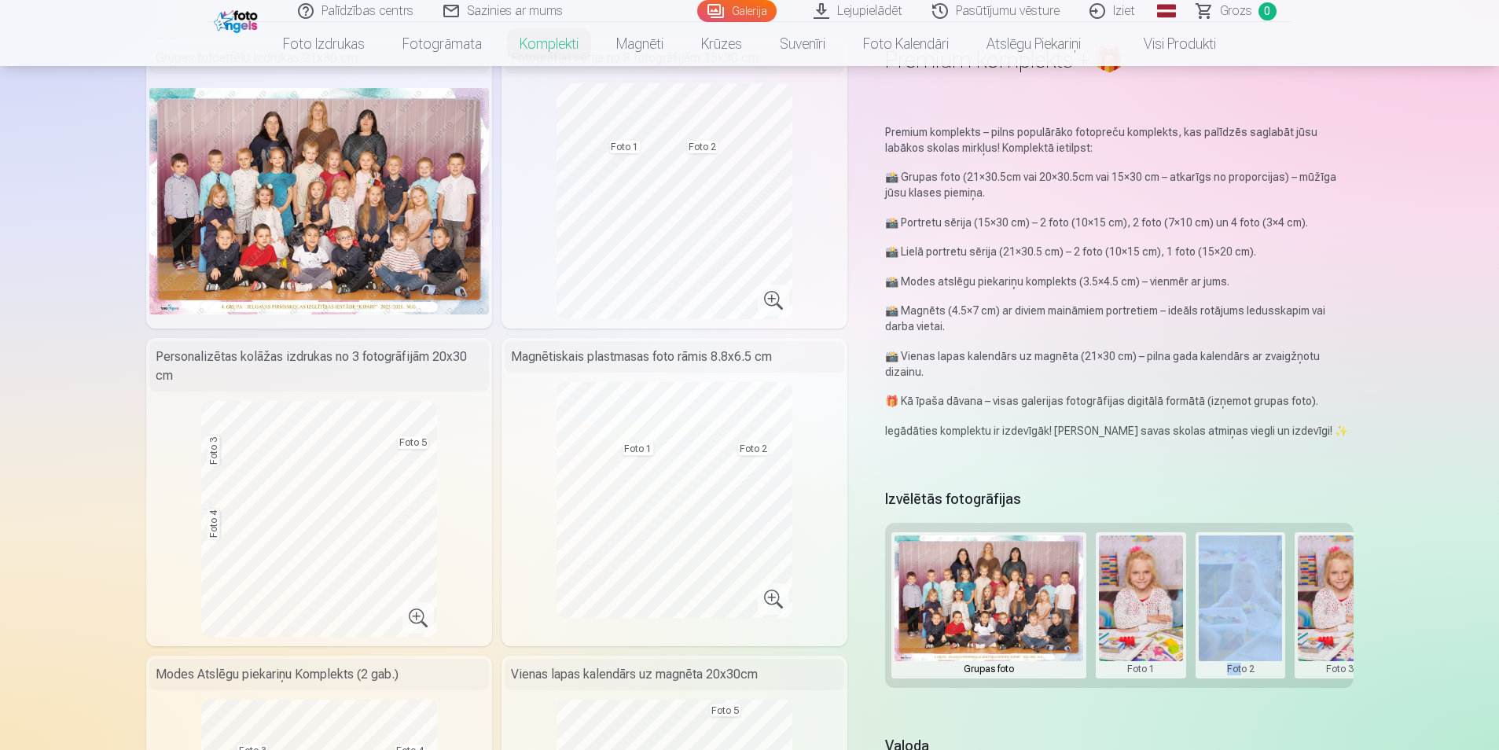
click at [1242, 684] on div "Grupas foto Foto 1 Foto 2 Foto 3 Foto 4 Foto 5" at bounding box center [1119, 605] width 468 height 165
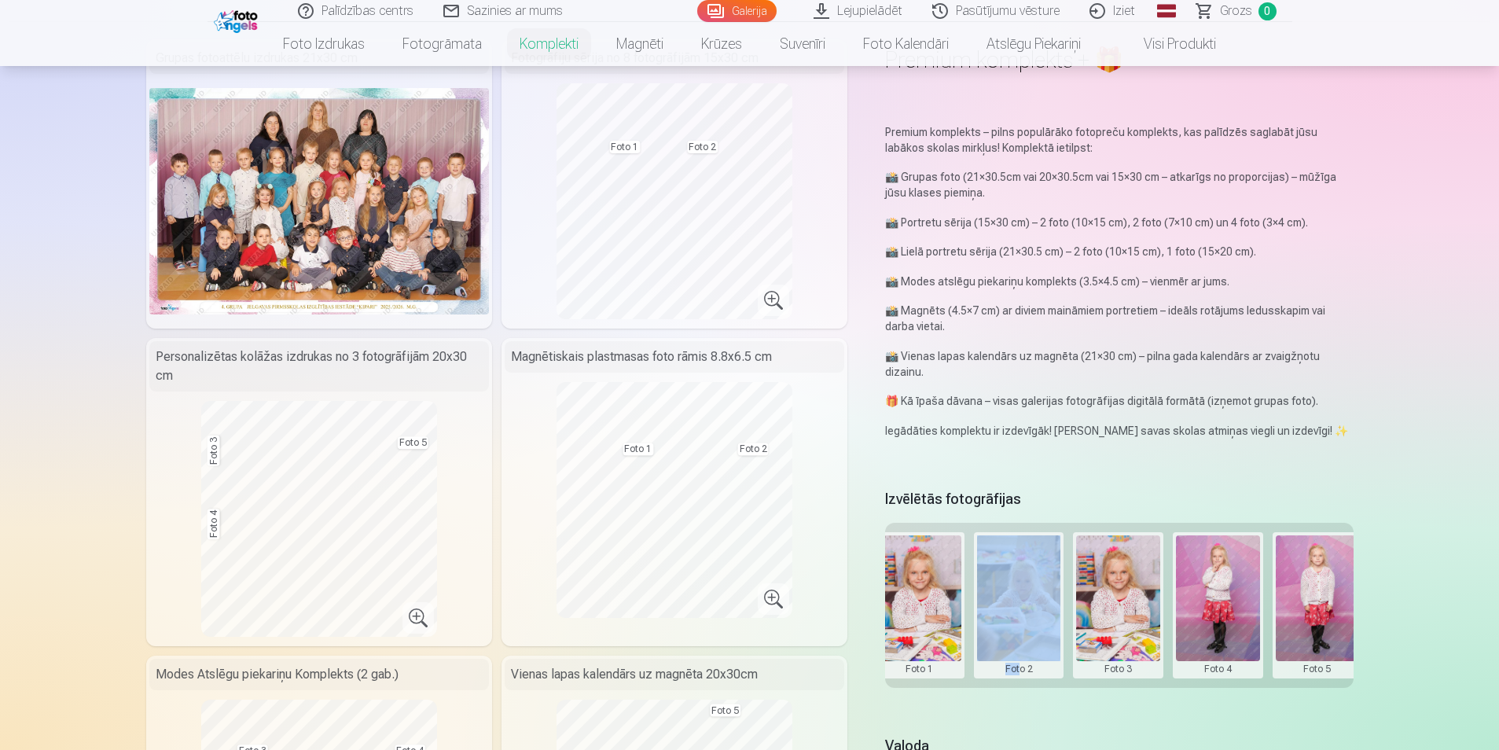
scroll to position [0, 237]
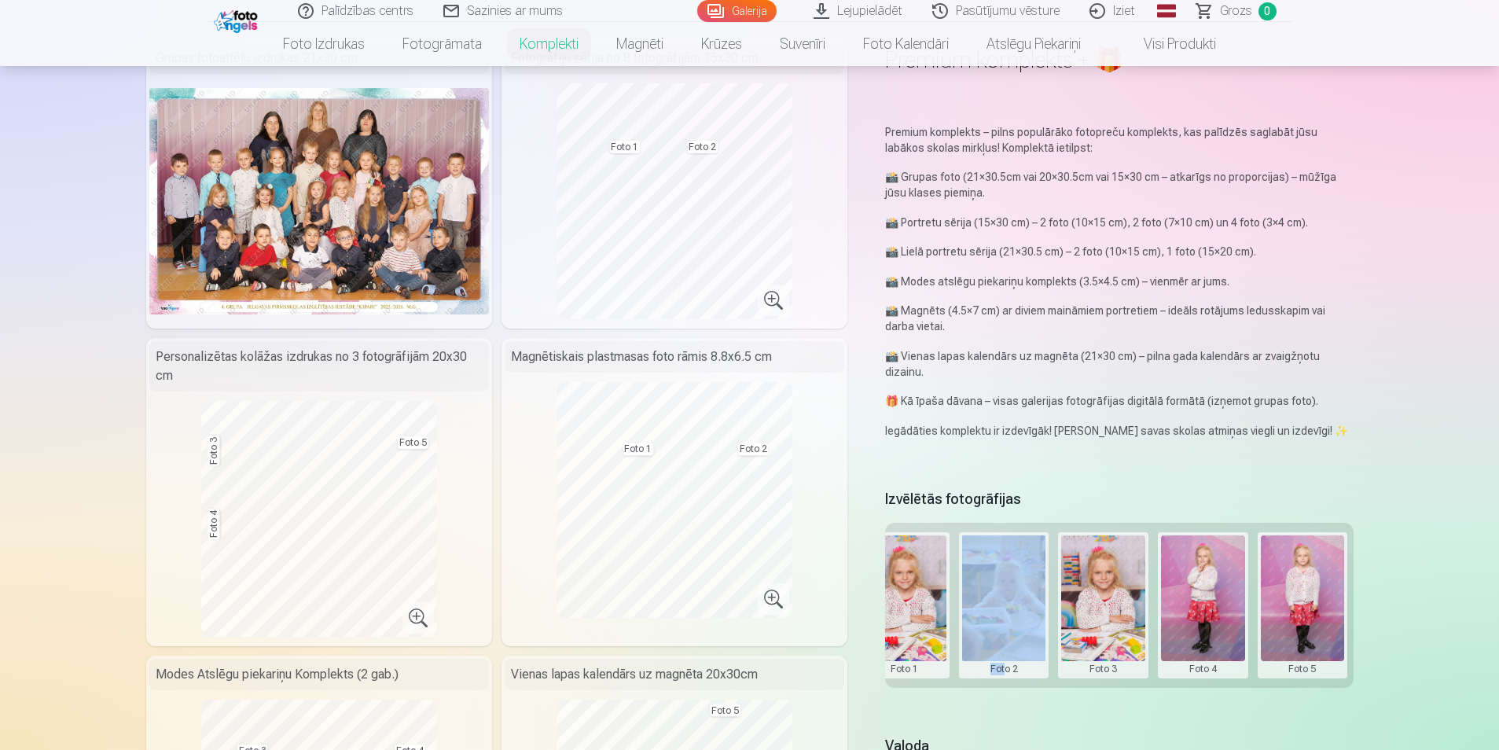
click at [1298, 614] on button at bounding box center [1303, 605] width 84 height 140
click at [1302, 607] on button "Nomainiet foto" at bounding box center [1302, 604] width 128 height 44
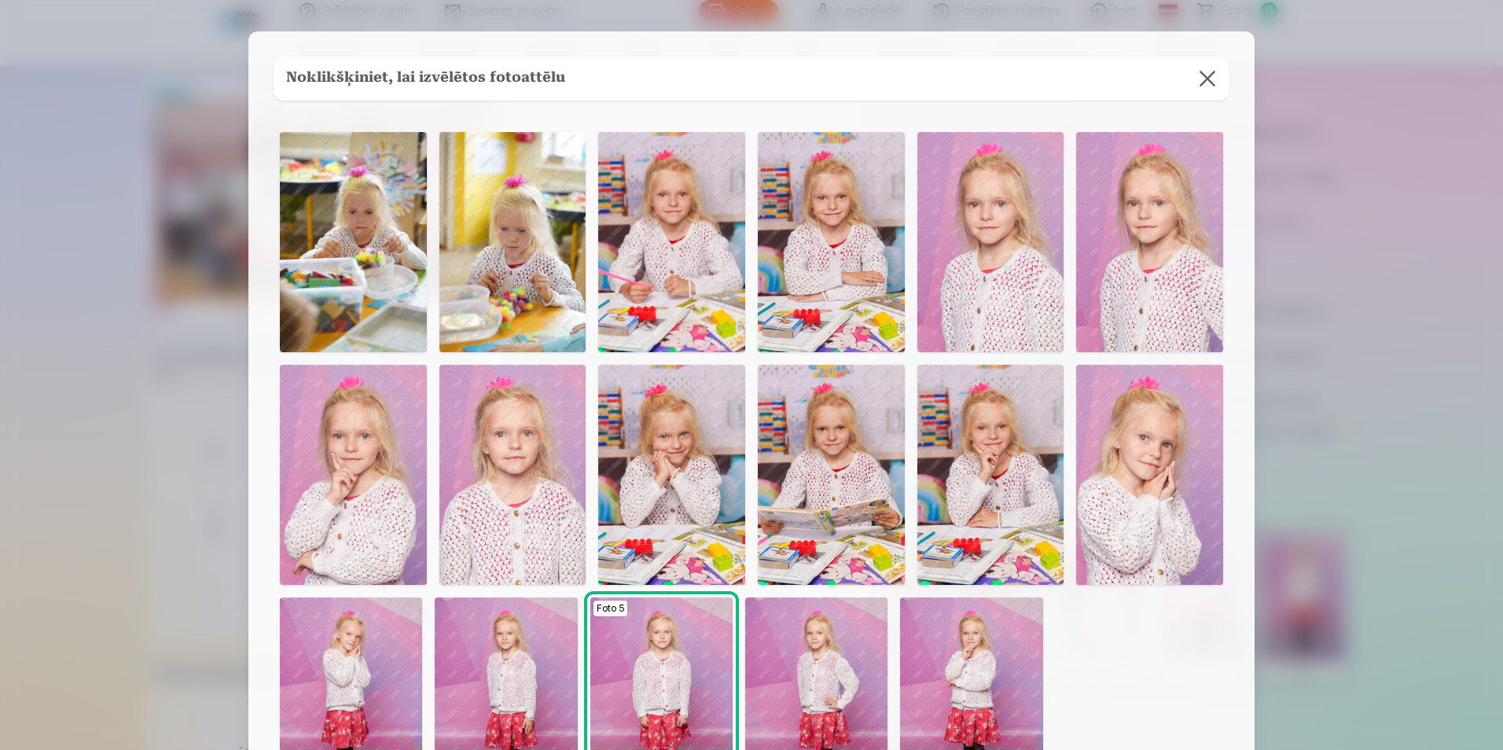
click at [1204, 83] on button at bounding box center [1207, 79] width 44 height 44
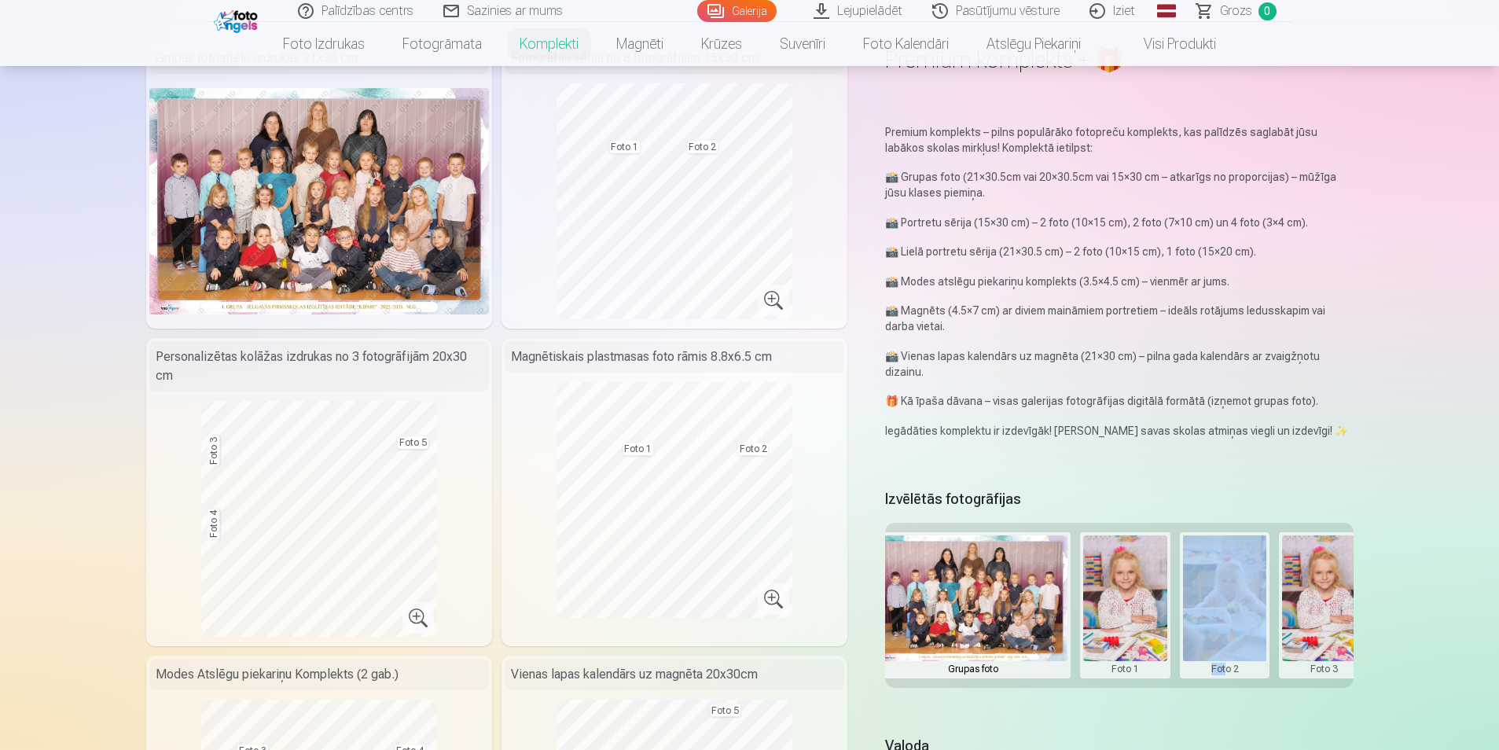
scroll to position [0, 0]
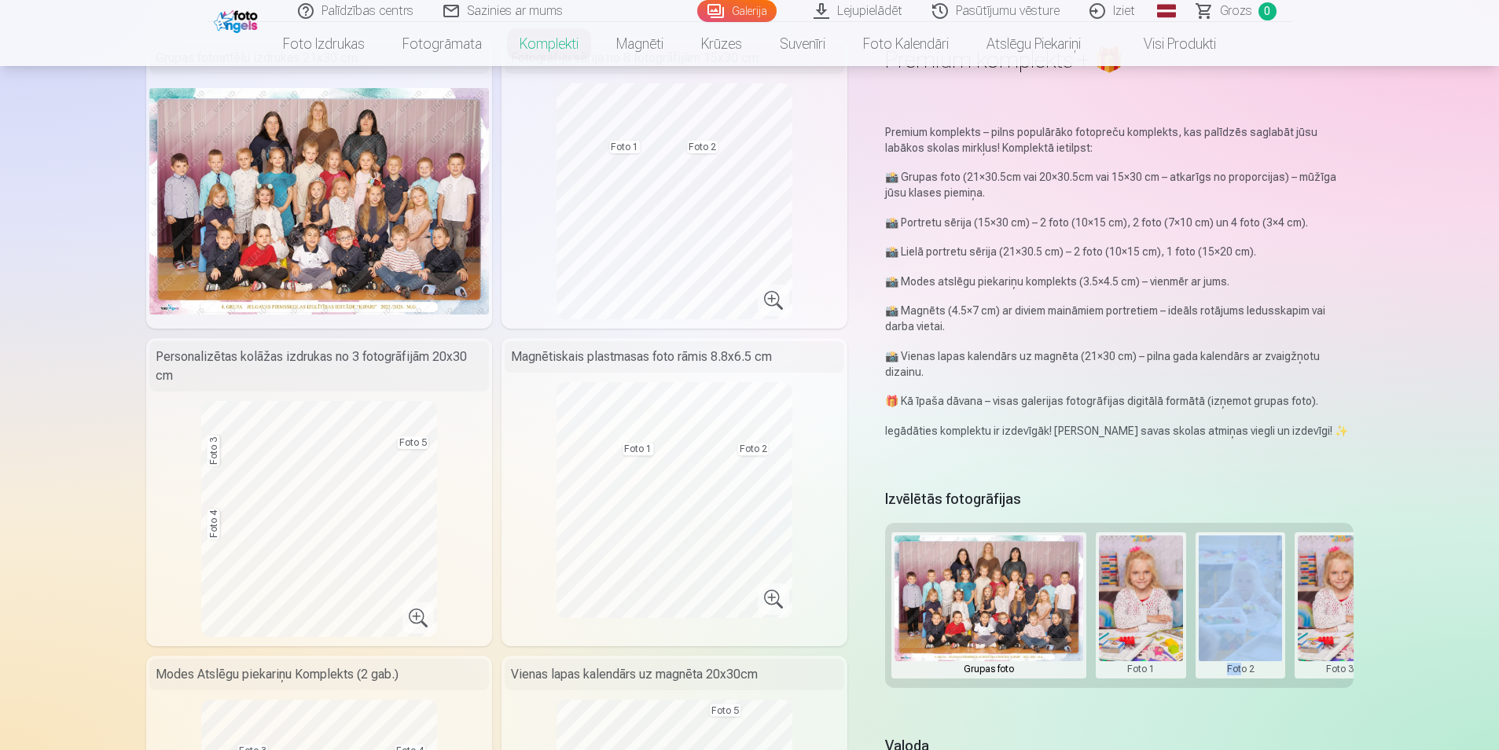
click at [1018, 605] on img at bounding box center [988, 598] width 189 height 126
click at [1160, 623] on button at bounding box center [1141, 605] width 84 height 140
click at [1162, 598] on button "Nomainiet foto" at bounding box center [1140, 604] width 128 height 44
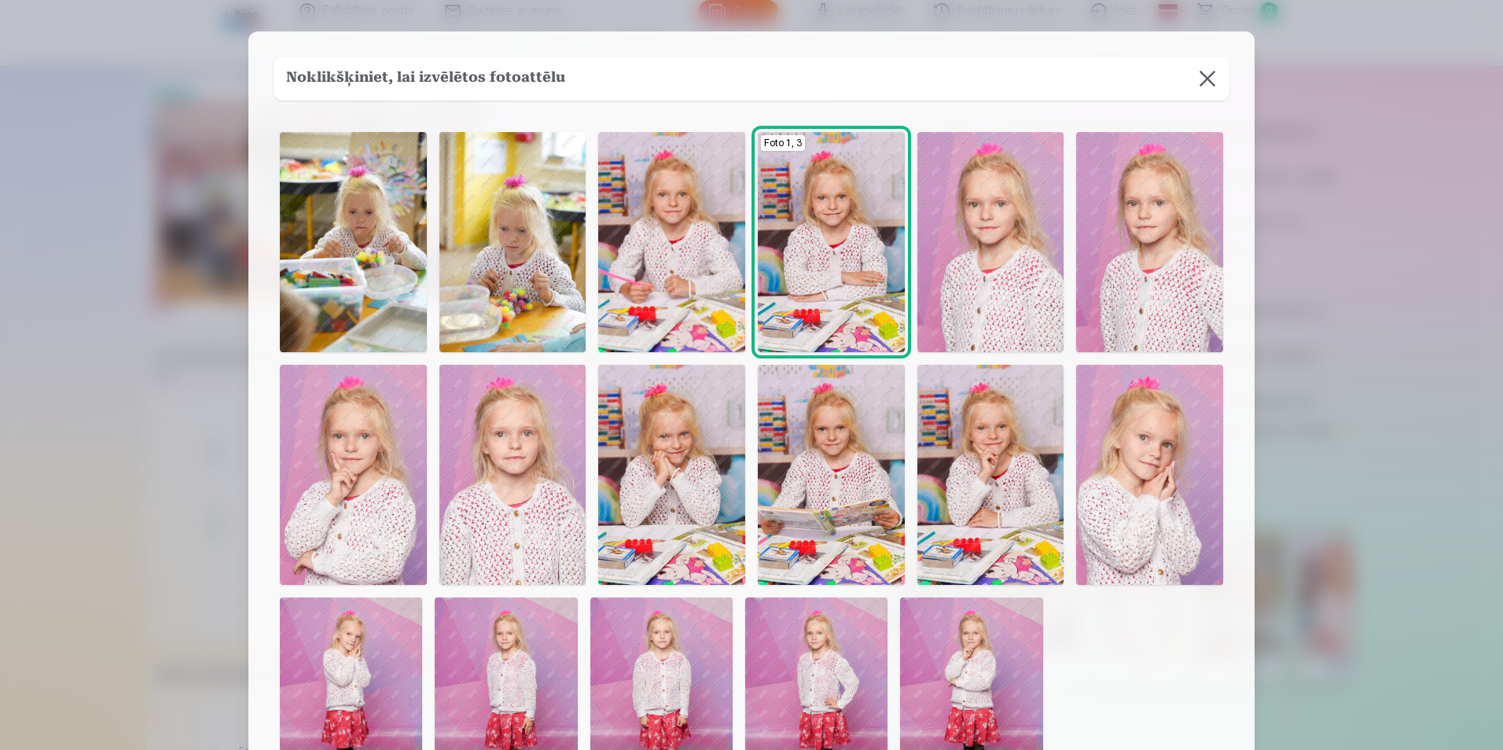
click at [1204, 75] on button at bounding box center [1207, 79] width 44 height 44
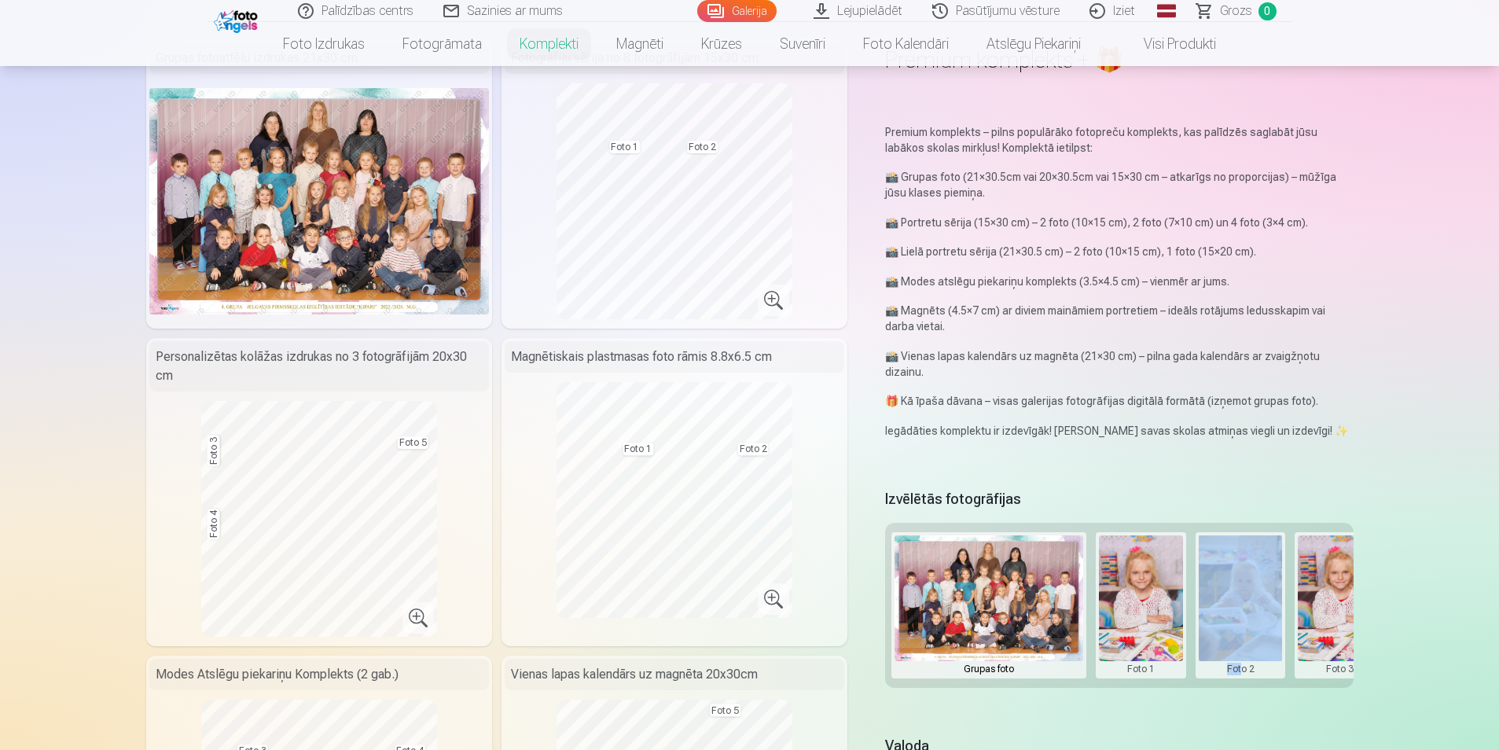
click at [1239, 604] on button at bounding box center [1240, 605] width 84 height 140
click at [1242, 605] on button "Nomainiet foto" at bounding box center [1240, 604] width 128 height 44
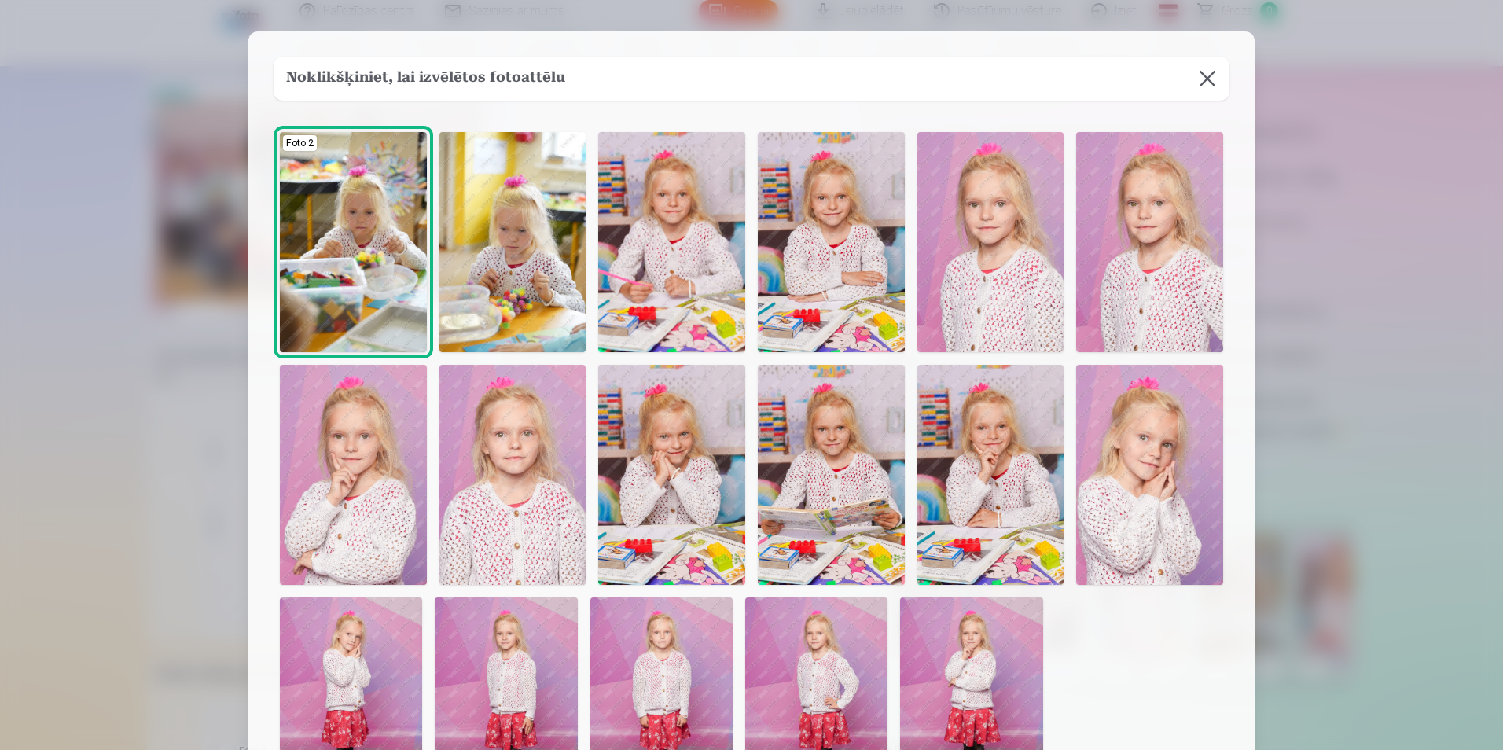
click at [379, 526] on img at bounding box center [353, 475] width 147 height 220
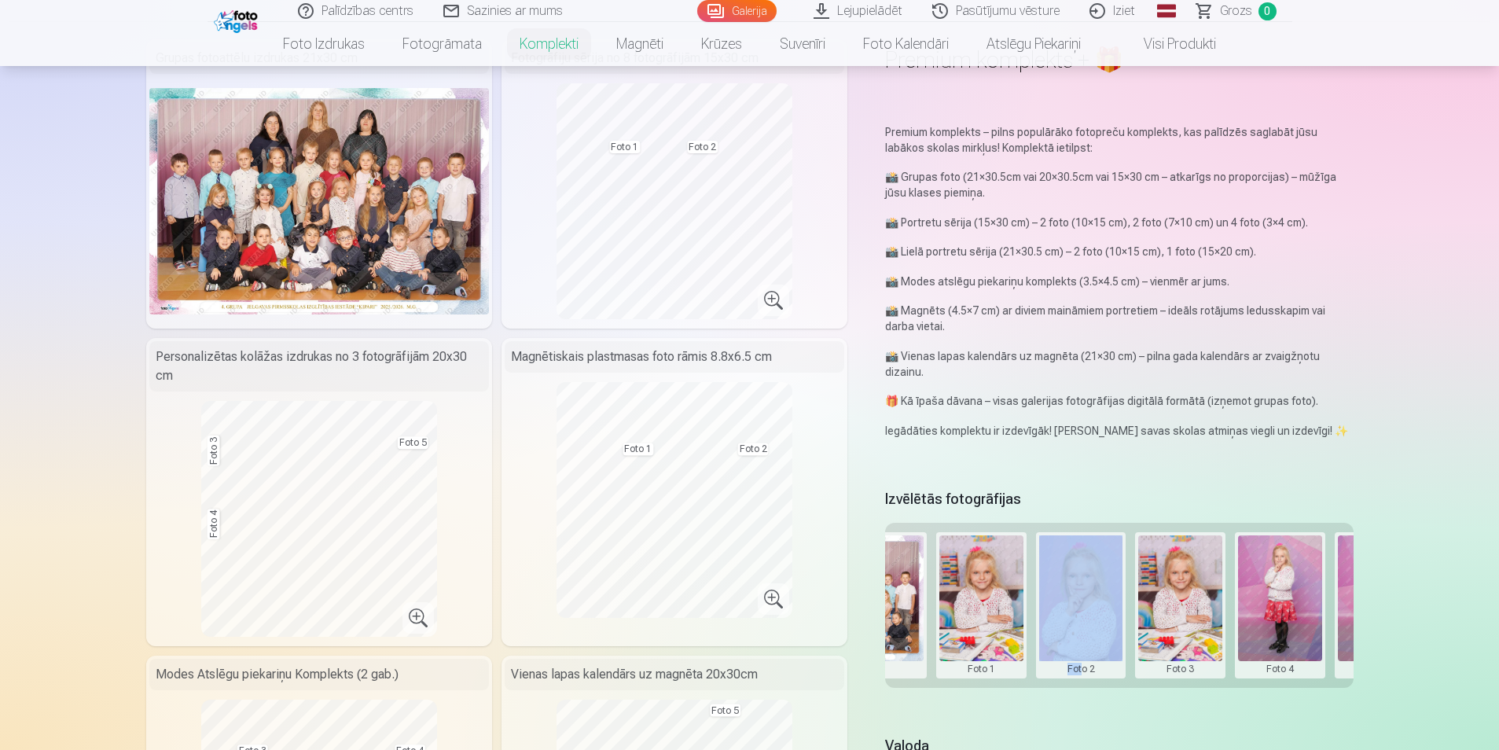
scroll to position [0, 161]
click at [1187, 627] on button at bounding box center [1178, 605] width 84 height 140
click at [1193, 601] on button "Nomainiet foto" at bounding box center [1178, 604] width 128 height 44
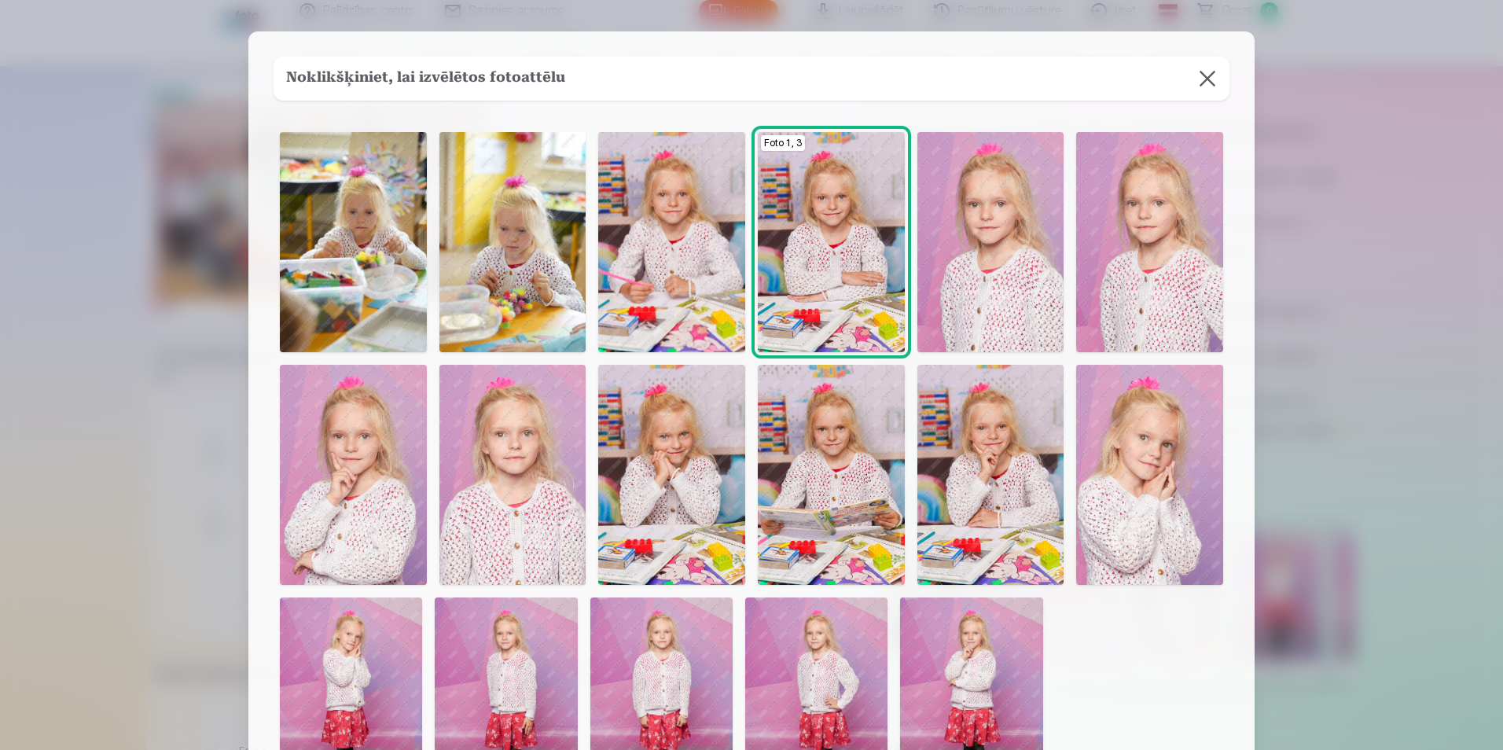
click at [1162, 495] on img at bounding box center [1149, 475] width 147 height 220
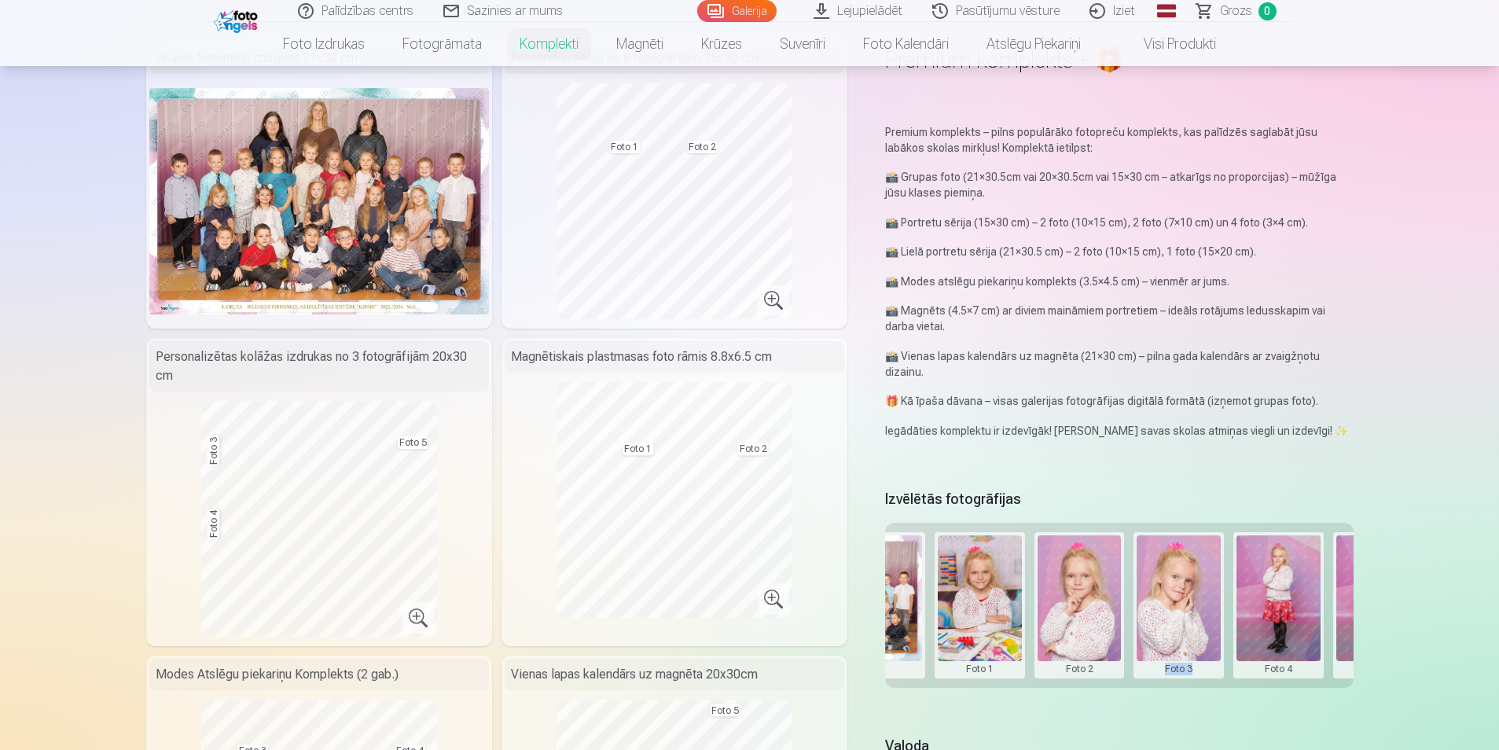
drag, startPoint x: 1161, startPoint y: 686, endPoint x: 1209, endPoint y: 684, distance: 48.0
click at [1209, 684] on div "Grupas foto Foto 1 Foto 2 Foto 3 Foto 4 Foto 5" at bounding box center [1119, 605] width 468 height 165
drag, startPoint x: 1209, startPoint y: 684, endPoint x: 1268, endPoint y: 684, distance: 59.7
click at [1268, 684] on div "Grupas foto Foto 1 Foto 2 Foto 3 Foto 4 Foto 5" at bounding box center [1119, 605] width 468 height 165
drag, startPoint x: 1268, startPoint y: 684, endPoint x: 1314, endPoint y: 685, distance: 45.6
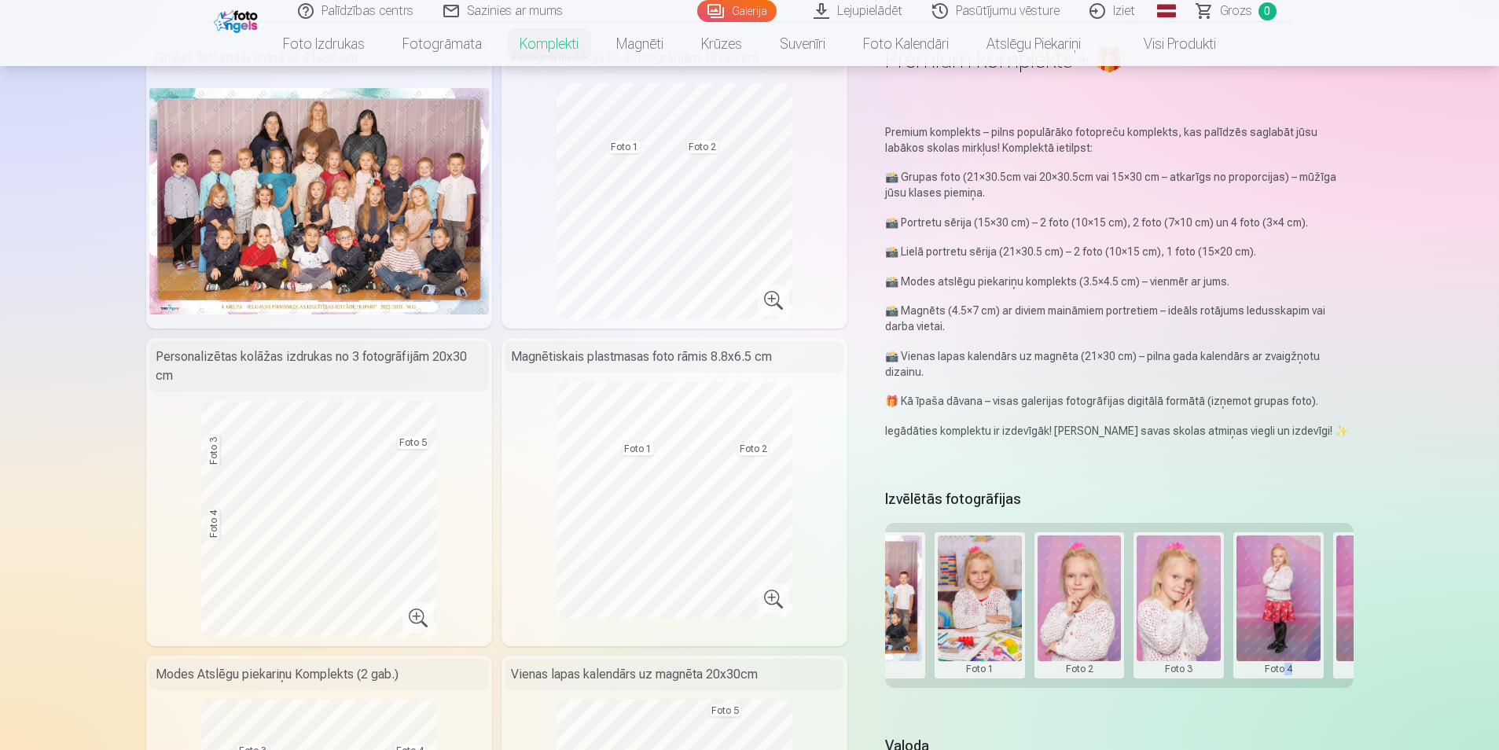
click at [1314, 685] on div "Grupas foto Foto 1 Foto 2 Foto 3 Foto 4 Foto 5" at bounding box center [1119, 605] width 468 height 165
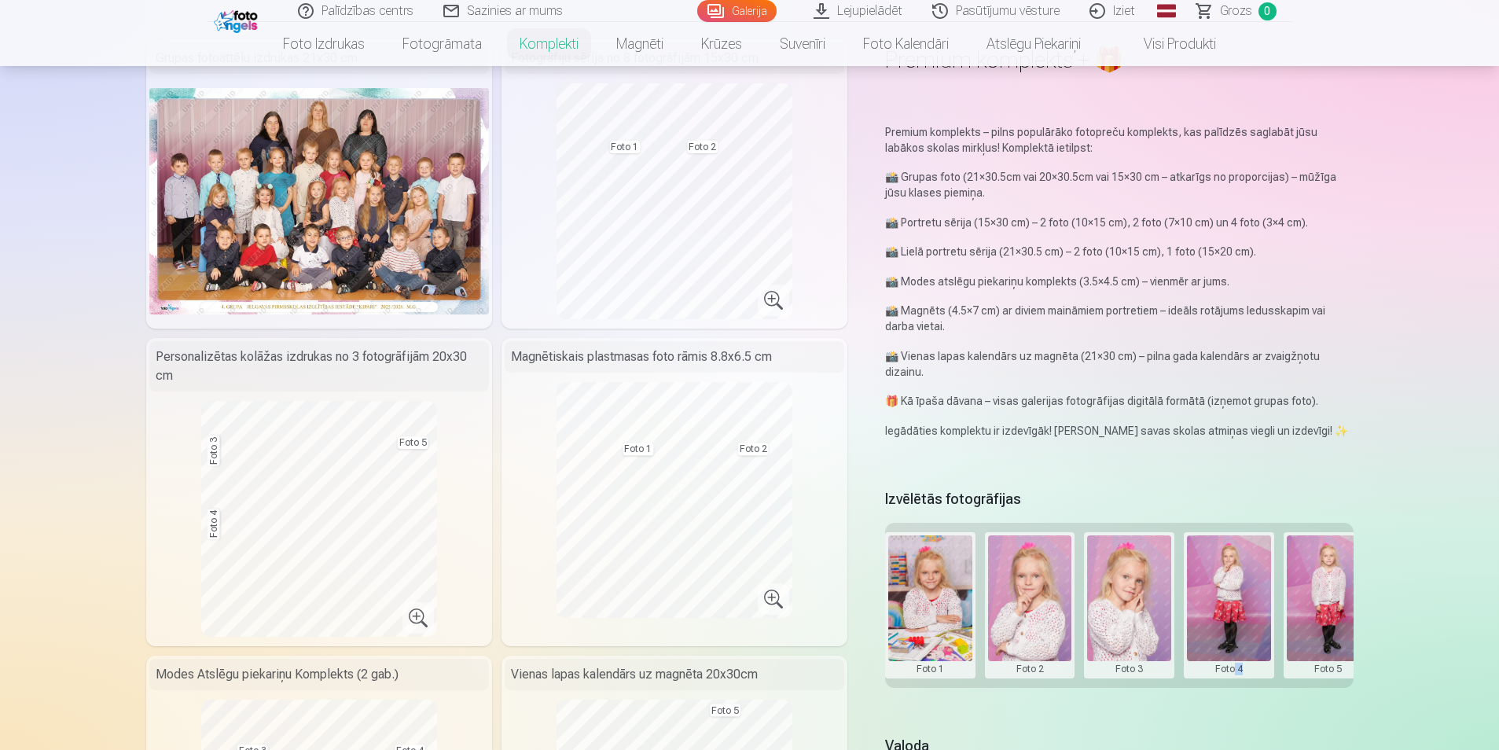
scroll to position [0, 237]
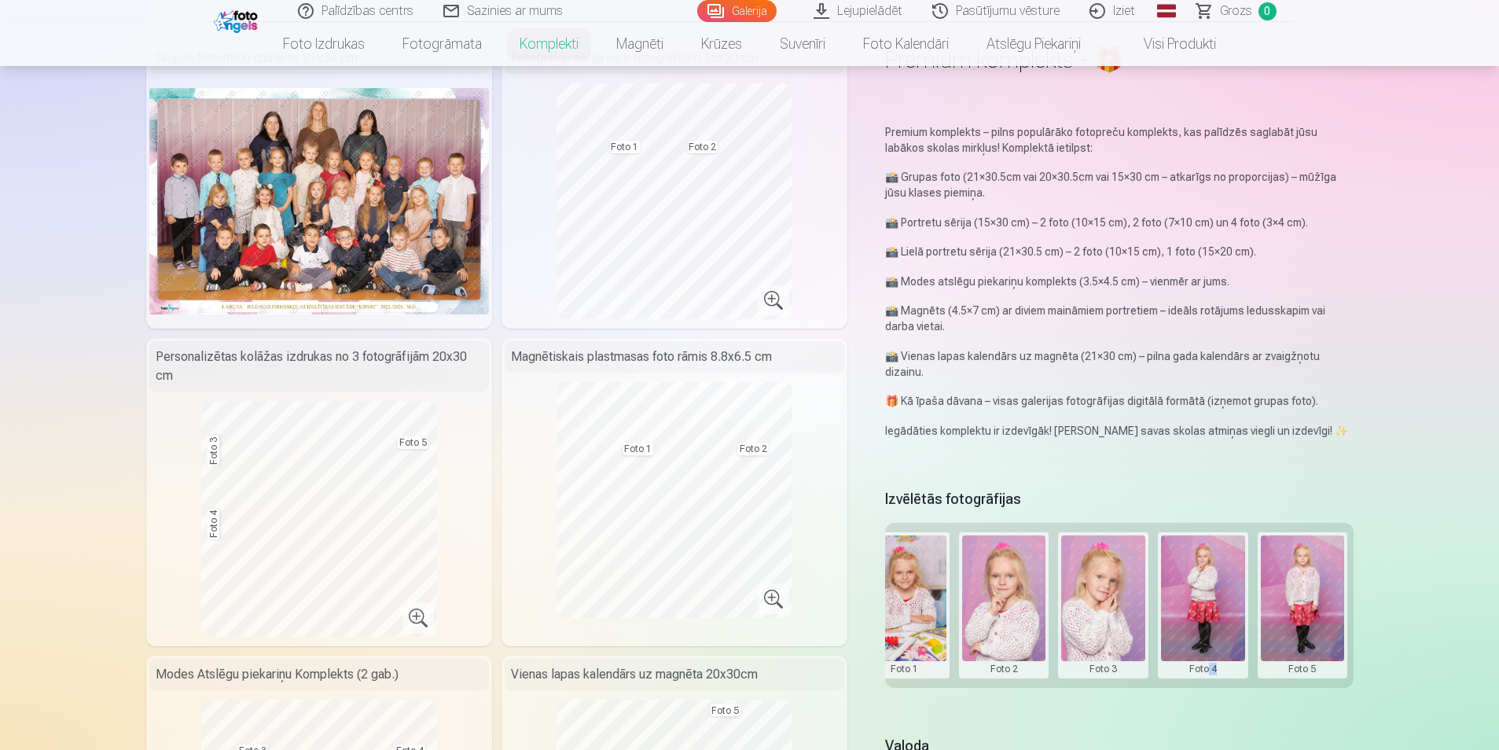
click at [1315, 670] on button at bounding box center [1303, 605] width 84 height 140
click at [1315, 602] on button "Nomainiet foto" at bounding box center [1302, 604] width 128 height 44
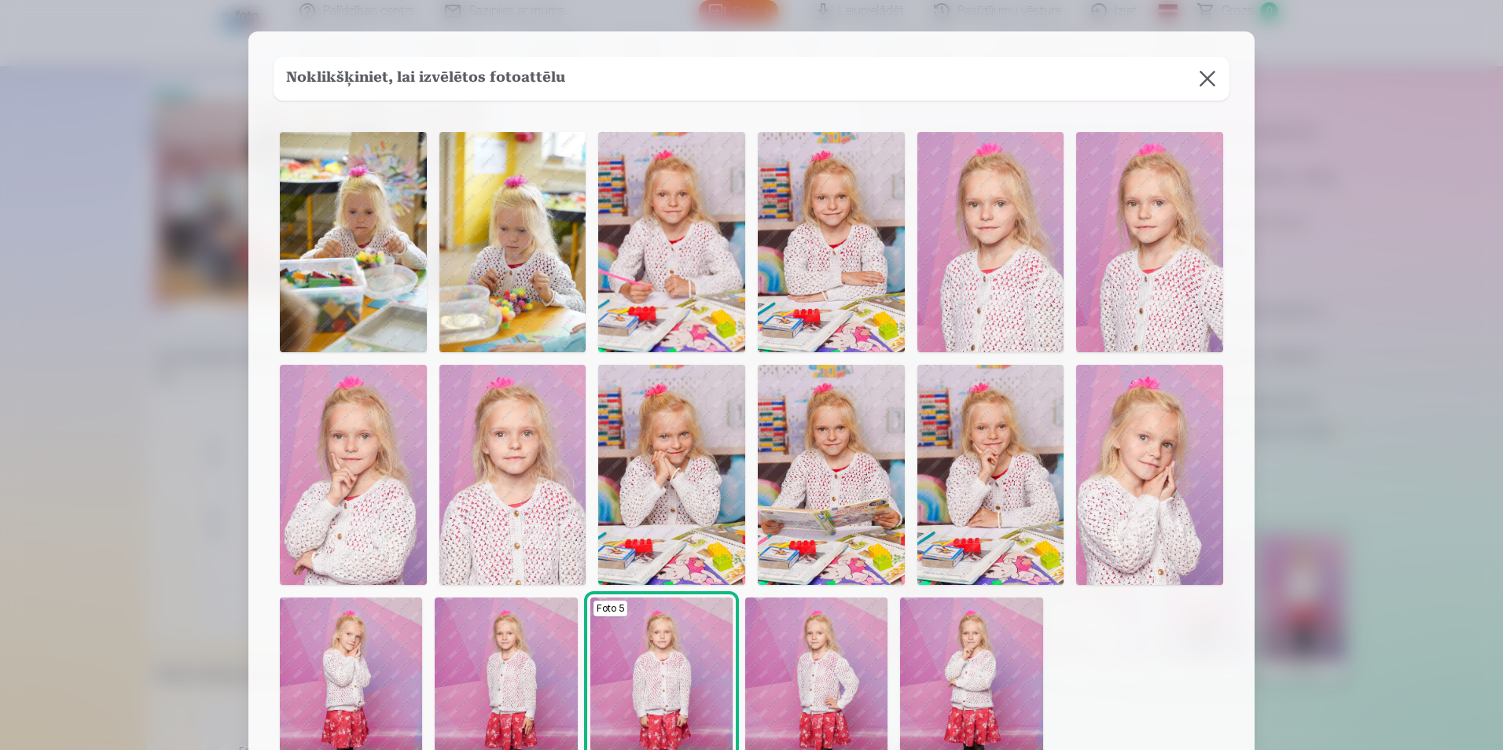
click at [829, 704] on img at bounding box center [816, 704] width 142 height 214
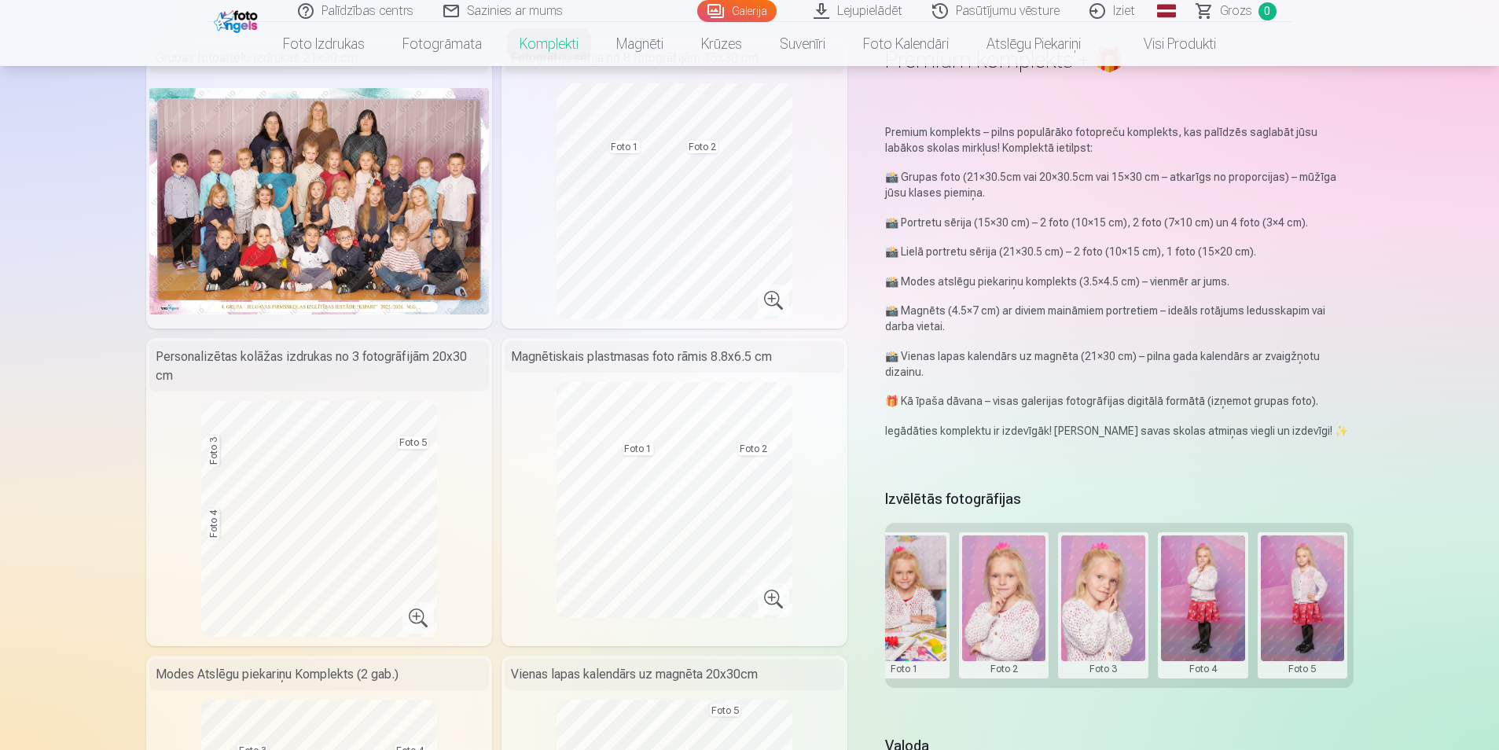
drag, startPoint x: 1498, startPoint y: 72, endPoint x: 1505, endPoint y: 108, distance: 36.8
click at [1498, 108] on html "Palīdzības centrs Sazinies ar mums Galerija Lejupielādēt Pasūtījumu vēsture Izi…" at bounding box center [749, 270] width 1499 height 750
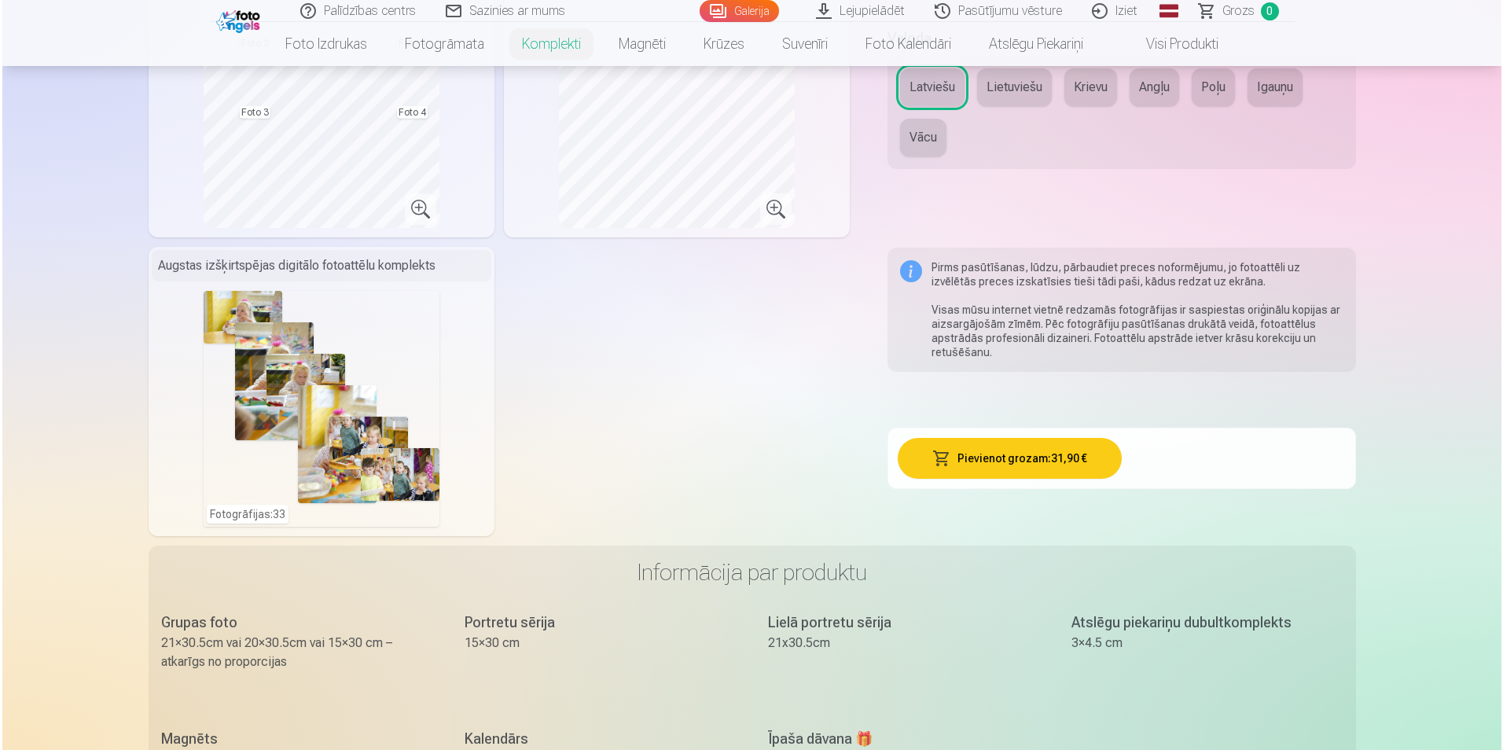
scroll to position [835, 0]
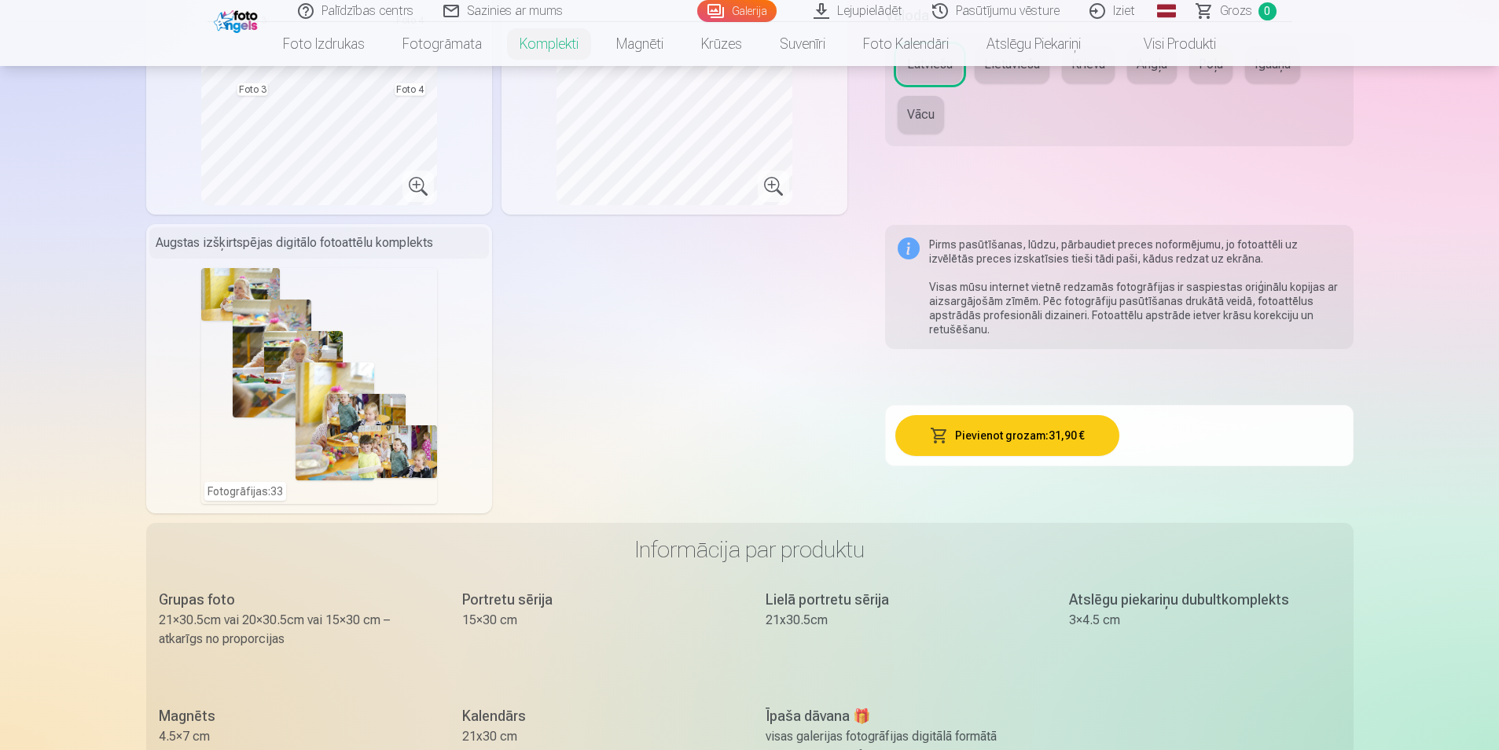
click at [1035, 436] on button "Pievienot grozam : 31,90 €" at bounding box center [1007, 435] width 224 height 41
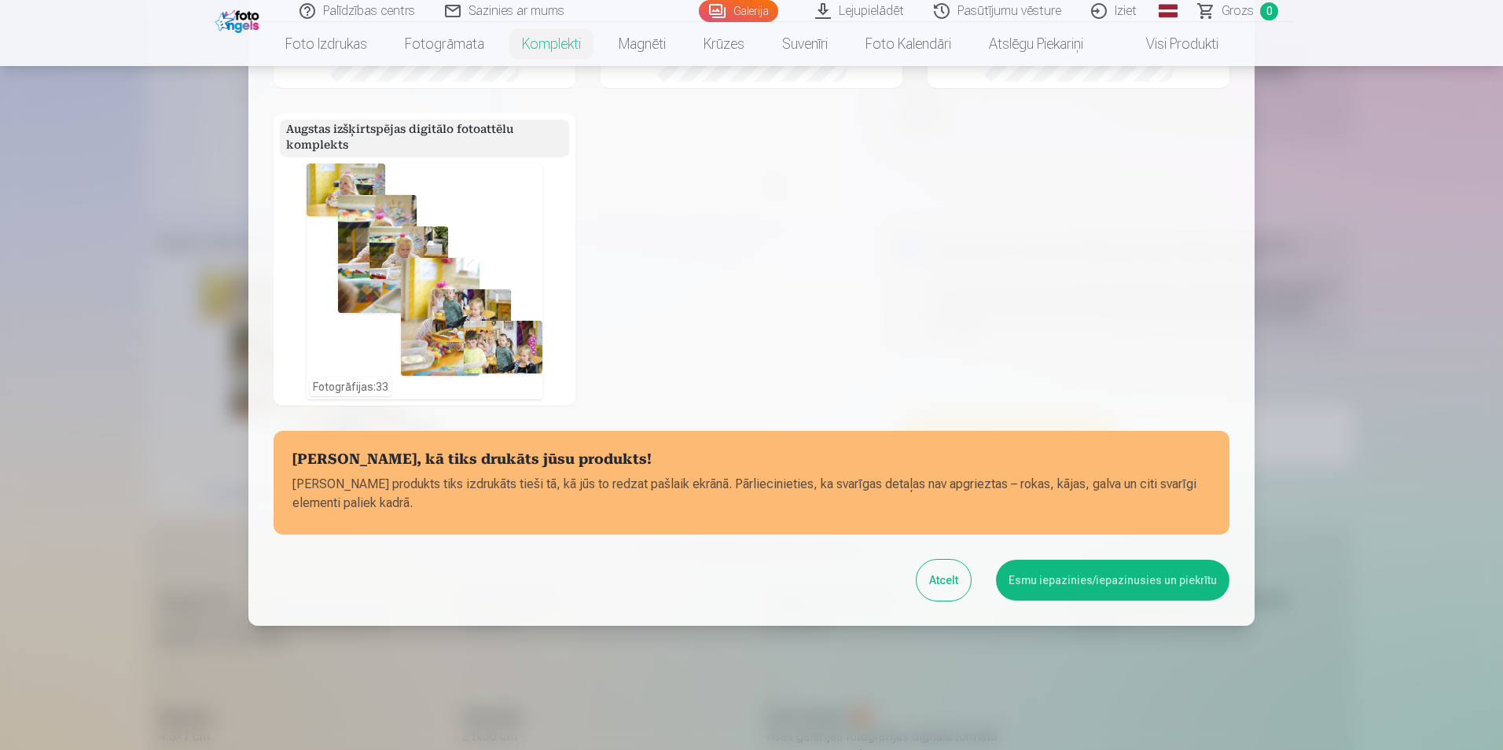
scroll to position [470, 0]
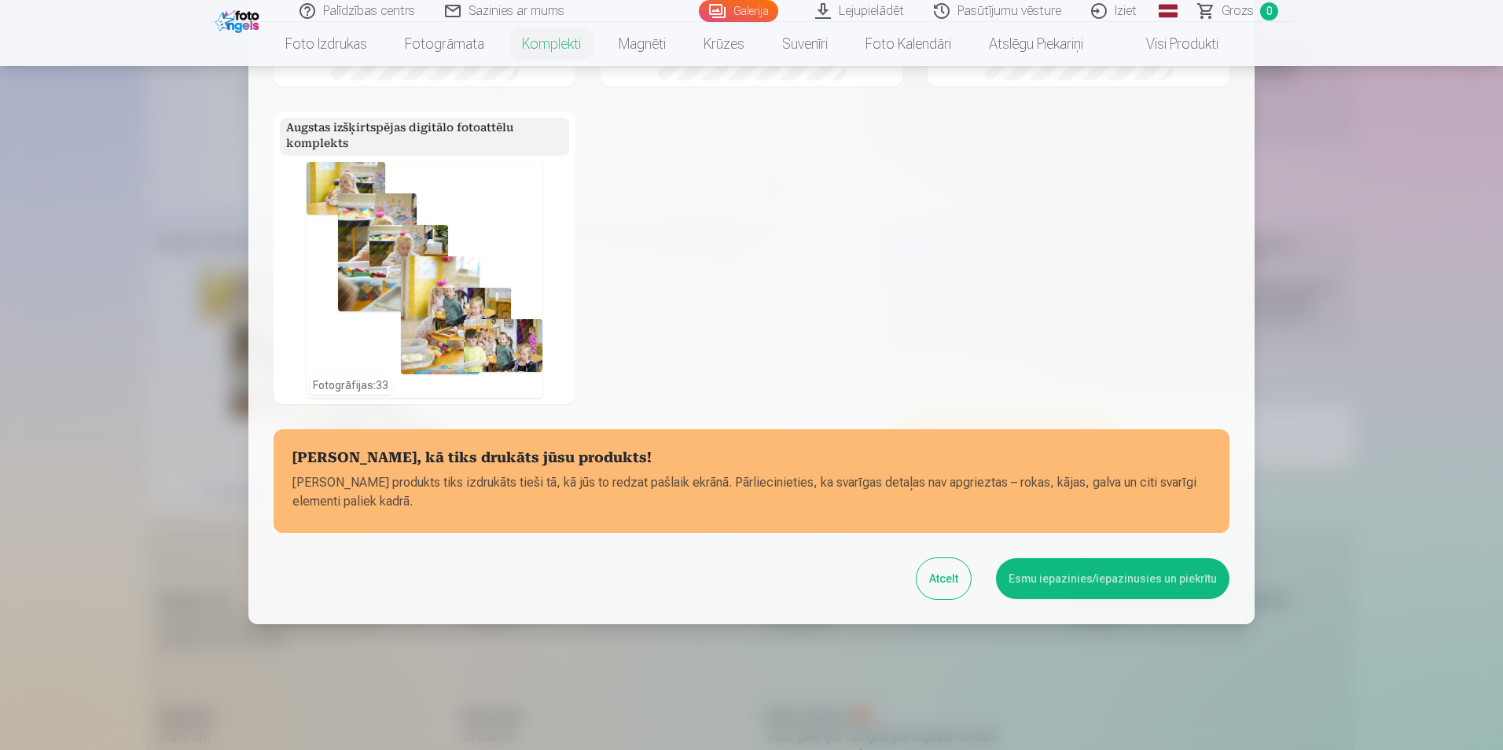
click at [1115, 582] on button "Esmu iepazinies/iepazinusies un piekrītu" at bounding box center [1112, 578] width 233 height 41
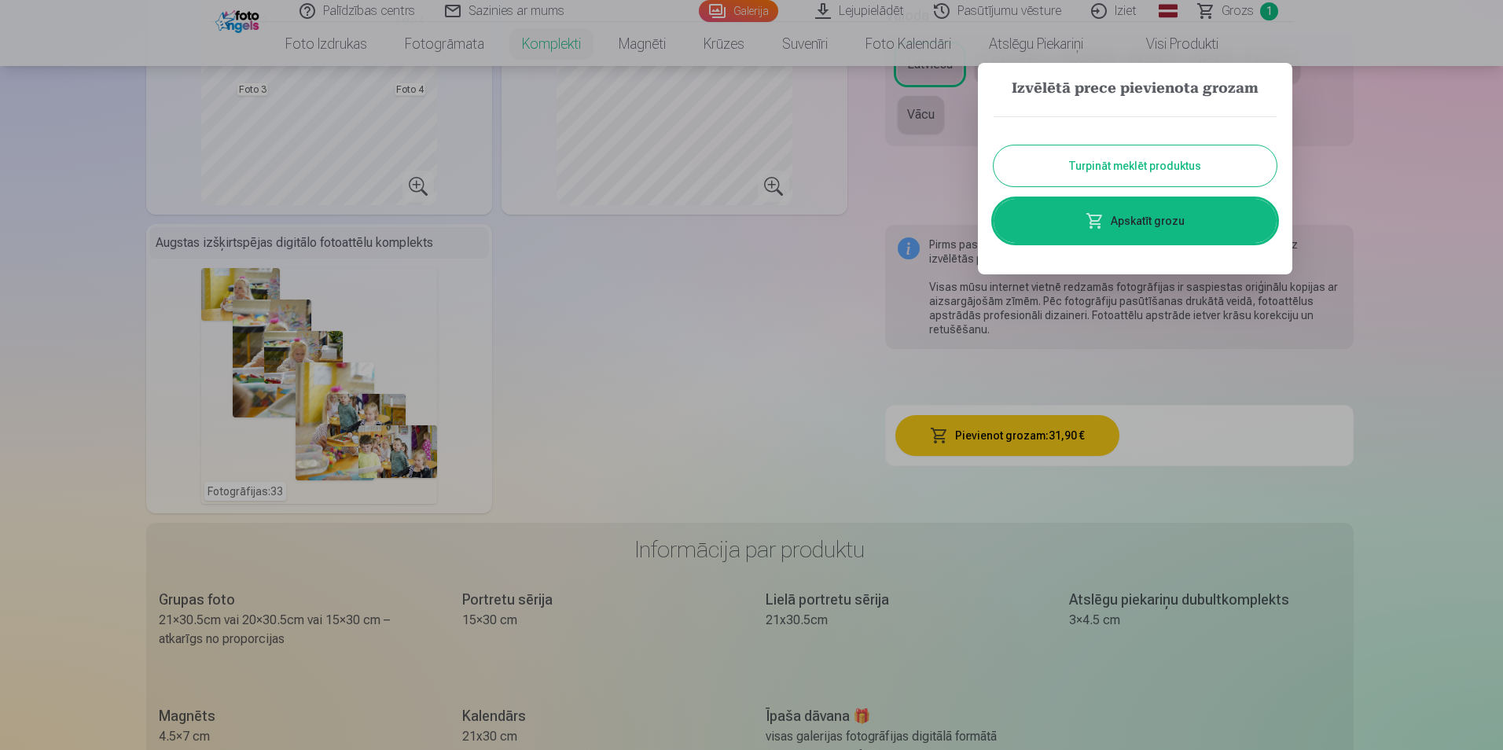
click at [1178, 215] on link "Apskatīt grozu" at bounding box center [1134, 221] width 283 height 44
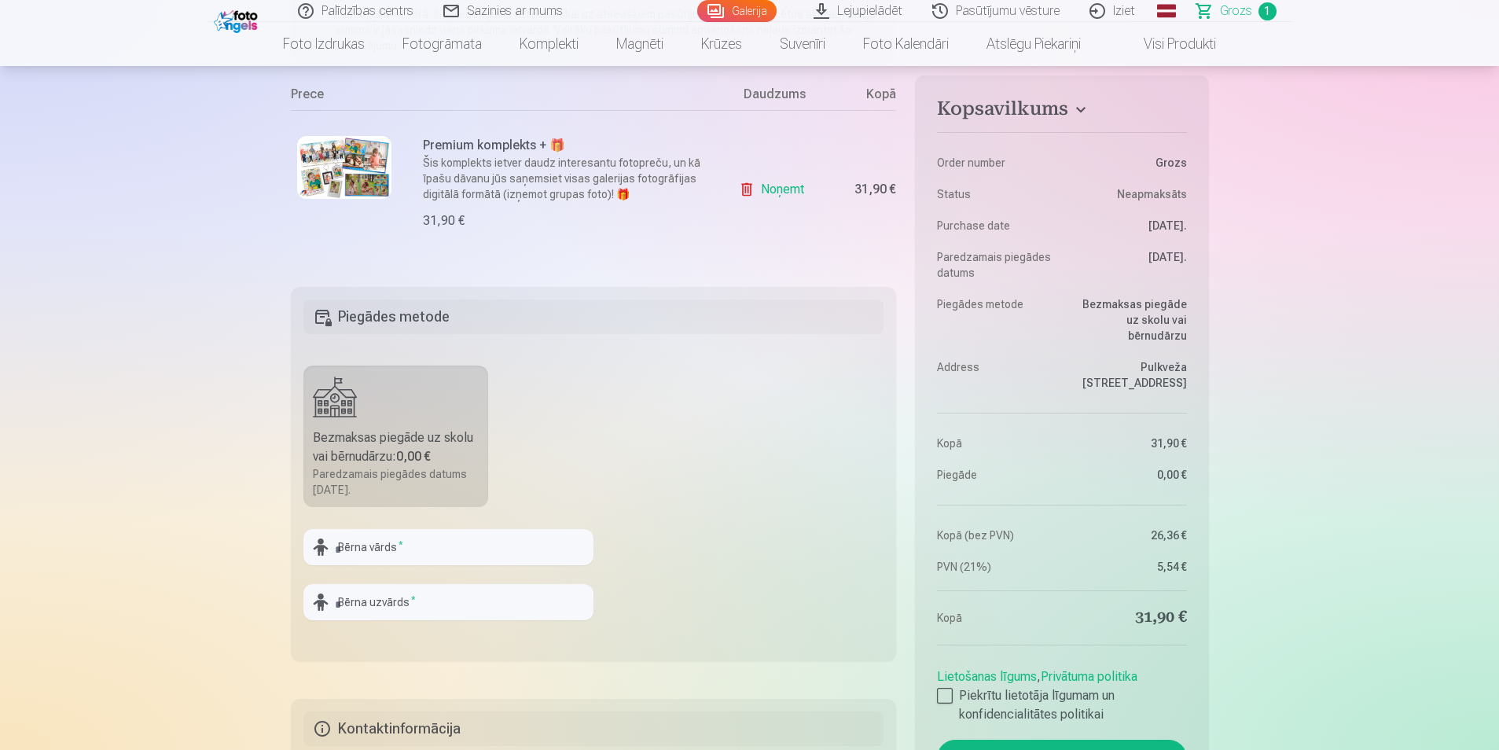
scroll to position [283, 0]
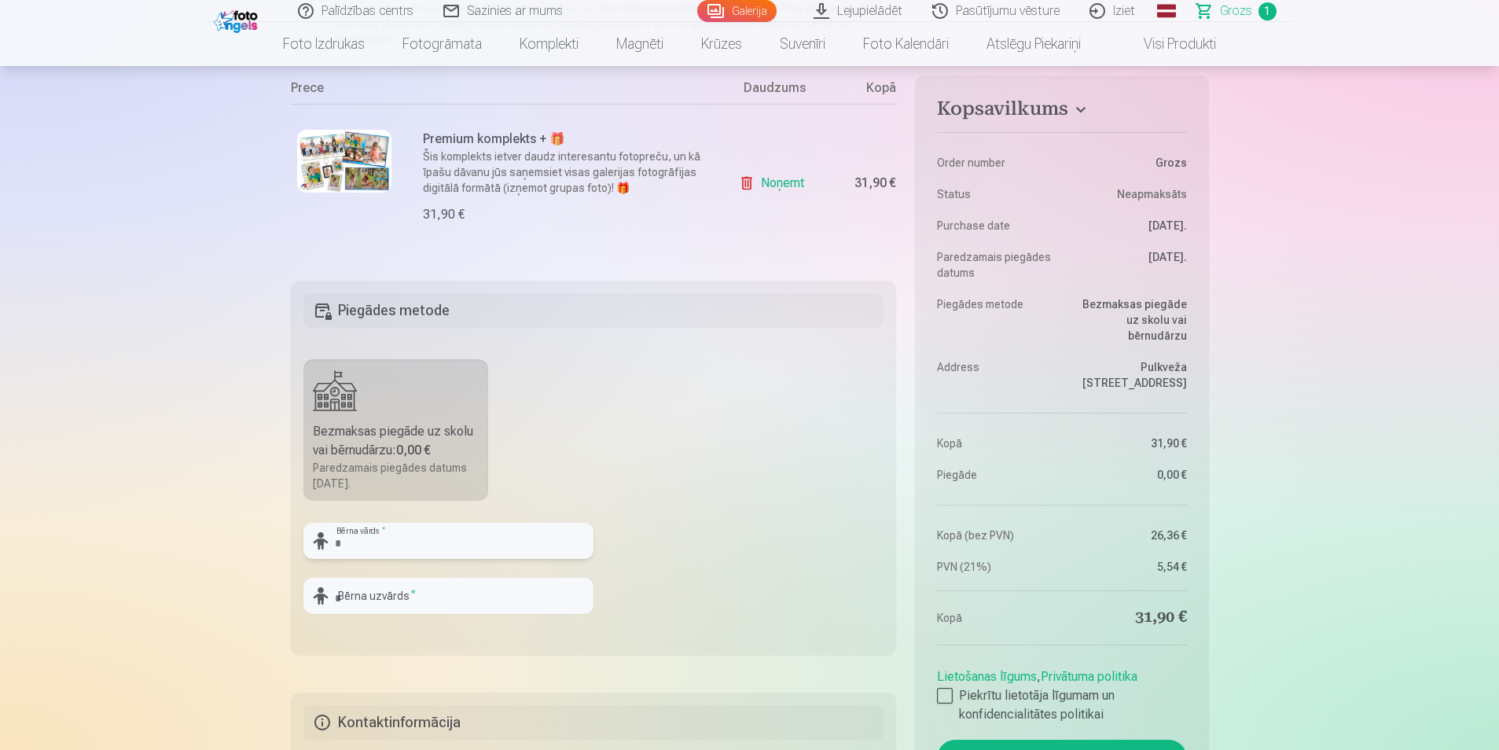
click at [507, 540] on input "text" at bounding box center [448, 541] width 290 height 36
type input "*"
click at [396, 541] on input "***" at bounding box center [448, 541] width 290 height 36
paste input "*"
type input "****"
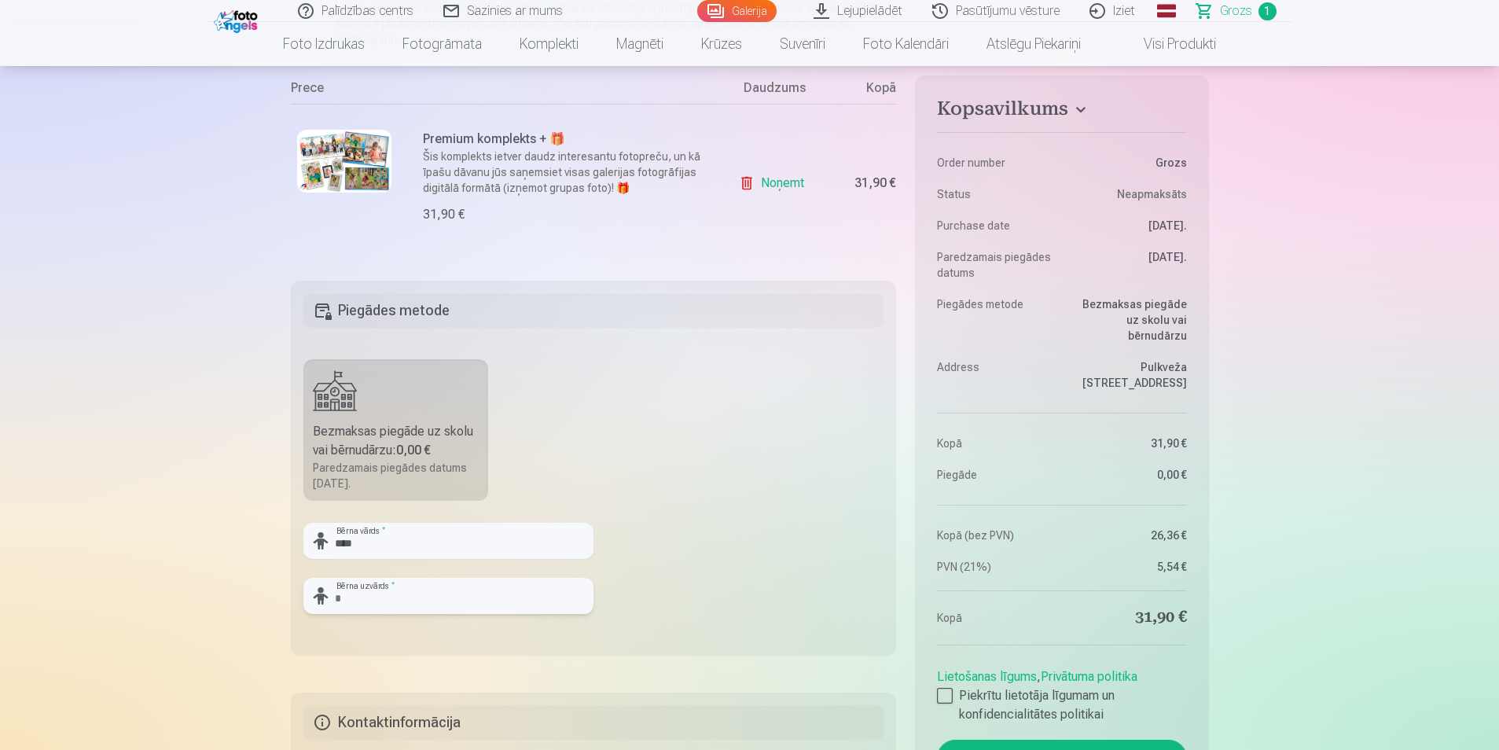
click at [384, 596] on input "text" at bounding box center [448, 596] width 290 height 36
type input "********"
click at [773, 558] on fieldset "Piegādes metode Bezmaksas piegāde uz skolu vai bērnudārzu : 0,00 € Paredzamais …" at bounding box center [594, 468] width 606 height 374
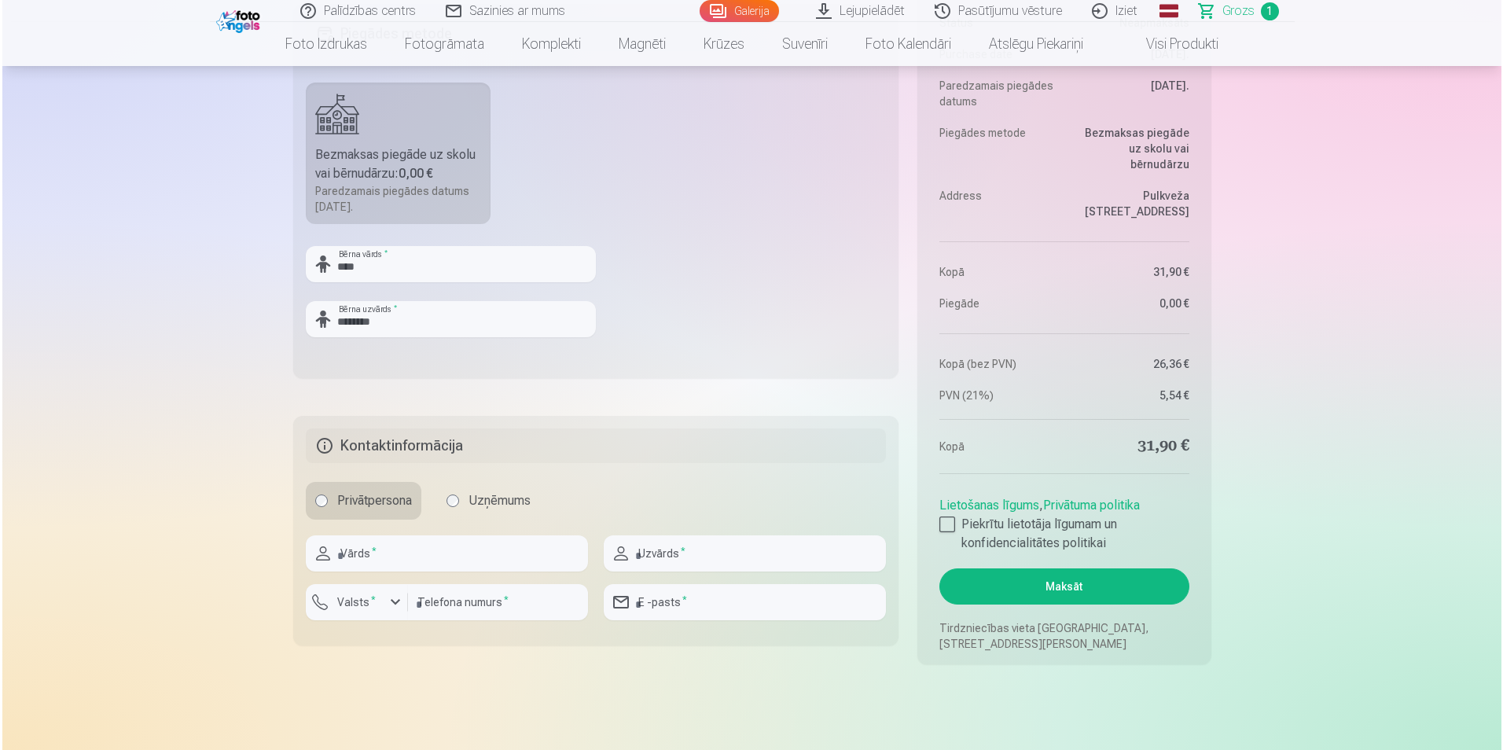
scroll to position [586, 0]
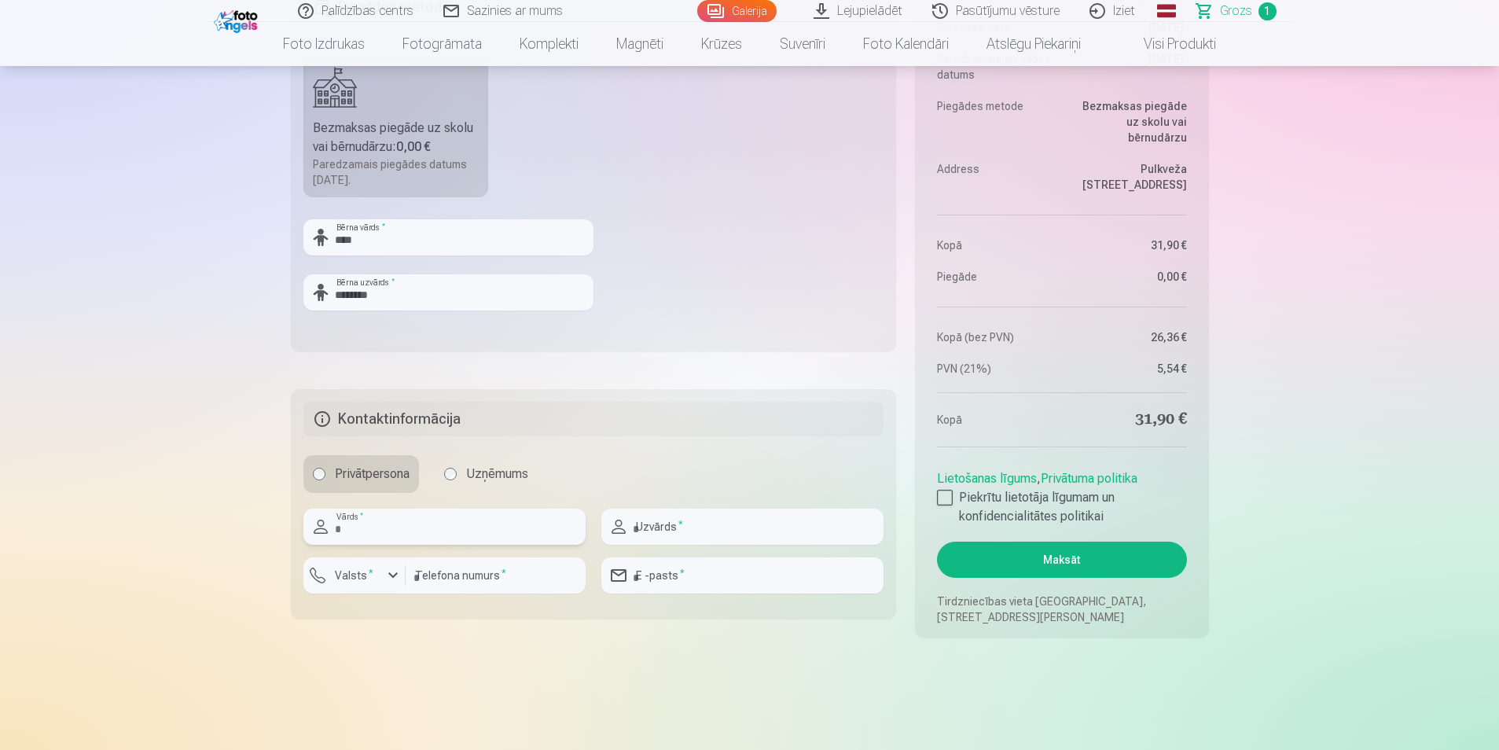
click at [457, 530] on input "text" at bounding box center [444, 526] width 282 height 36
type input "*****"
type input "********"
click at [455, 578] on input "number" at bounding box center [496, 575] width 180 height 36
type input "********"
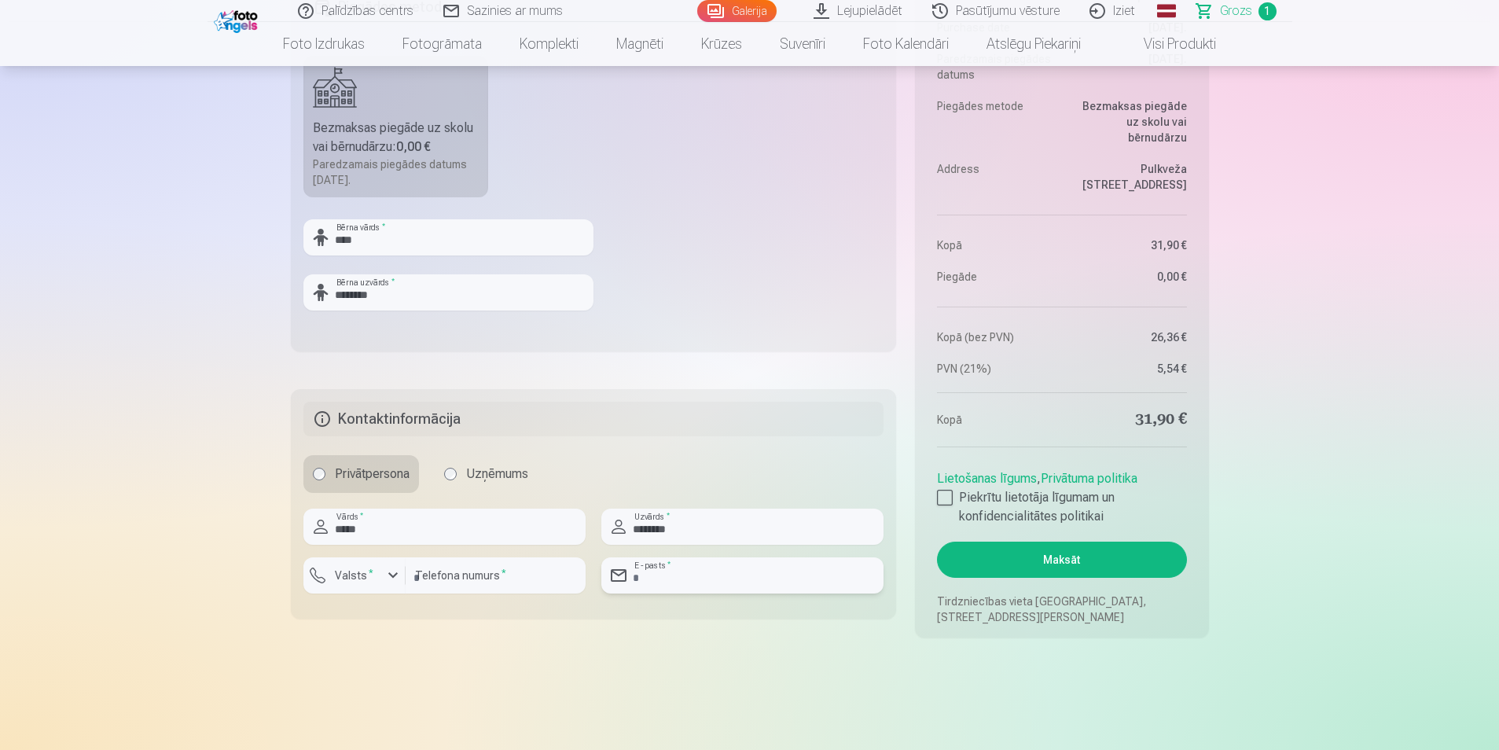
click at [653, 571] on input "email" at bounding box center [742, 575] width 282 height 36
type input "**********"
click at [950, 500] on div at bounding box center [945, 498] width 16 height 16
click at [1017, 555] on button "Maksāt" at bounding box center [1061, 559] width 249 height 36
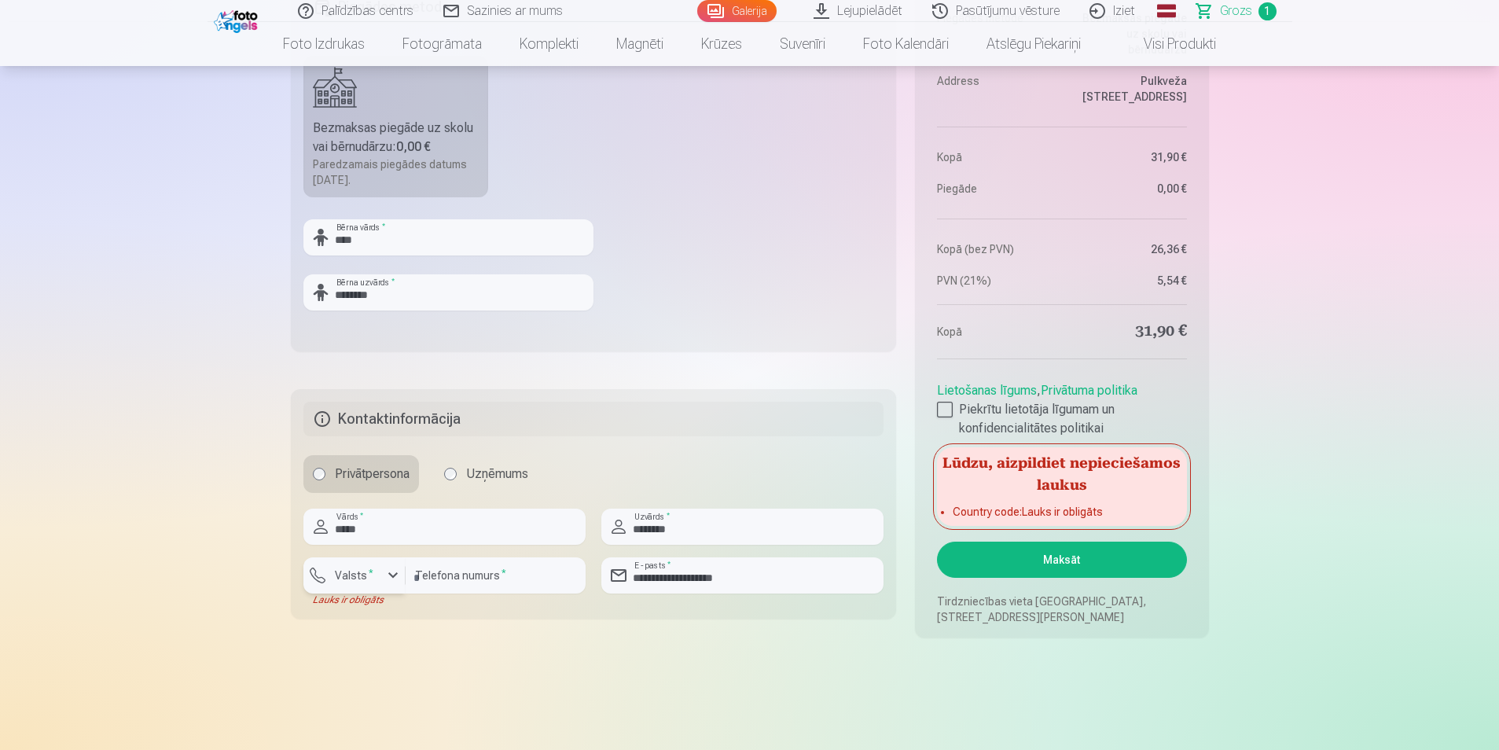
click at [394, 576] on div "button" at bounding box center [393, 575] width 19 height 19
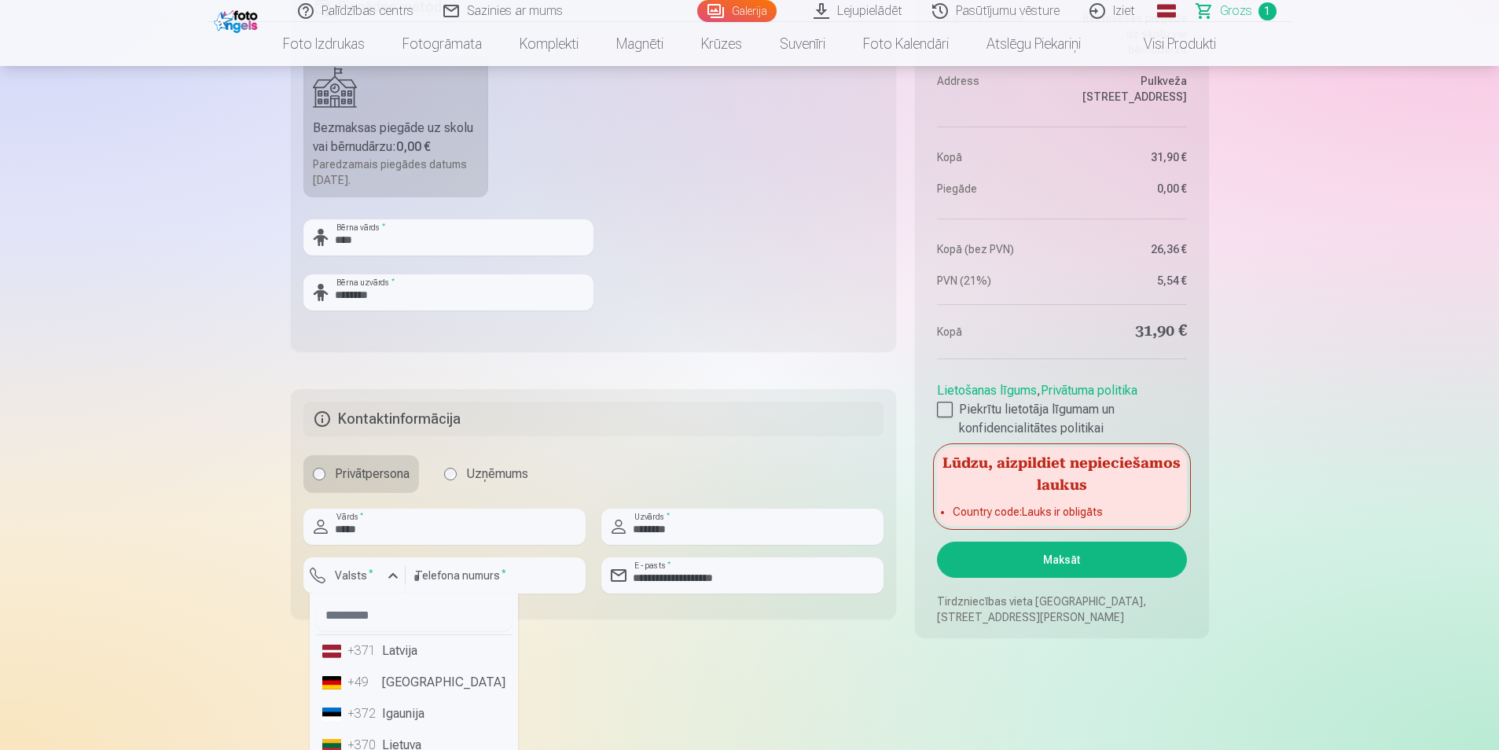
click at [402, 650] on li "+371 Latvija" at bounding box center [414, 650] width 196 height 31
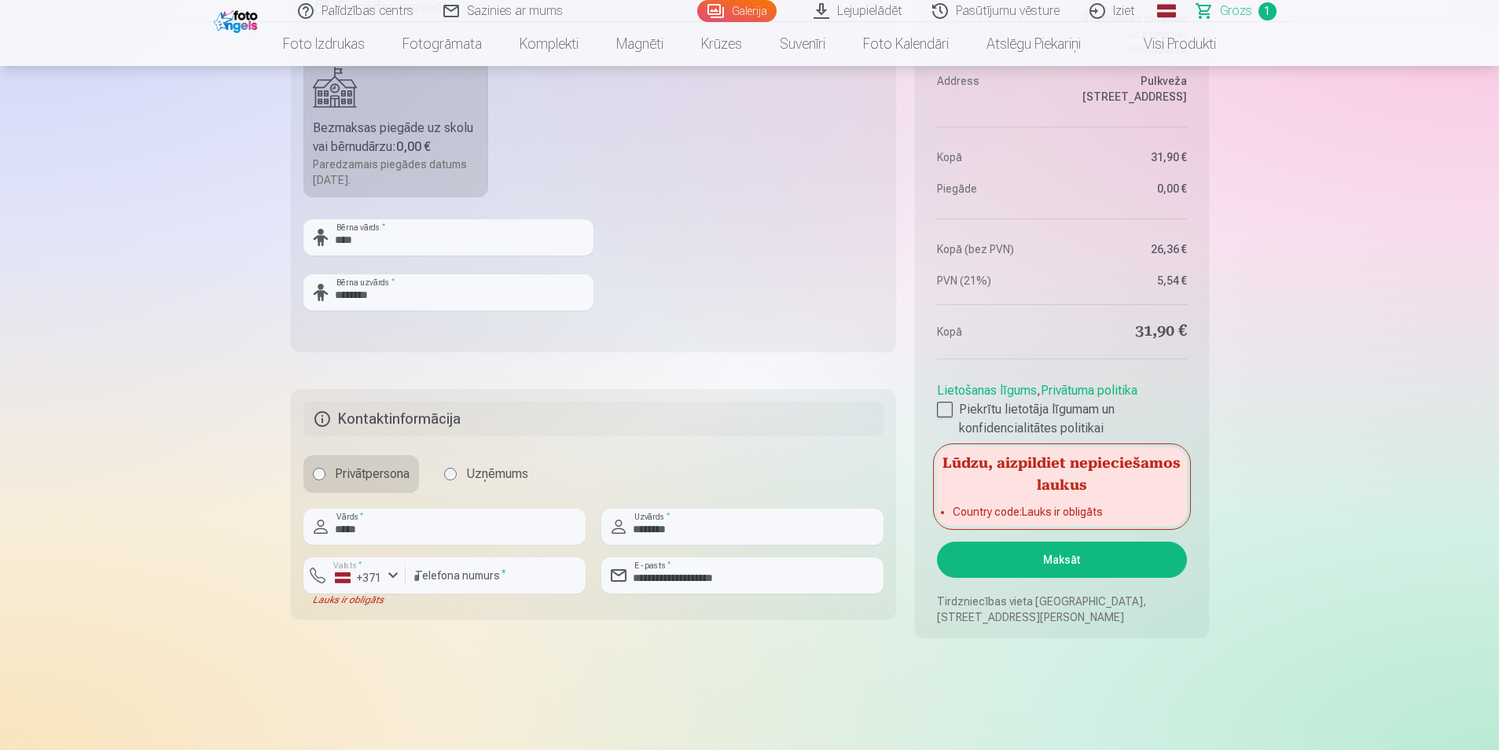
click at [1107, 559] on button "Maksāt" at bounding box center [1061, 559] width 249 height 36
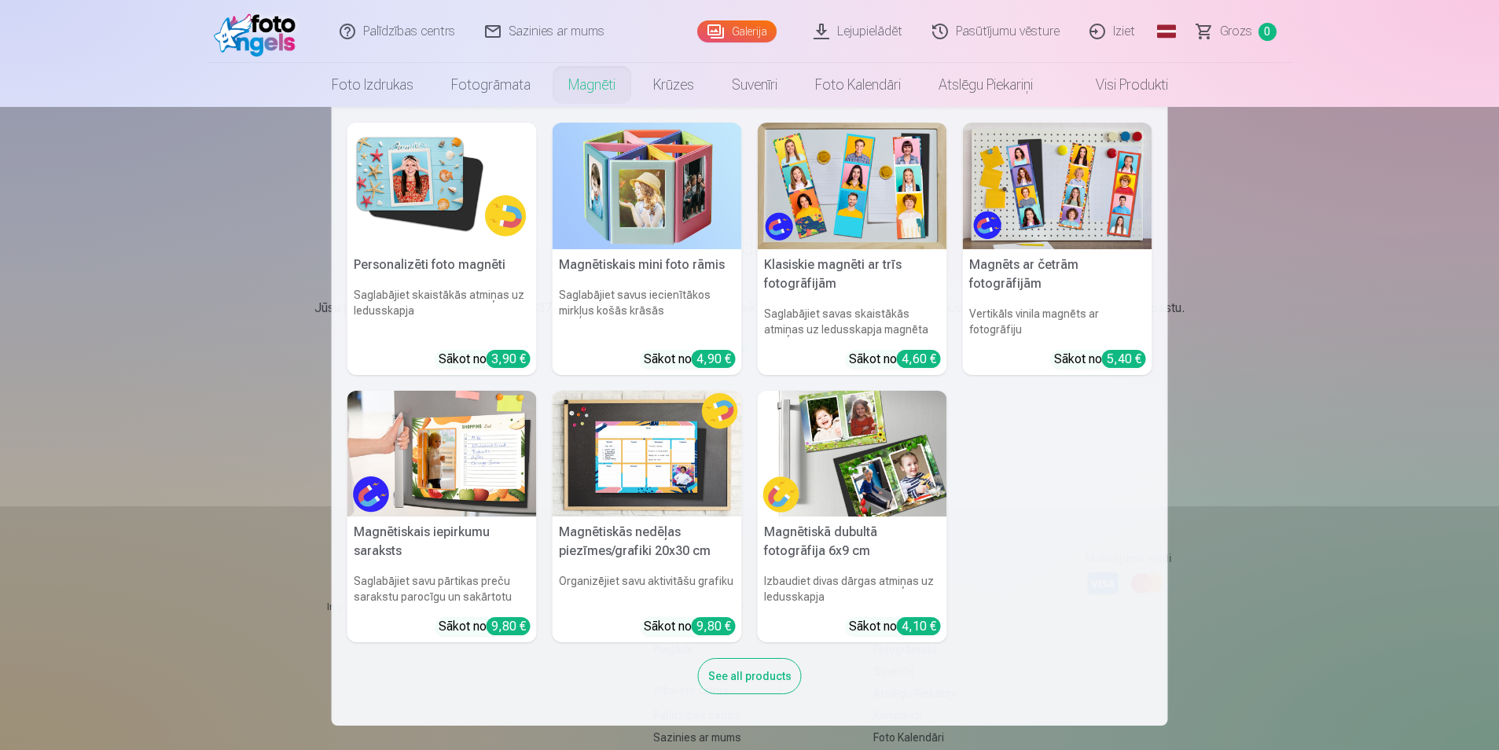
click at [642, 194] on img at bounding box center [646, 186] width 189 height 127
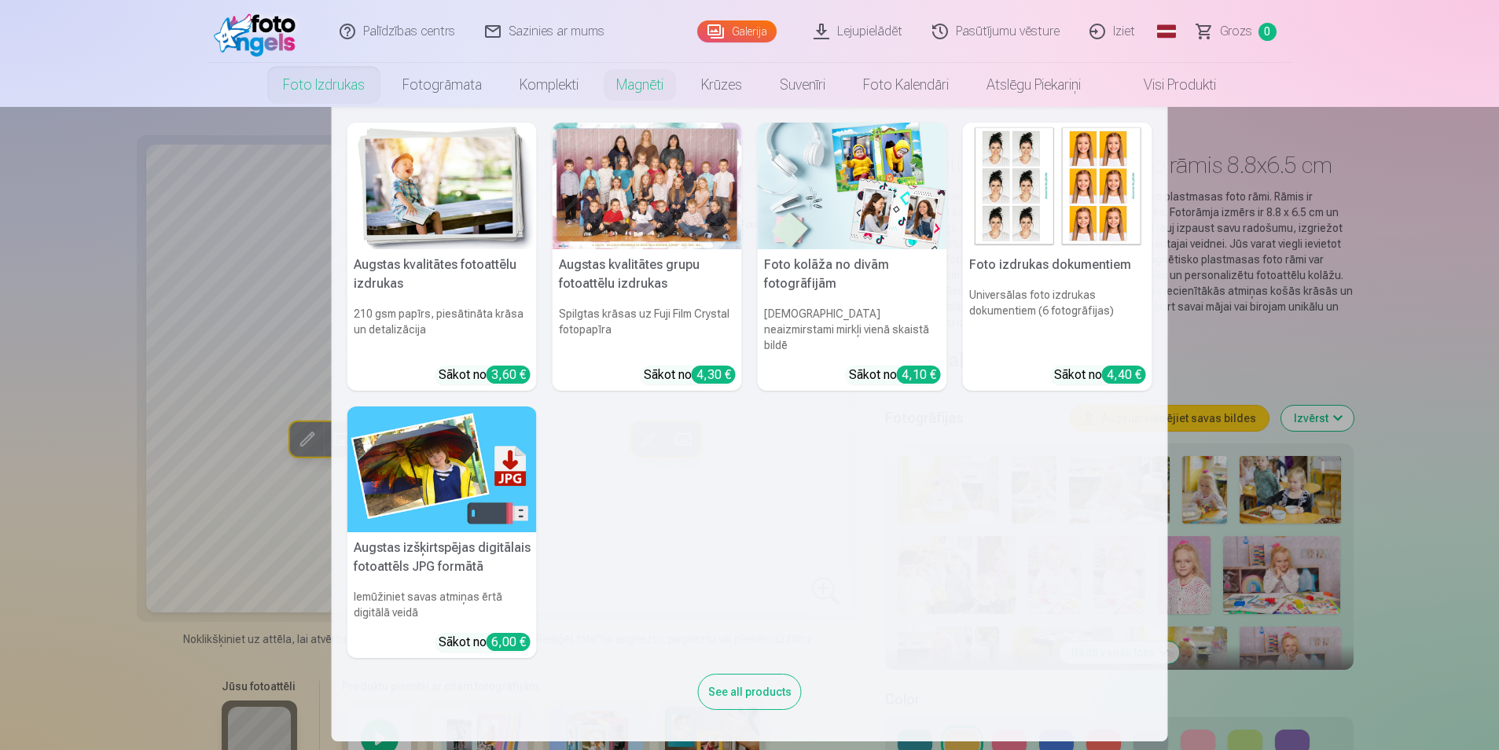
click at [424, 532] on h5 "Augstas izšķirtspējas digitālais fotoattēls JPG formātā" at bounding box center [441, 557] width 189 height 50
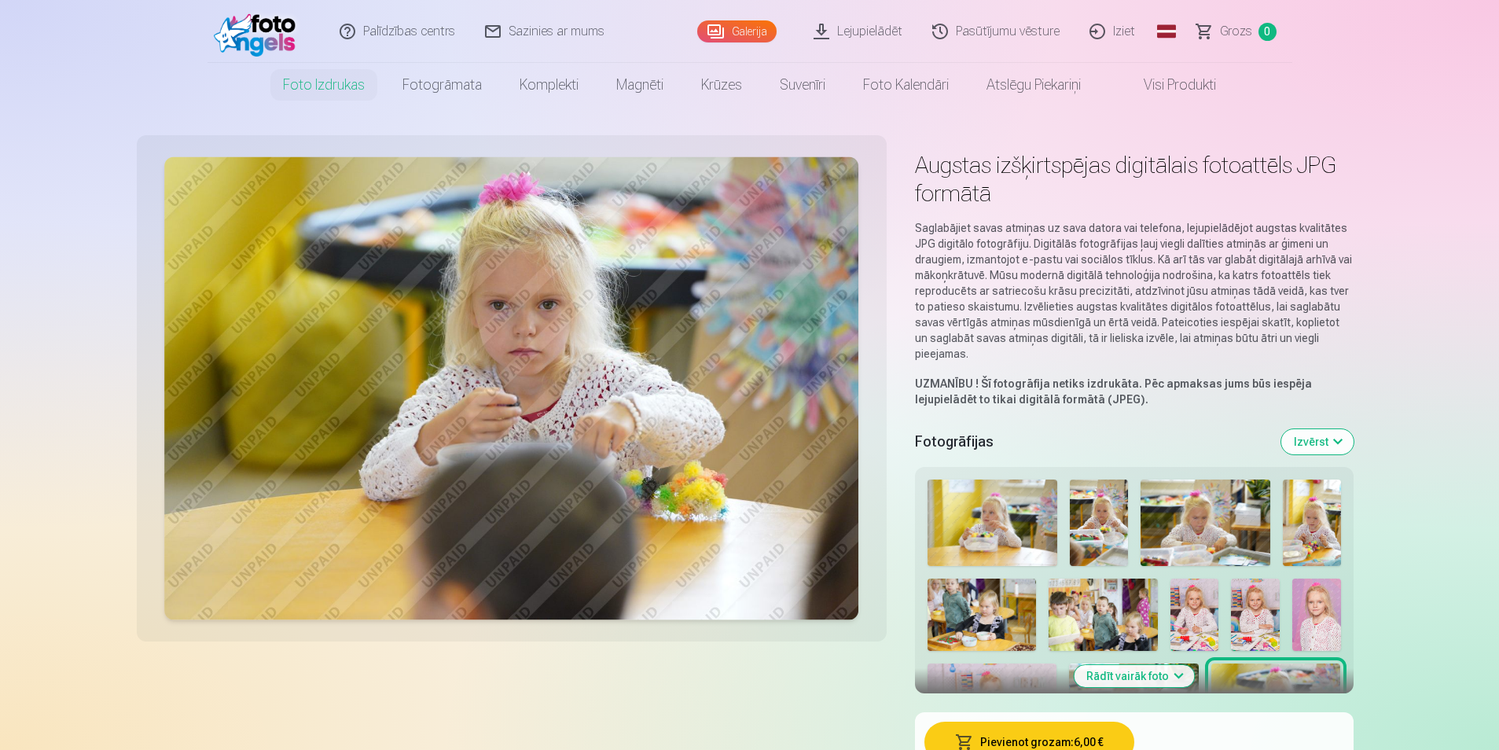
click at [884, 27] on link "Lejupielādēt" at bounding box center [858, 31] width 119 height 63
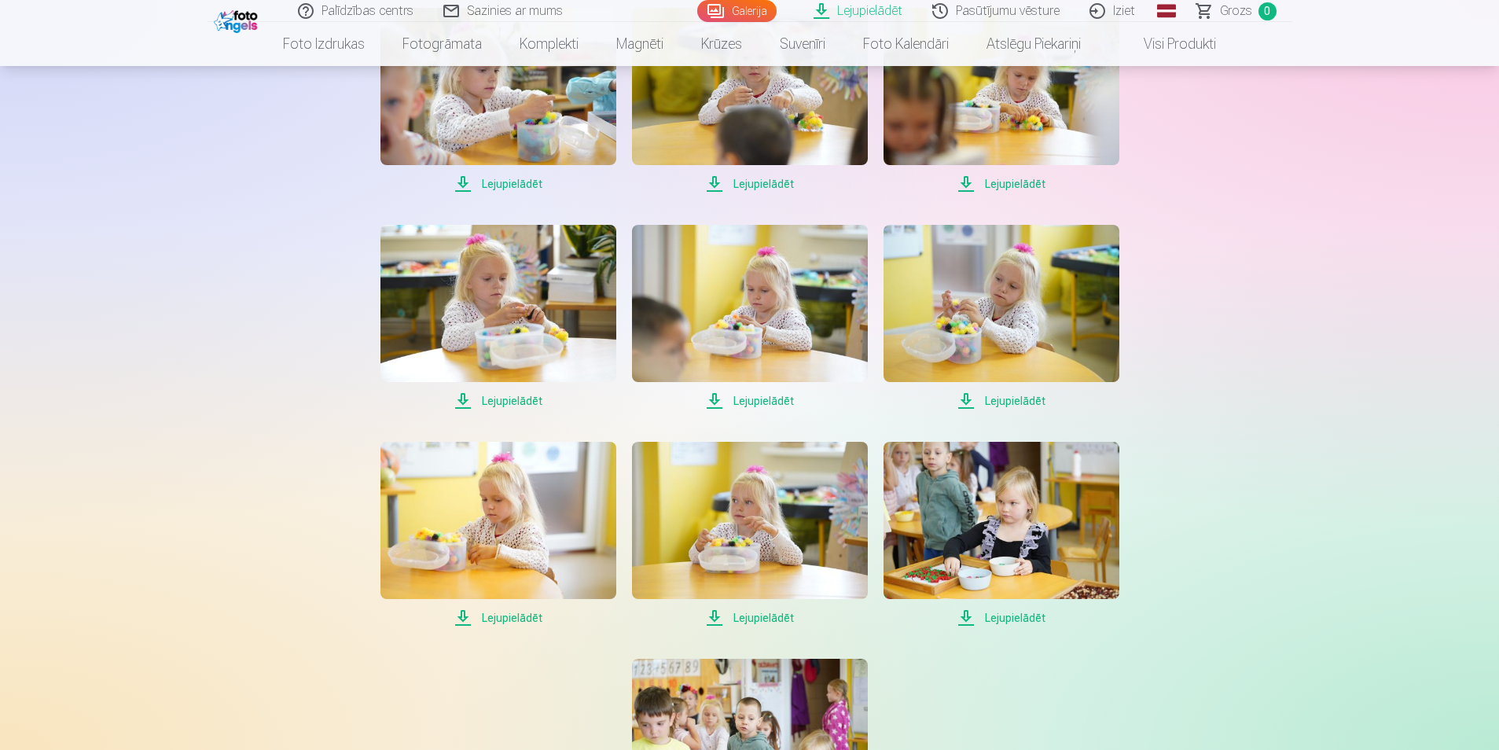
scroll to position [1470, 0]
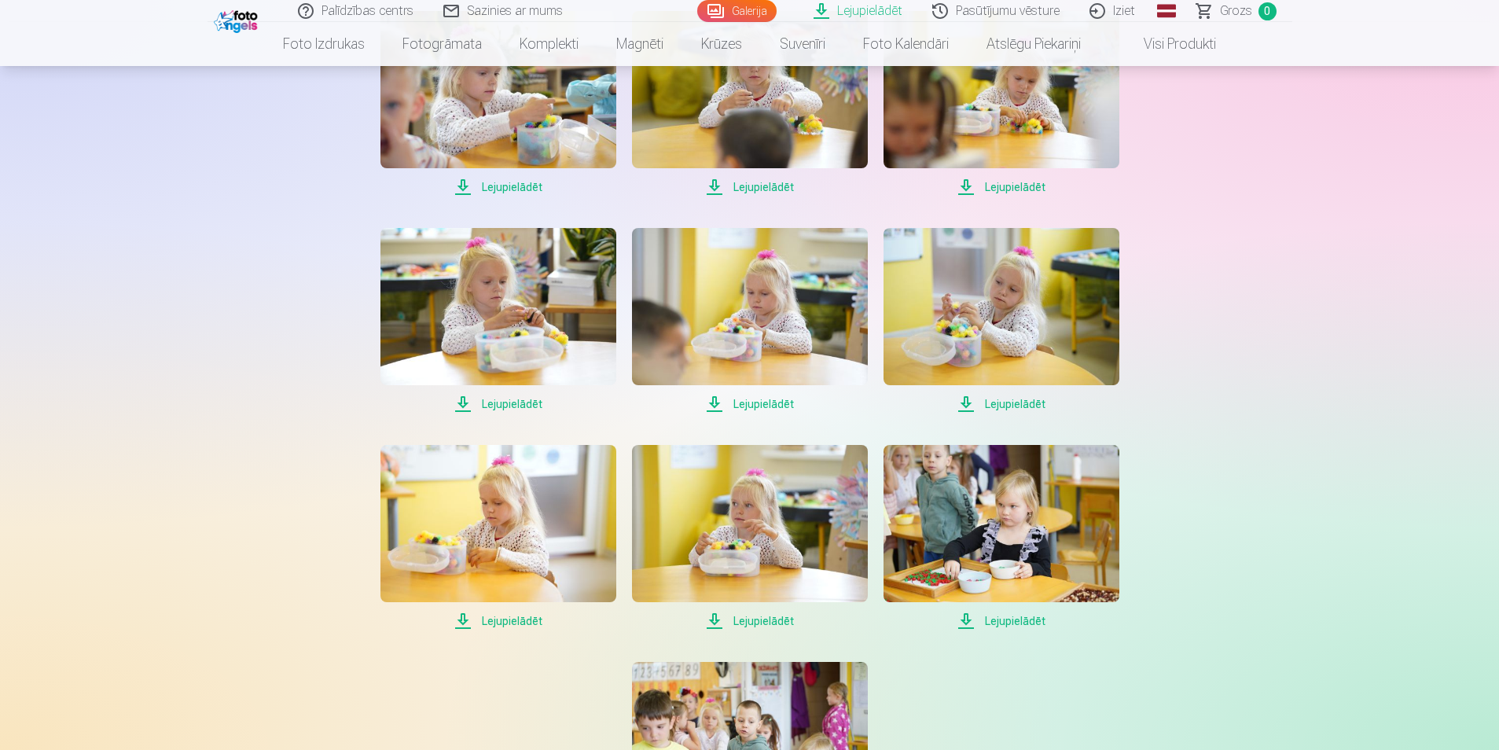
click at [765, 623] on span "Lejupielādēt" at bounding box center [750, 620] width 236 height 19
click at [505, 622] on span "Lejupielādēt" at bounding box center [498, 620] width 236 height 19
click at [781, 406] on span "Lejupielādēt" at bounding box center [750, 404] width 236 height 19
click at [530, 411] on span "Lejupielādēt" at bounding box center [498, 404] width 236 height 19
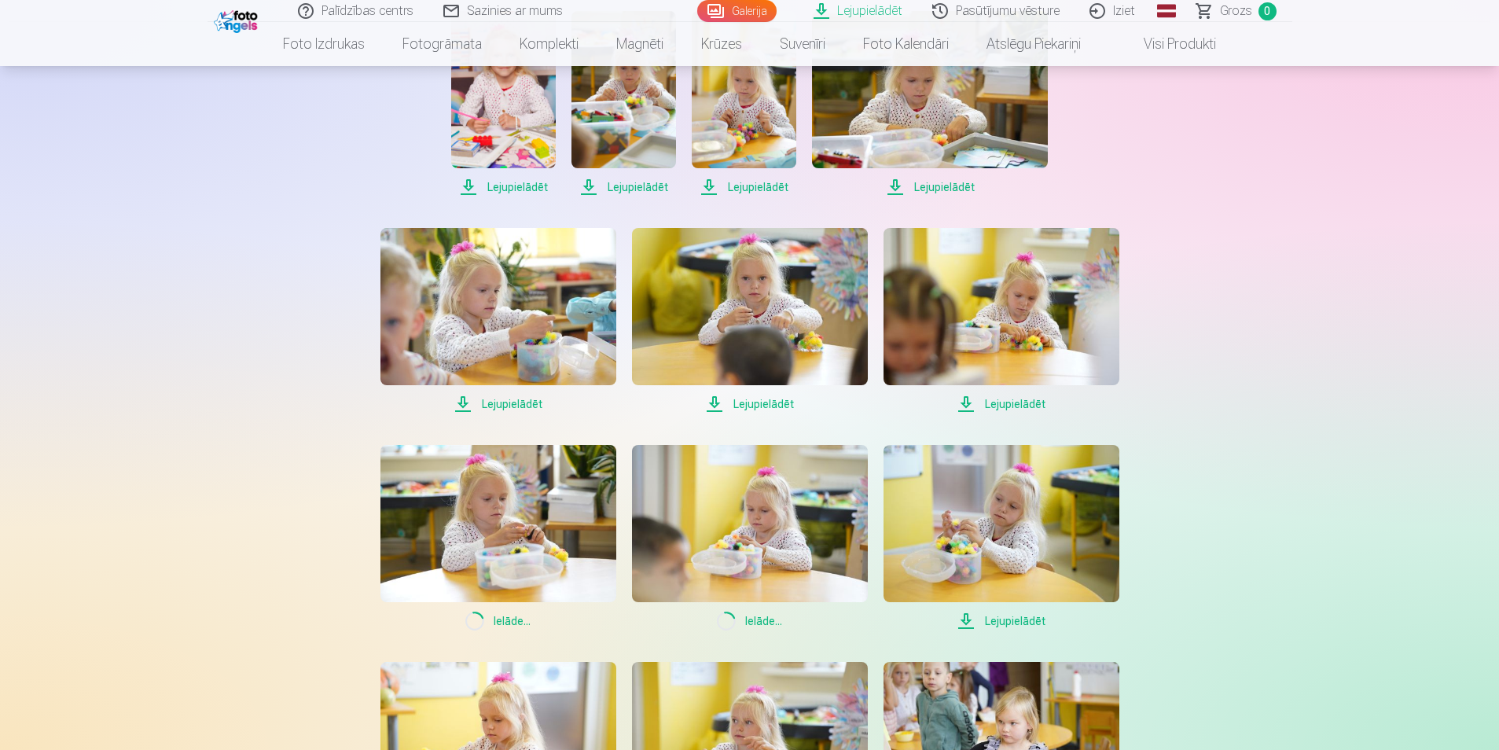
scroll to position [1243, 0]
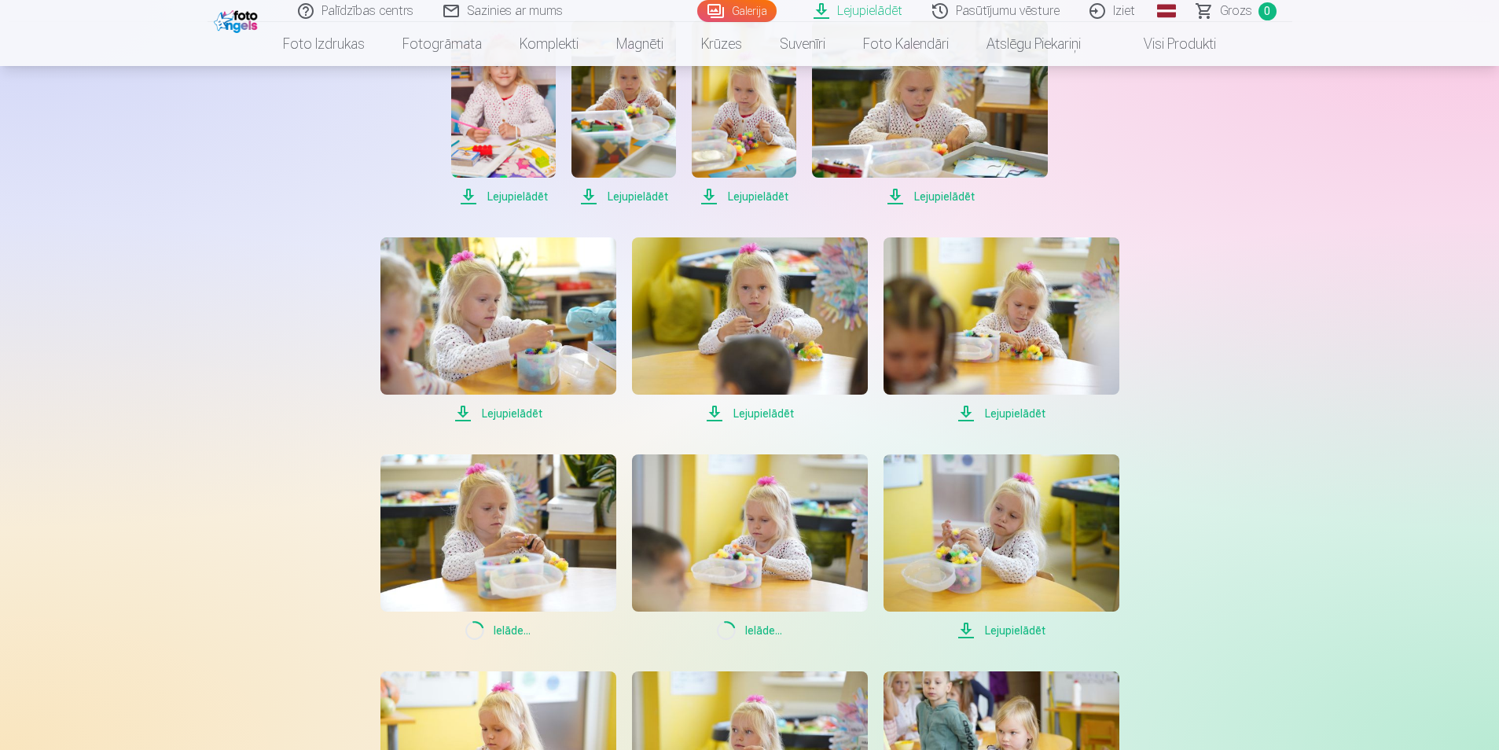
click at [1011, 409] on span "Lejupielādēt" at bounding box center [1001, 413] width 236 height 19
click at [772, 413] on span "Lejupielādēt" at bounding box center [750, 413] width 236 height 19
click at [530, 413] on span "Lejupielādēt" at bounding box center [498, 413] width 236 height 19
click at [961, 196] on span "Lejupielādēt" at bounding box center [930, 196] width 236 height 19
click at [754, 196] on span "Lejupielādēt" at bounding box center [744, 196] width 105 height 19
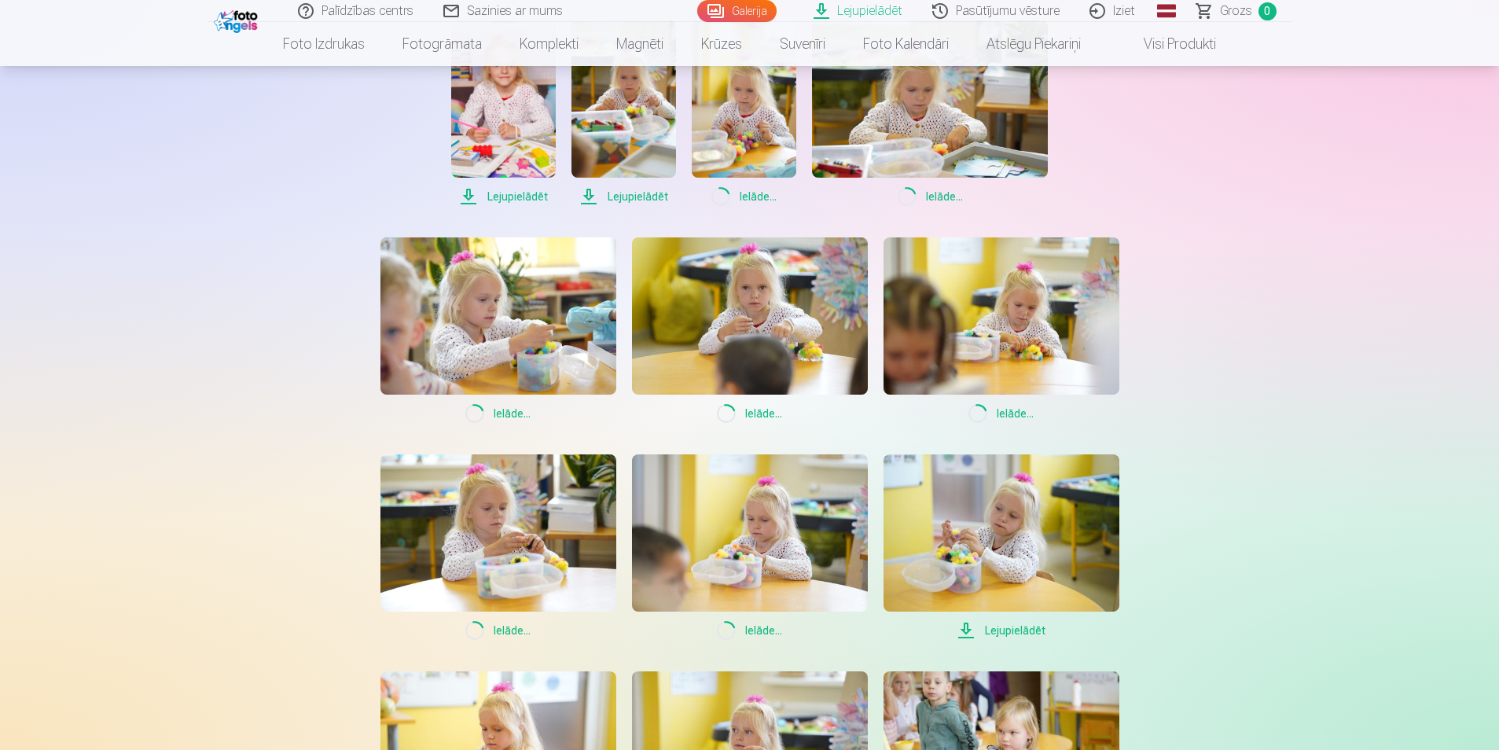
click at [645, 196] on span "Lejupielādēt" at bounding box center [623, 196] width 105 height 19
click at [516, 191] on span "Lejupielādēt" at bounding box center [503, 196] width 105 height 19
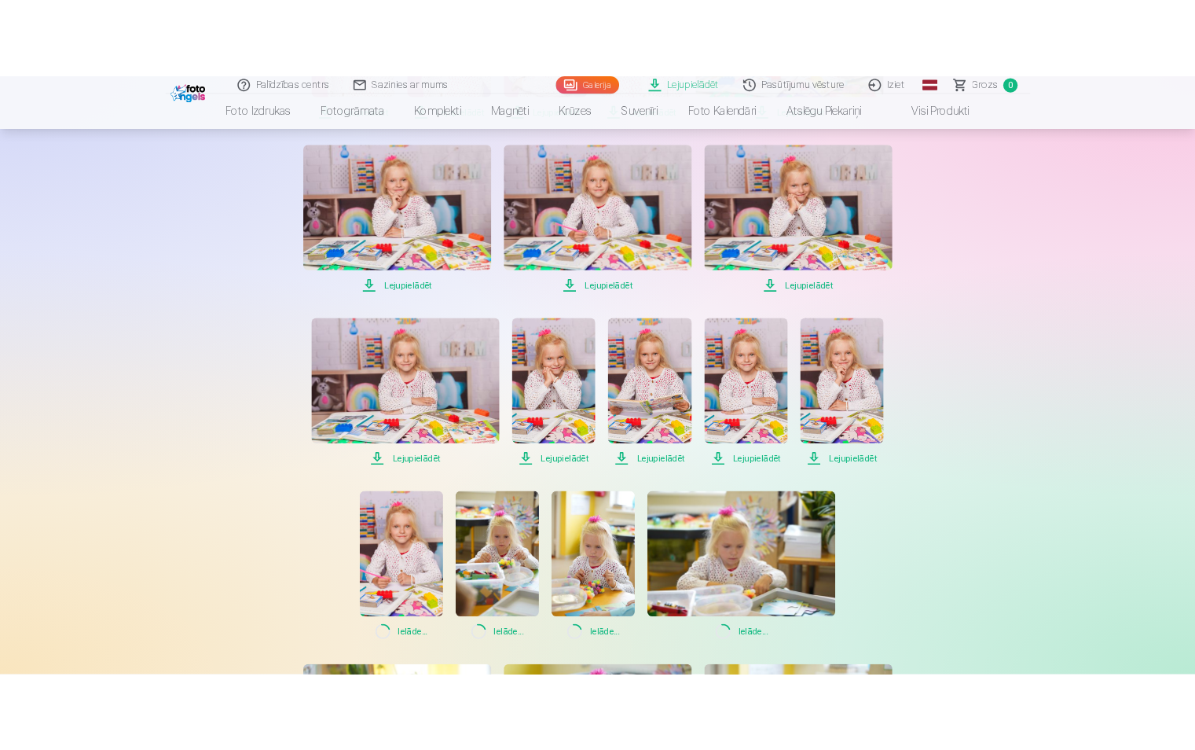
scroll to position [732, 0]
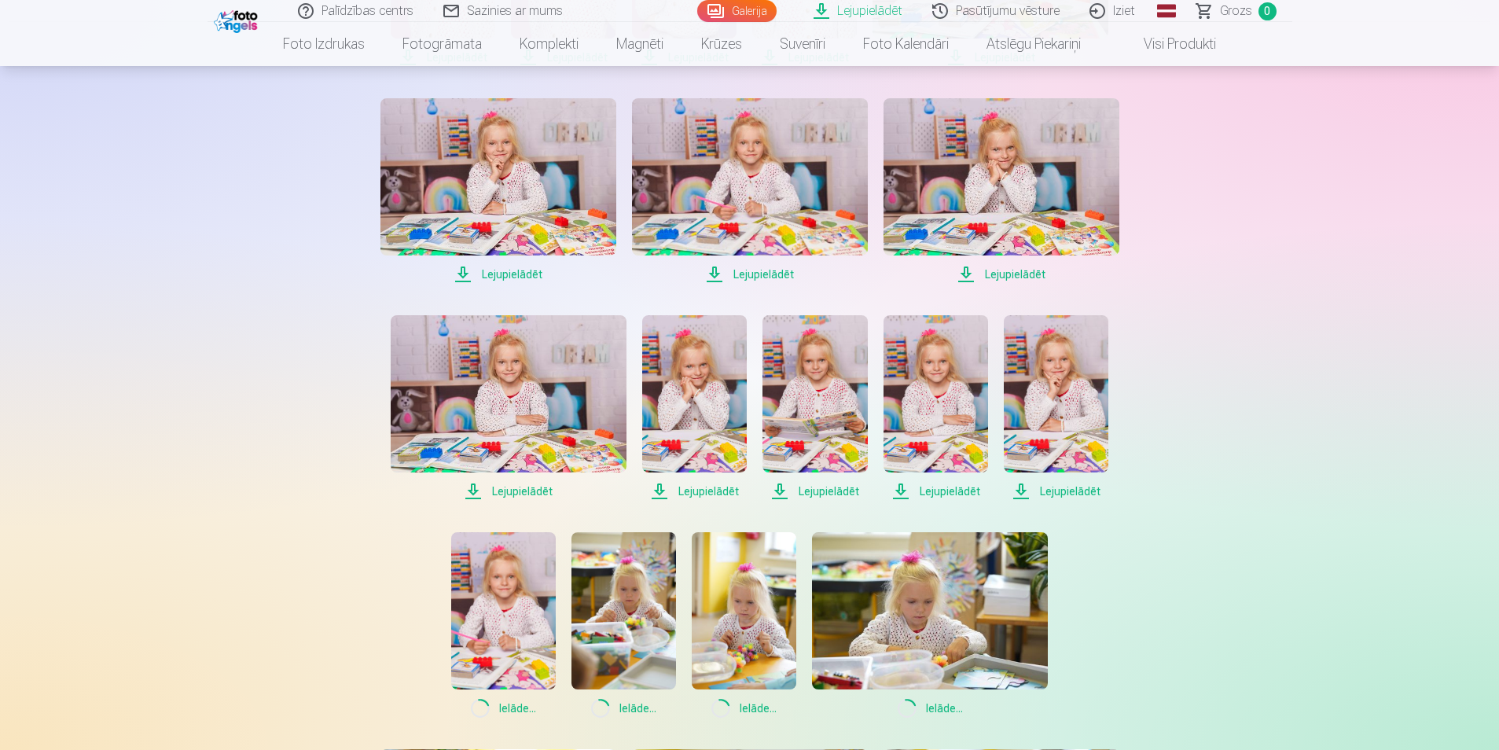
click at [1077, 486] on span "Lejupielādēt" at bounding box center [1056, 491] width 105 height 19
click at [947, 489] on span "Lejupielādēt" at bounding box center [935, 491] width 105 height 19
click at [821, 490] on span "Lejupielādēt" at bounding box center [814, 491] width 105 height 19
click at [695, 486] on span "Lejupielādēt" at bounding box center [694, 491] width 105 height 19
drag, startPoint x: 527, startPoint y: 497, endPoint x: 534, endPoint y: 453, distance: 43.7
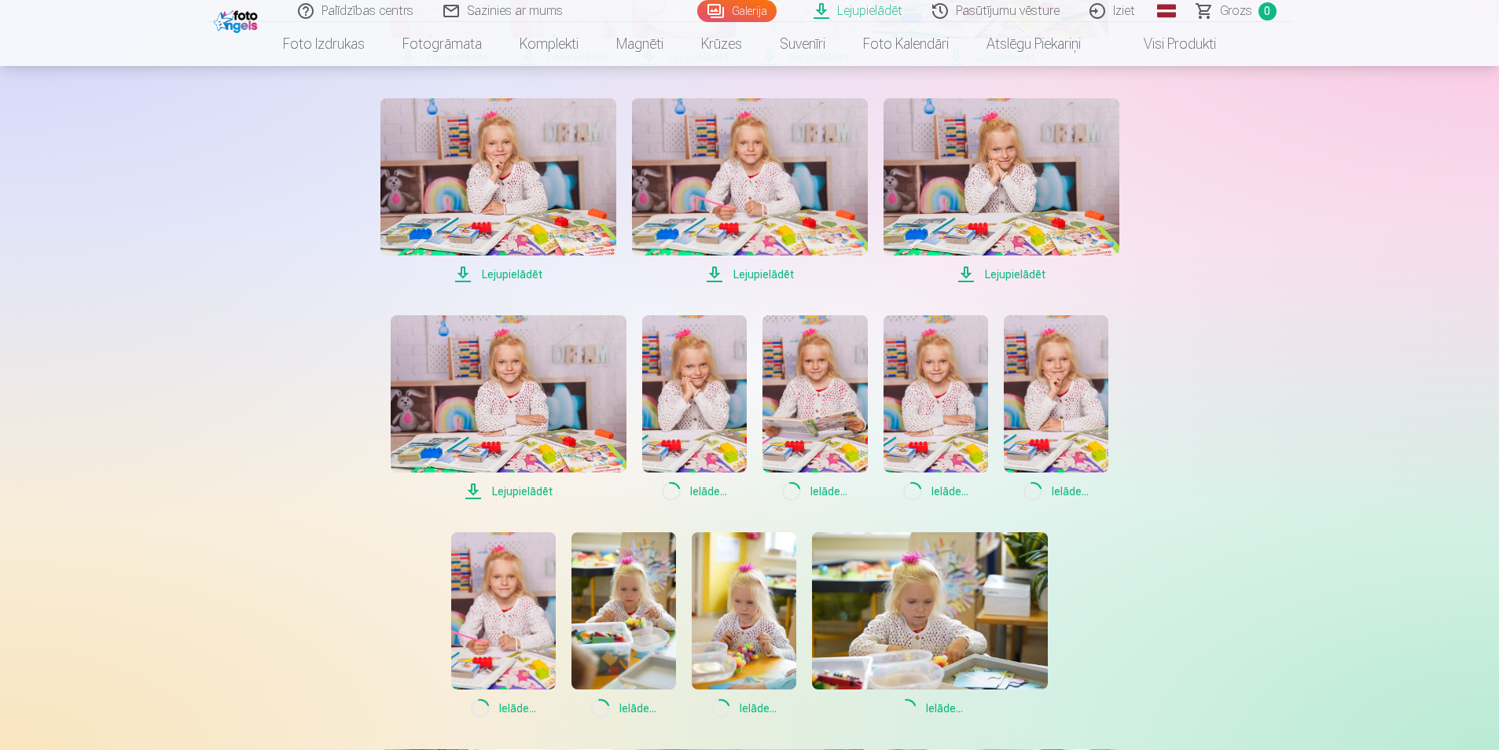
click at [527, 497] on span "Lejupielādēt" at bounding box center [509, 491] width 236 height 19
click at [521, 273] on span "Lejupielādēt" at bounding box center [498, 274] width 236 height 19
drag, startPoint x: 747, startPoint y: 270, endPoint x: 833, endPoint y: 270, distance: 86.4
click at [749, 272] on span "Lejupielādēt" at bounding box center [750, 274] width 236 height 19
drag, startPoint x: 1011, startPoint y: 267, endPoint x: 1154, endPoint y: 231, distance: 147.5
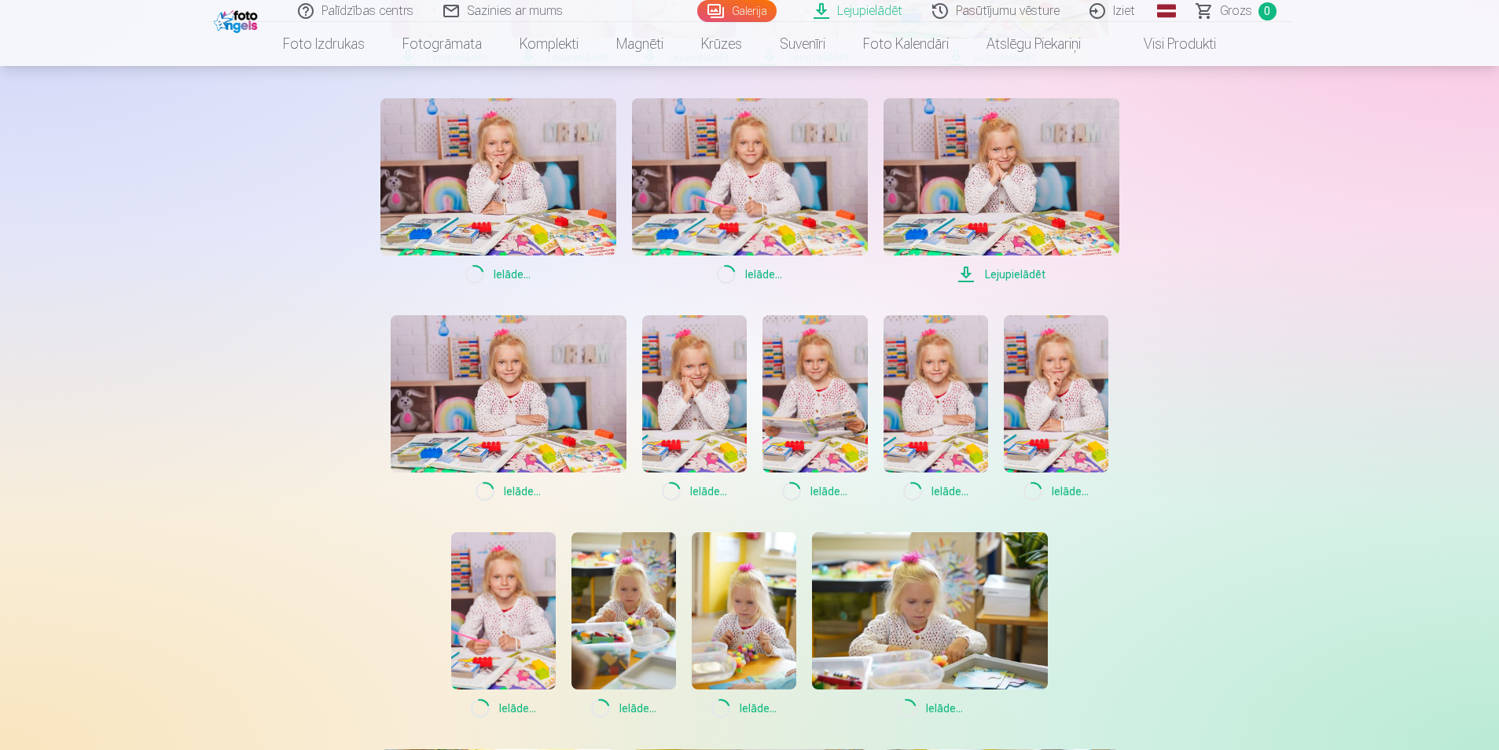
click at [1012, 267] on span "Lejupielādēt" at bounding box center [1001, 274] width 236 height 19
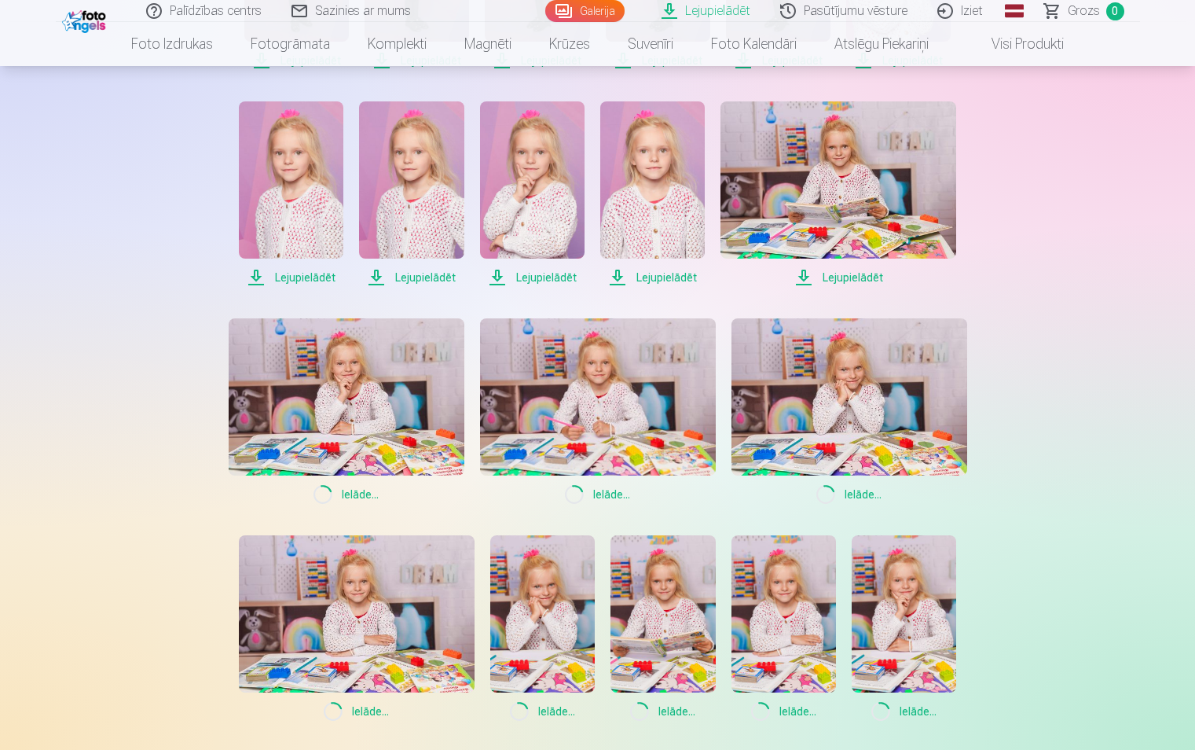
scroll to position [503, 0]
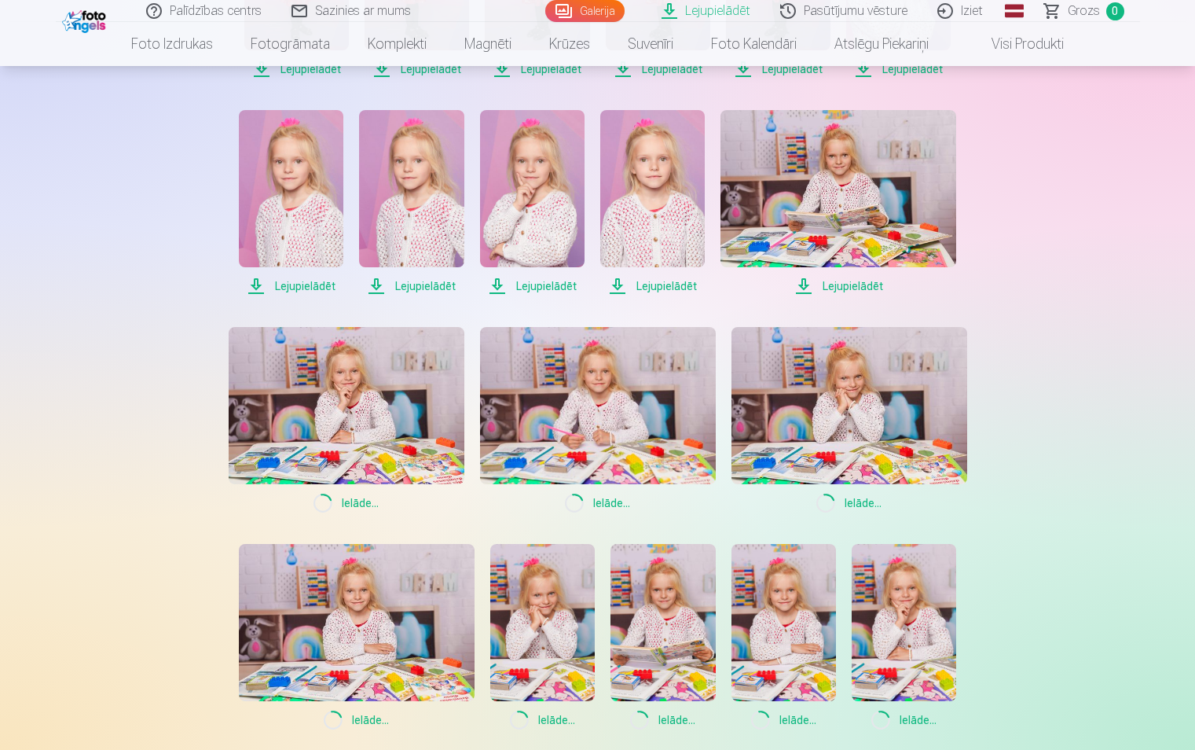
click at [831, 284] on span "Lejupielādēt" at bounding box center [839, 286] width 236 height 19
click at [662, 285] on span "Lejupielādēt" at bounding box center [652, 286] width 105 height 19
drag, startPoint x: 538, startPoint y: 286, endPoint x: 527, endPoint y: 289, distance: 11.4
click at [538, 286] on span "Lejupielādēt" at bounding box center [532, 286] width 105 height 19
click at [439, 286] on span "Lejupielādēt" at bounding box center [411, 286] width 105 height 19
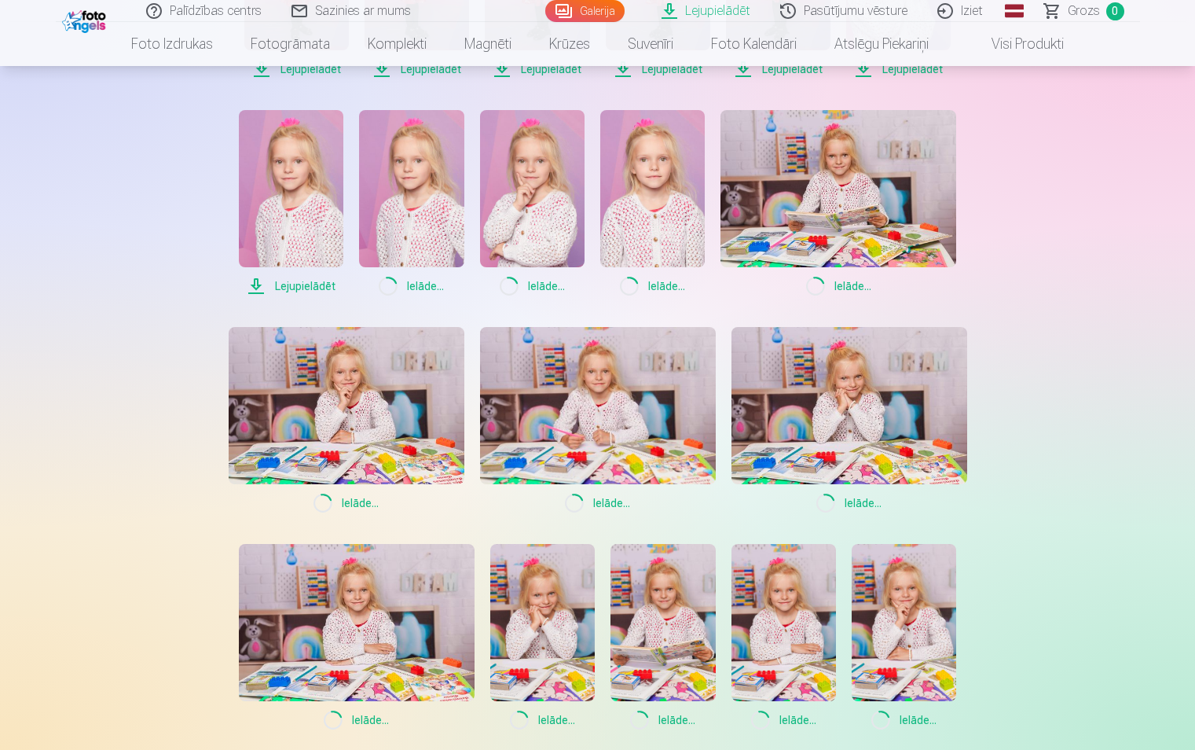
click at [323, 291] on span "Lejupielādēt" at bounding box center [291, 286] width 105 height 19
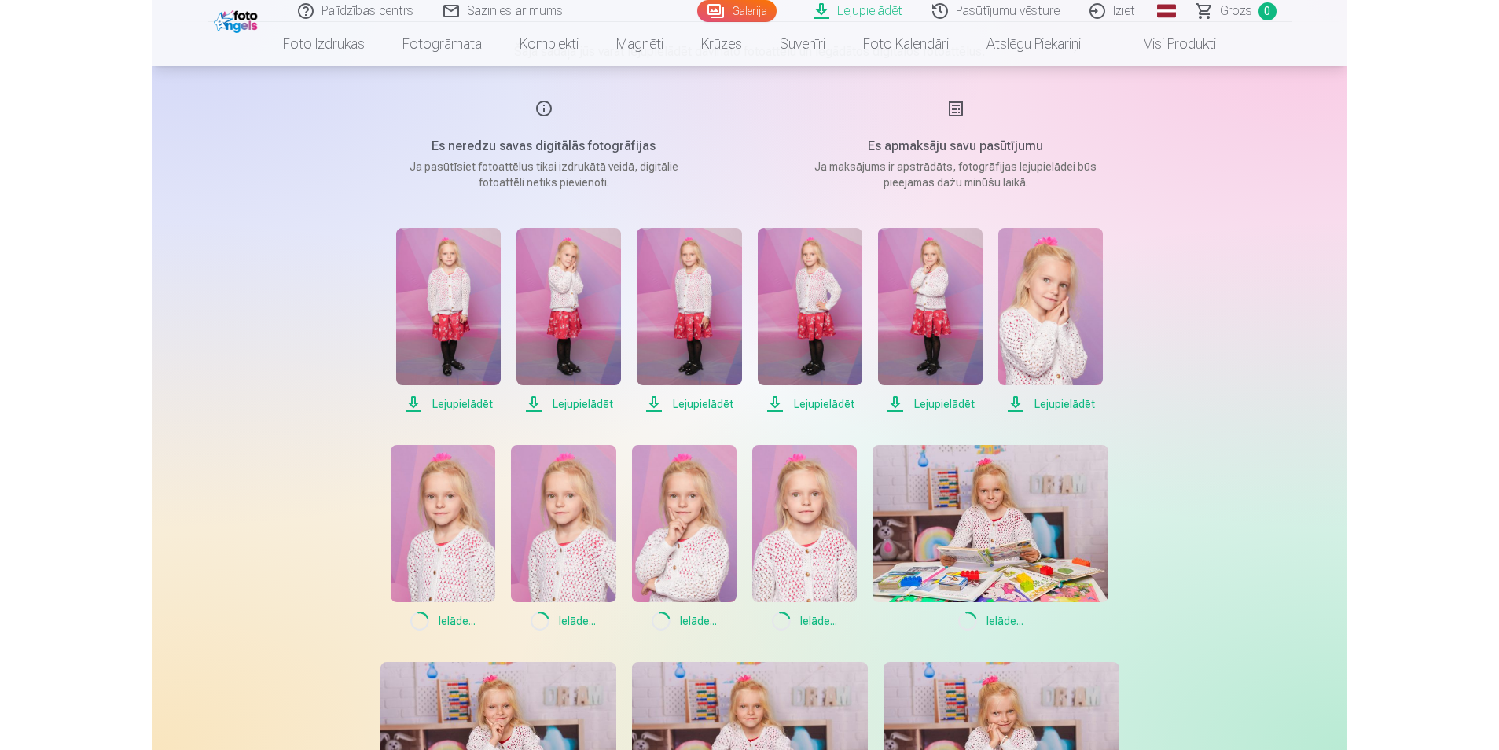
scroll to position [153, 0]
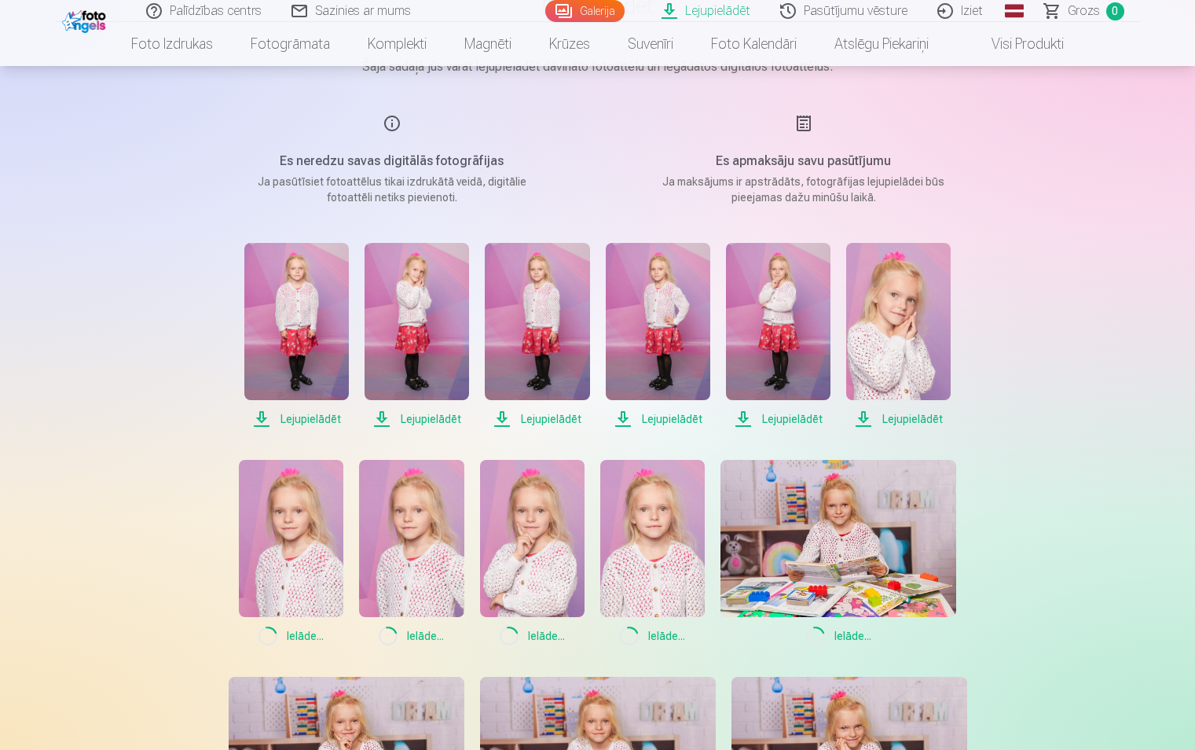
click at [914, 416] on span "Lejupielādēt" at bounding box center [898, 418] width 105 height 19
click at [798, 416] on span "Lejupielādēt" at bounding box center [778, 418] width 105 height 19
click at [678, 417] on span "Lejupielādēt" at bounding box center [658, 418] width 105 height 19
drag, startPoint x: 566, startPoint y: 416, endPoint x: 538, endPoint y: 426, distance: 30.1
click at [565, 416] on span "Lejupielādēt" at bounding box center [537, 418] width 105 height 19
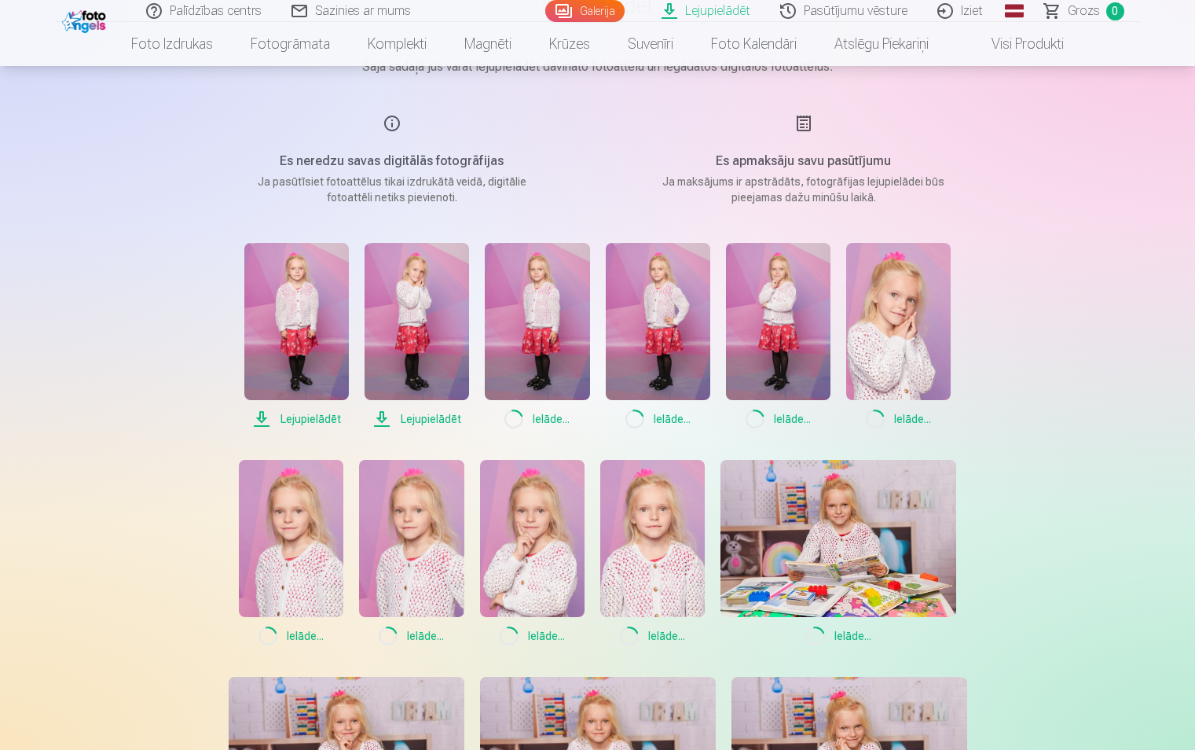
click at [447, 416] on span "Lejupielādēt" at bounding box center [417, 418] width 105 height 19
click at [311, 418] on span "Lejupielādēt" at bounding box center [296, 418] width 105 height 19
